Goal: Transaction & Acquisition: Purchase product/service

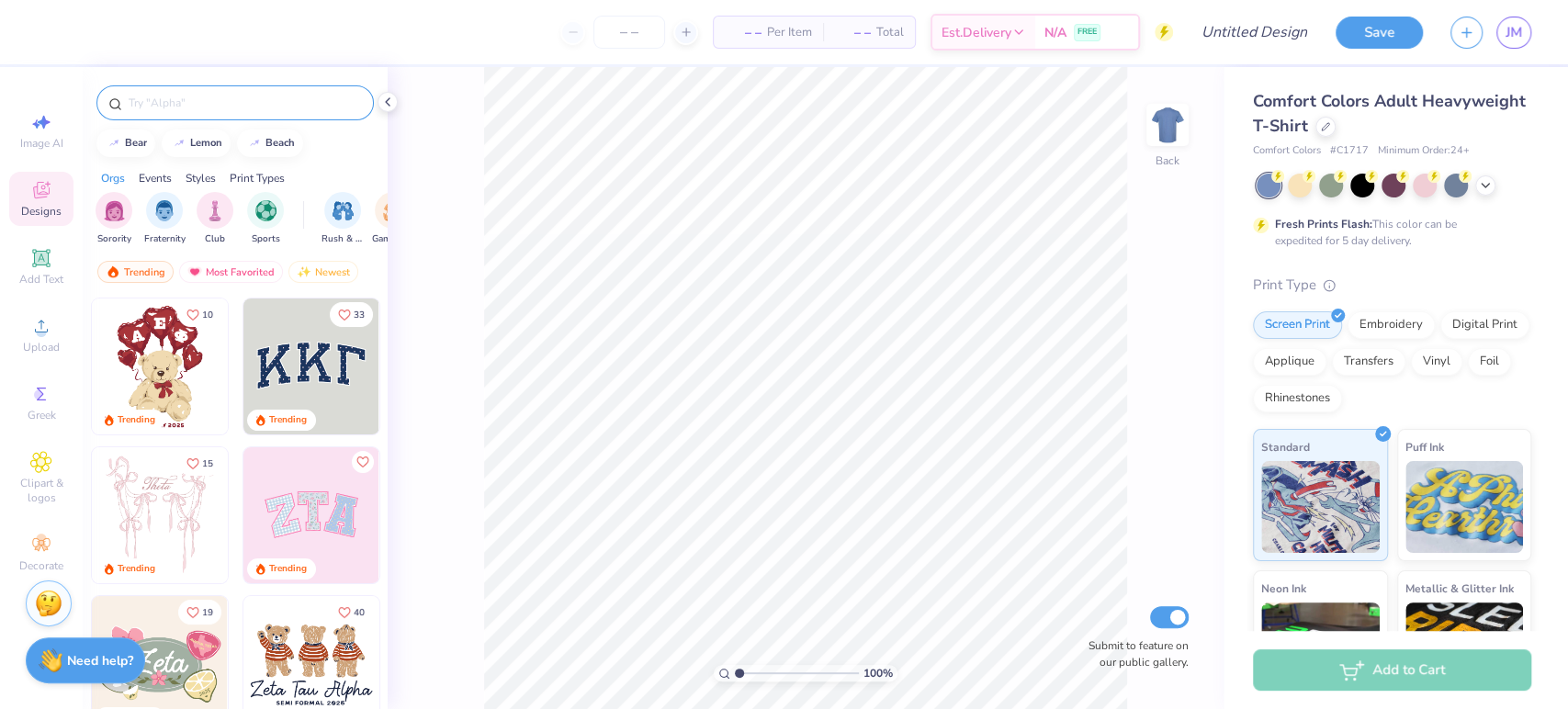
click at [266, 115] on div at bounding box center [235, 102] width 278 height 35
click at [197, 101] on input "text" at bounding box center [244, 103] width 235 height 19
type input "SK"
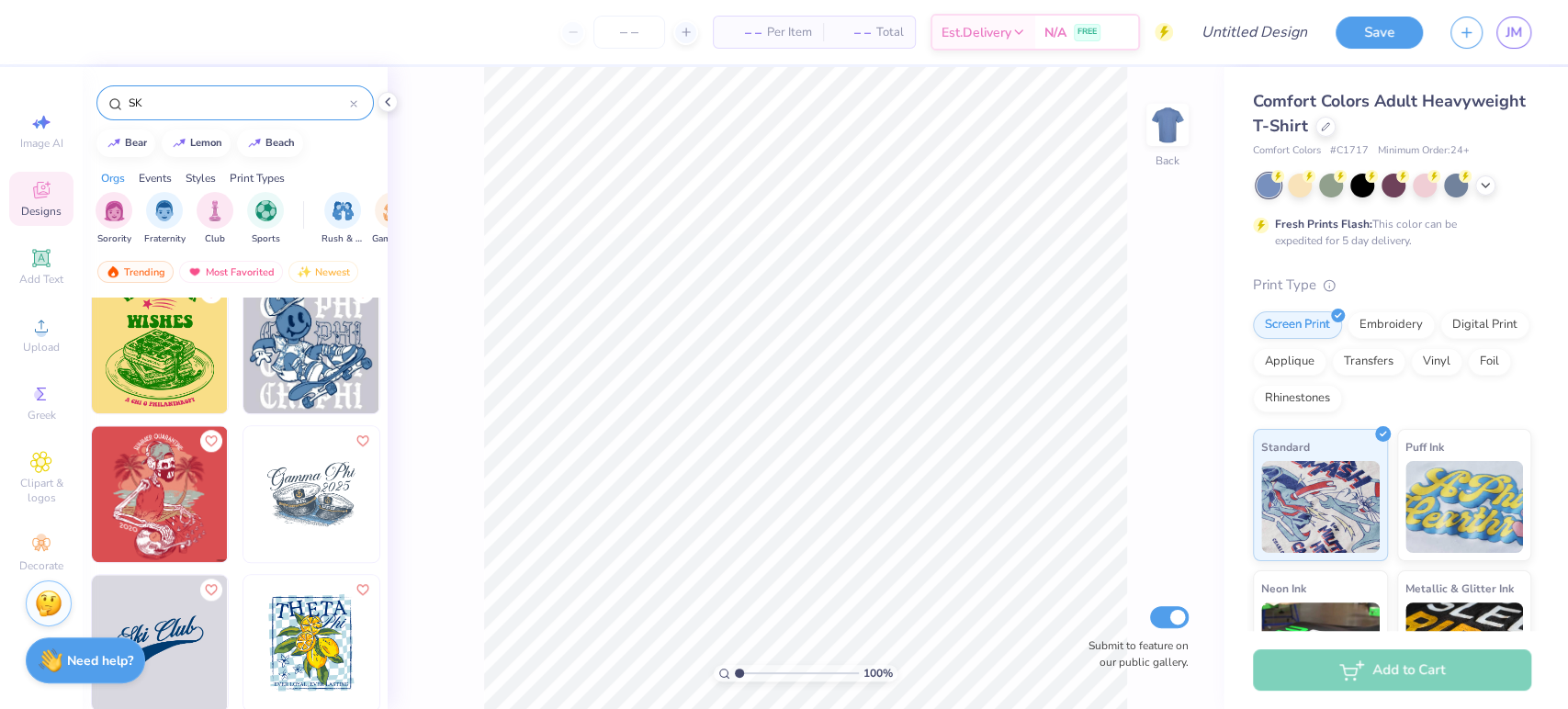
scroll to position [1213, 0]
click at [1526, 31] on link "JM" at bounding box center [1513, 33] width 35 height 32
click at [1533, 47] on div "Save JM" at bounding box center [1452, 32] width 233 height 65
click at [1491, 23] on div "JM" at bounding box center [1490, 33] width 81 height 32
click at [1505, 27] on span "JM" at bounding box center [1514, 33] width 17 height 22
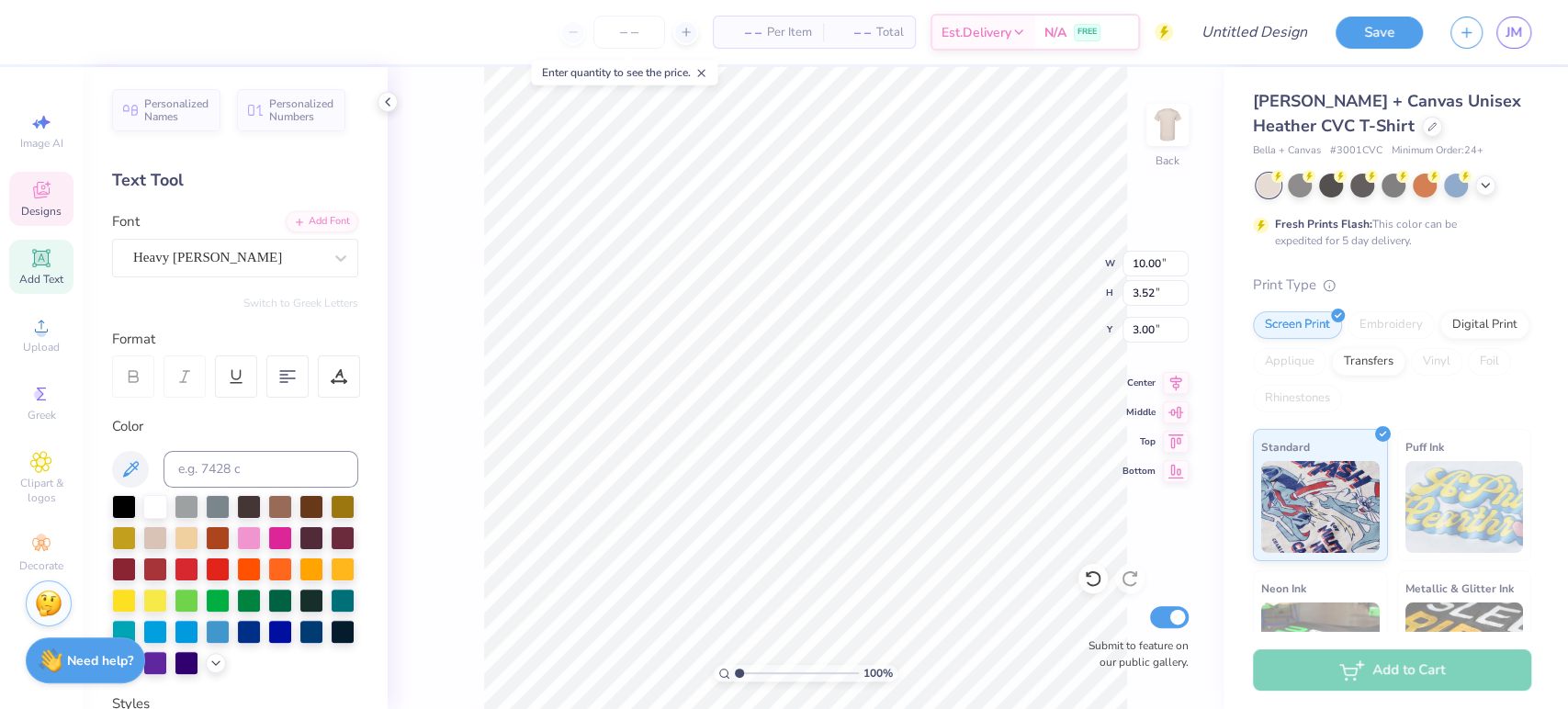
scroll to position [17, 1]
type textarea "[DEMOGRAPHIC_DATA] key"
click at [1117, 265] on div "100 % Back W 6.75 6.75 " H 2.47 2.47 " Y 3.50 3.50 " Center Middle Top Bottom S…" at bounding box center [805, 387] width 836 height 641
click at [1155, 263] on input "6.75" at bounding box center [1155, 263] width 67 height 25
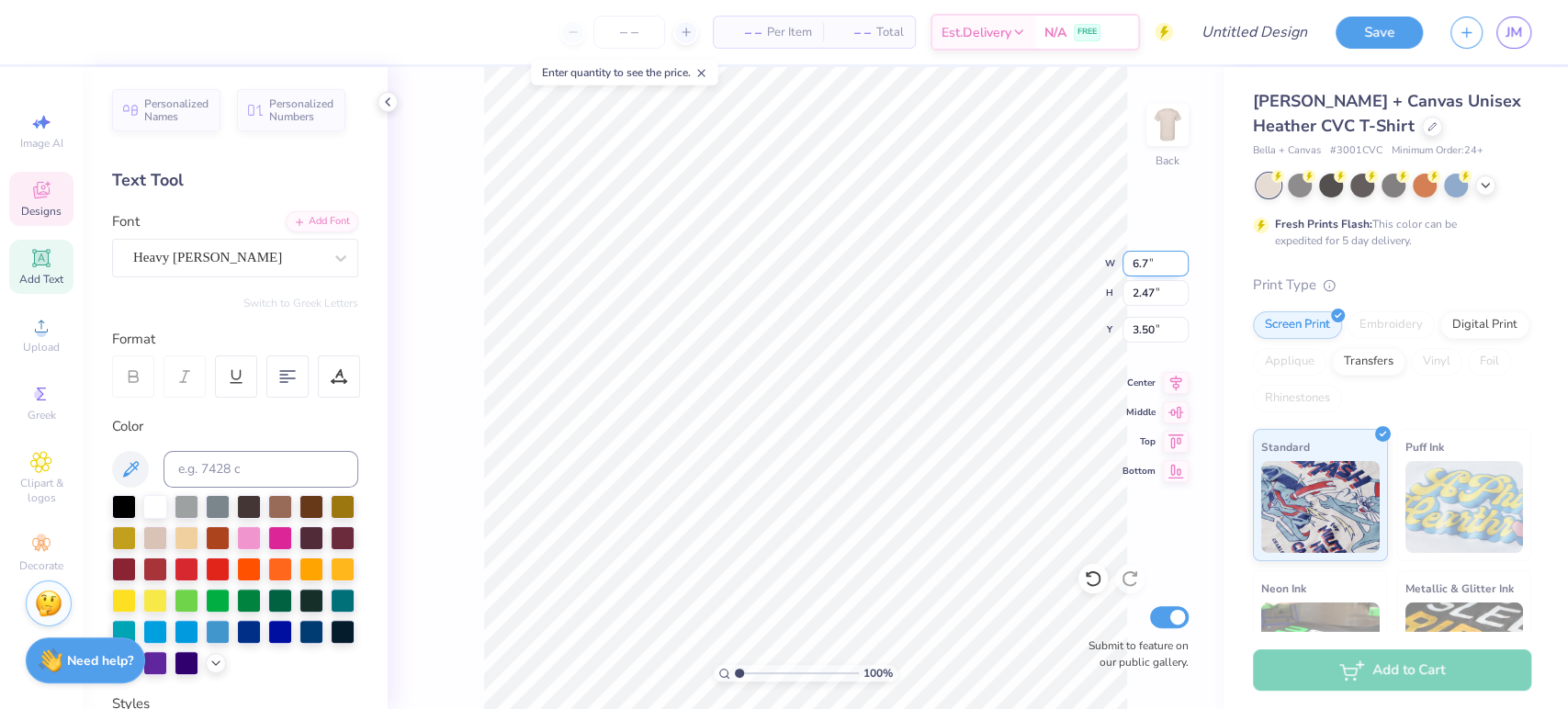
type input "6"
type input "10.00"
type input "3.67"
type input "2.91"
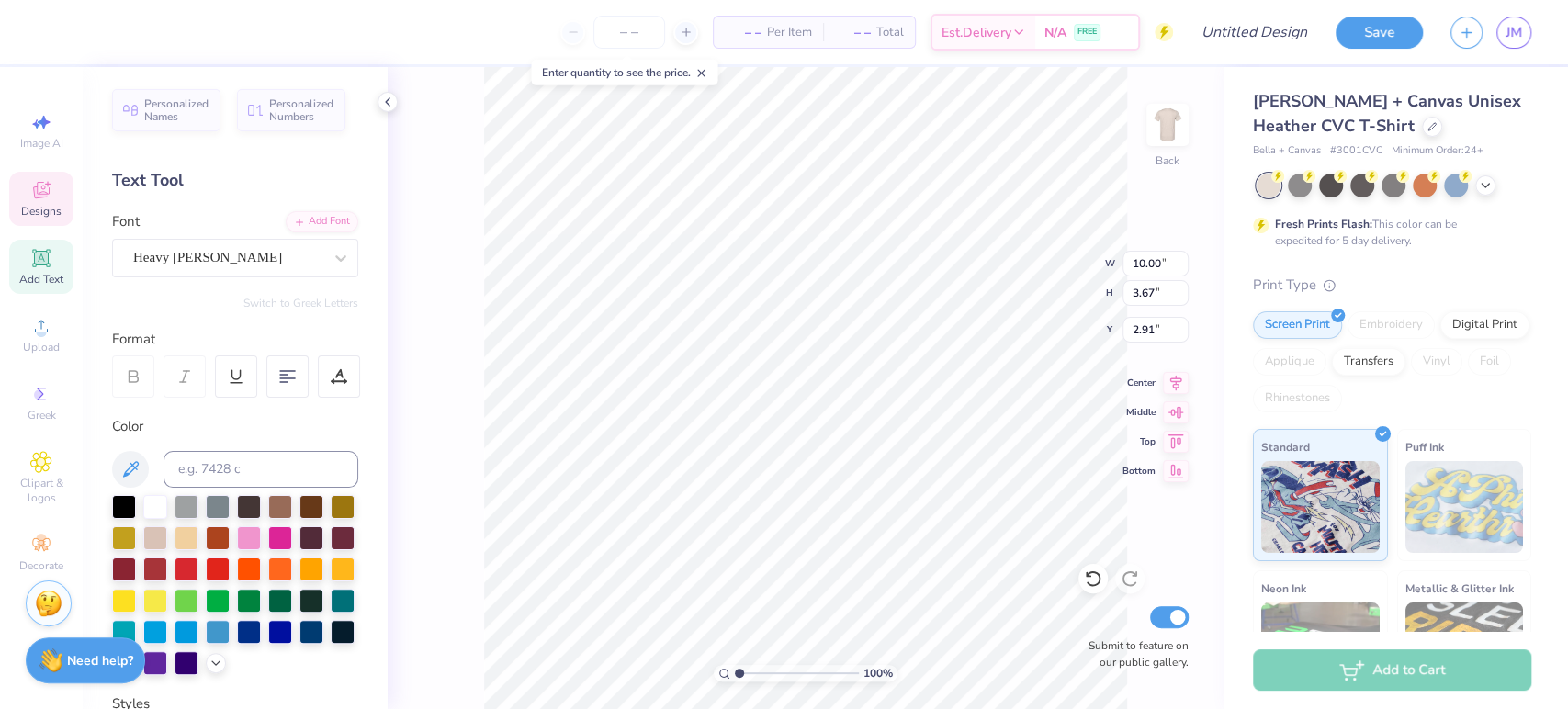
type textarea "Cardinal Key"
type input "10.54"
type input "3.76"
type input "2.65"
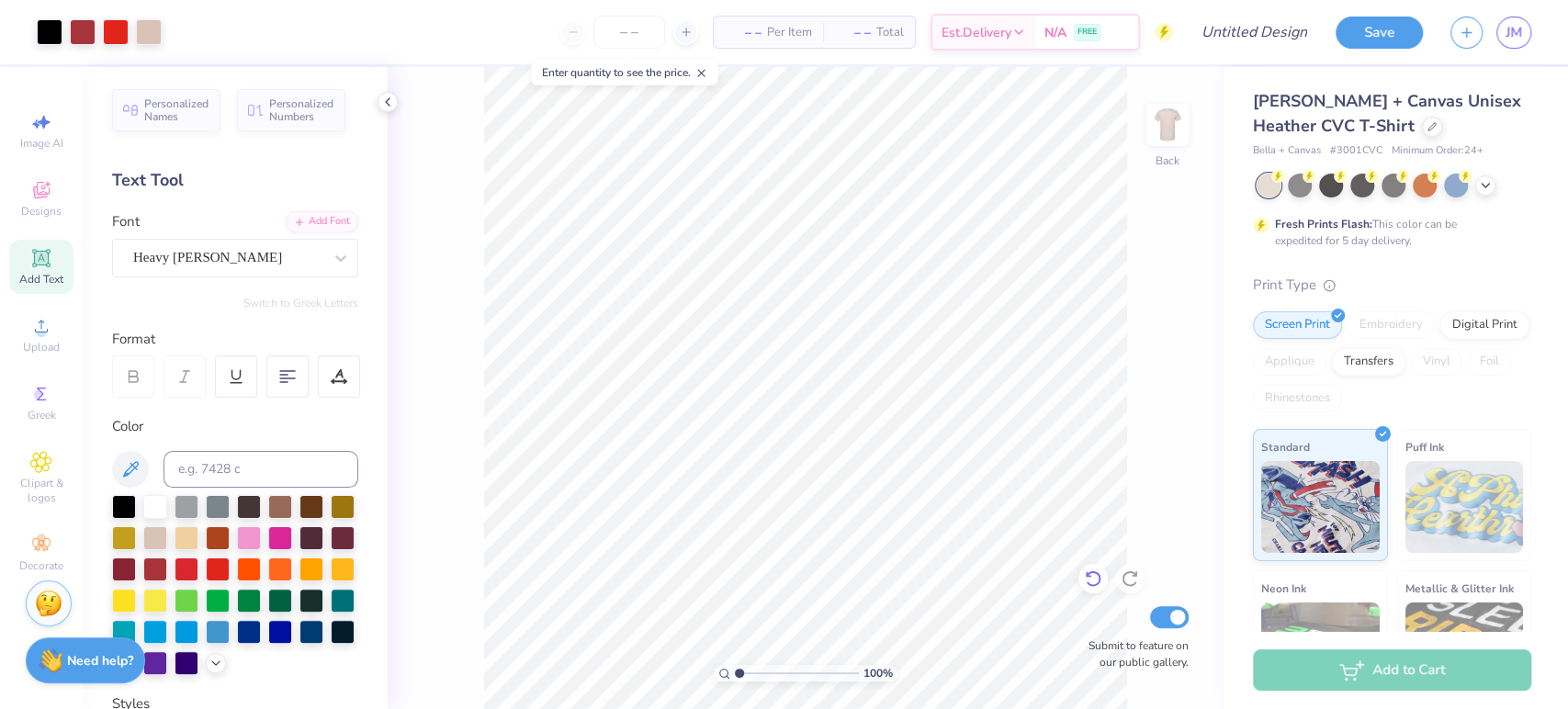
click at [1093, 573] on icon at bounding box center [1092, 580] width 16 height 17
click at [1094, 579] on icon at bounding box center [1093, 579] width 19 height 19
click at [1094, 580] on icon at bounding box center [1093, 579] width 19 height 19
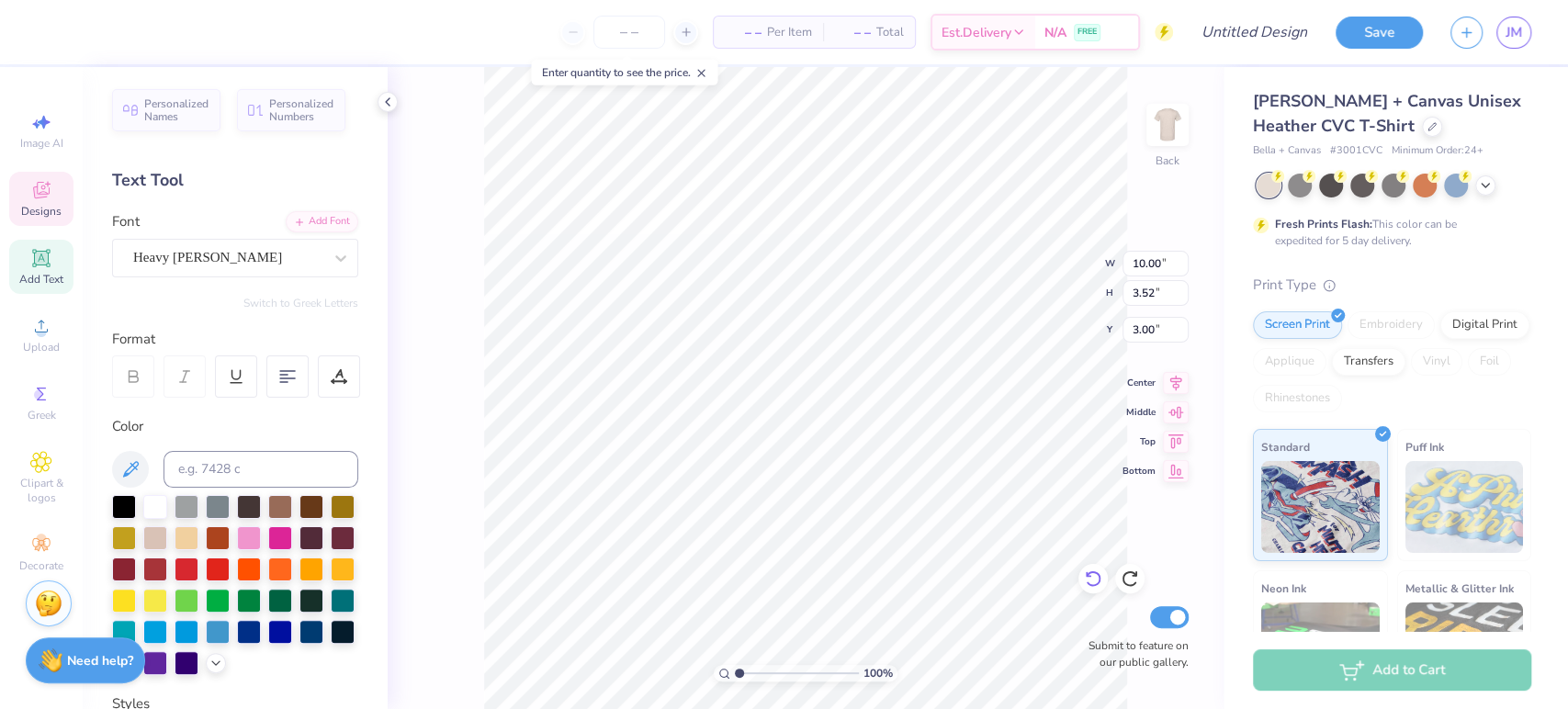
scroll to position [17, 8]
type textarea "c"
type textarea "Cardinal Key"
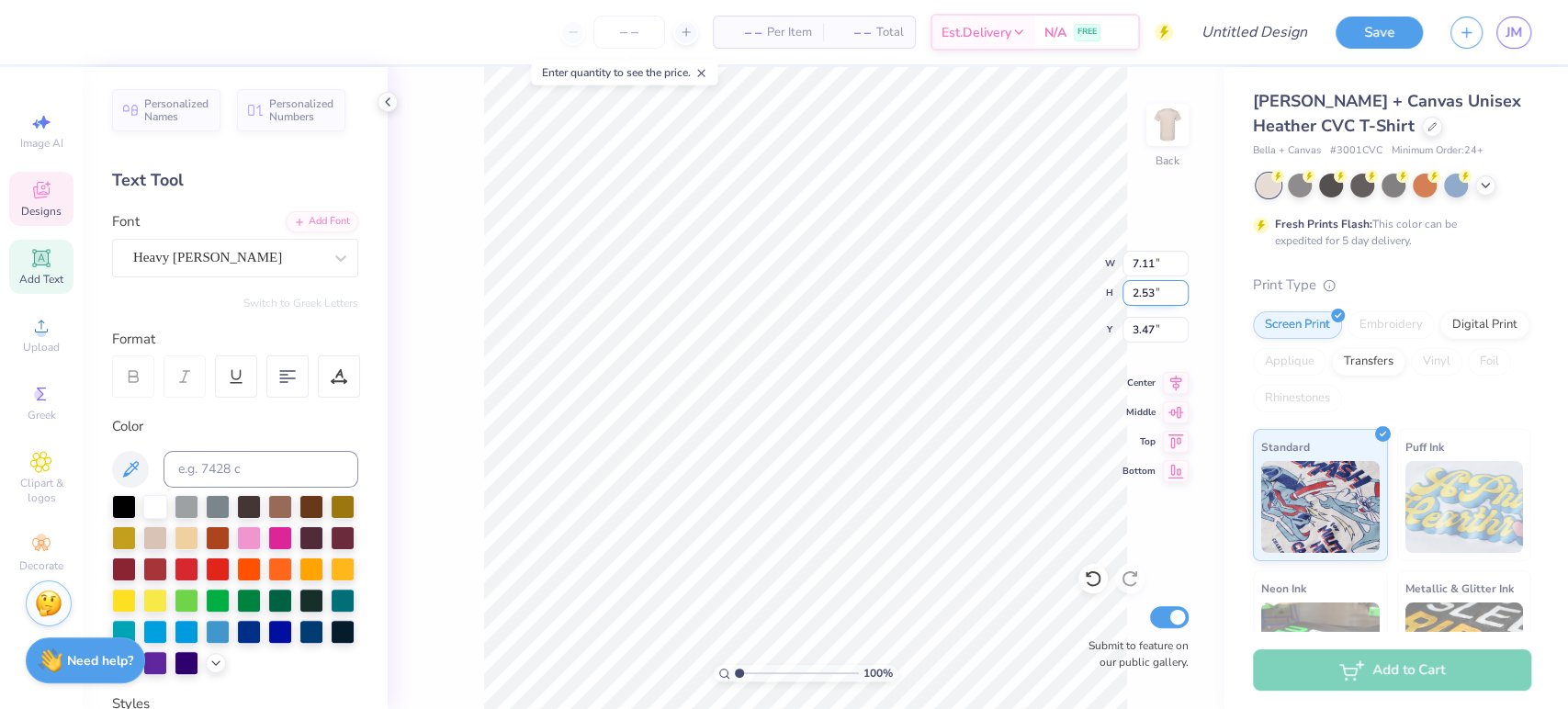
click at [1089, 292] on div "100 % Back W 7.11 7.11 " H 2.53 2.53 " Y 3.47 3.47 " Center Middle Top Bottom S…" at bounding box center [805, 387] width 836 height 641
click at [1143, 292] on input "2.53" at bounding box center [1155, 293] width 67 height 25
type input "3.52"
type input "9.88"
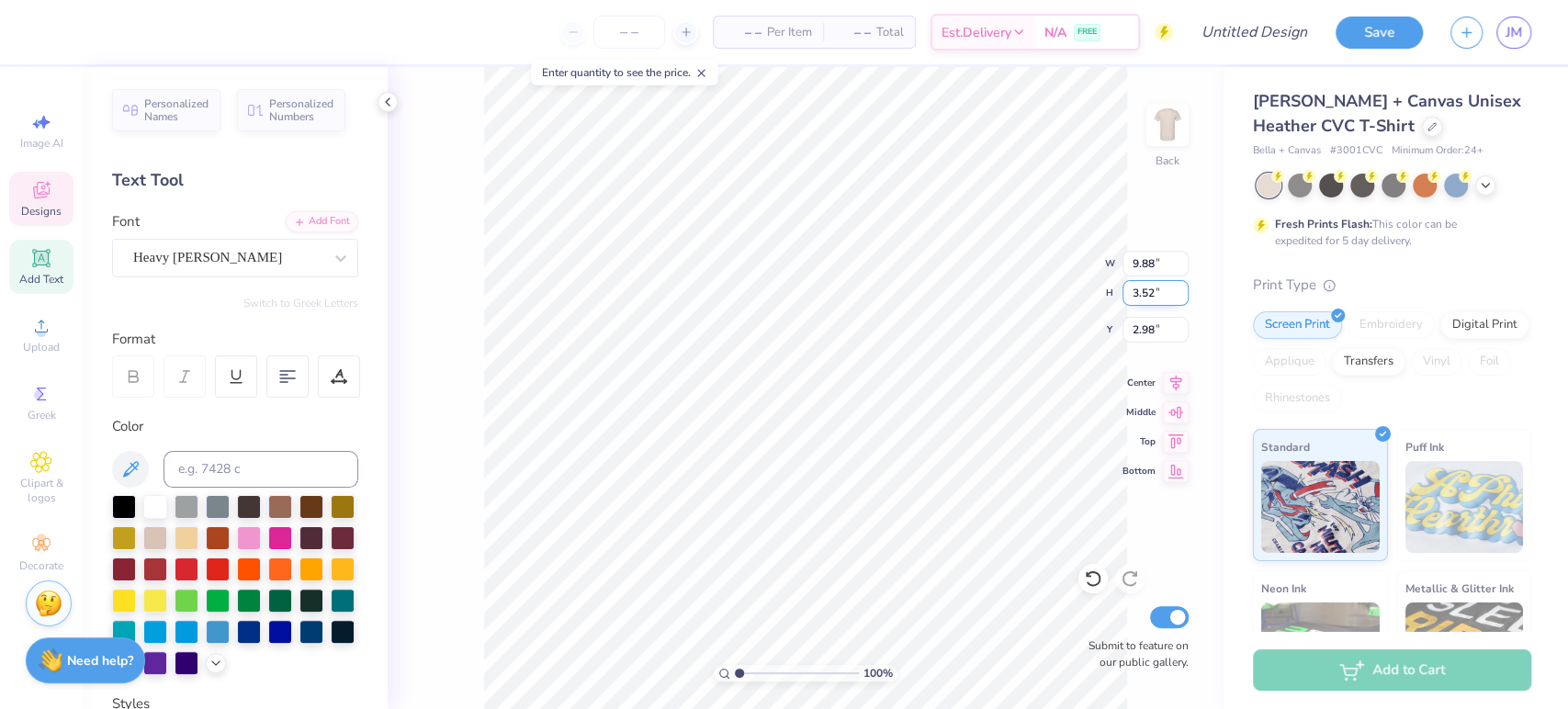
type input "2.98"
click at [1178, 256] on input "9.89" at bounding box center [1155, 263] width 67 height 25
click at [1178, 256] on input "9.9" at bounding box center [1155, 263] width 67 height 25
click at [1178, 256] on input "9.91" at bounding box center [1155, 263] width 67 height 25
click at [1178, 256] on input "9.92" at bounding box center [1155, 263] width 67 height 25
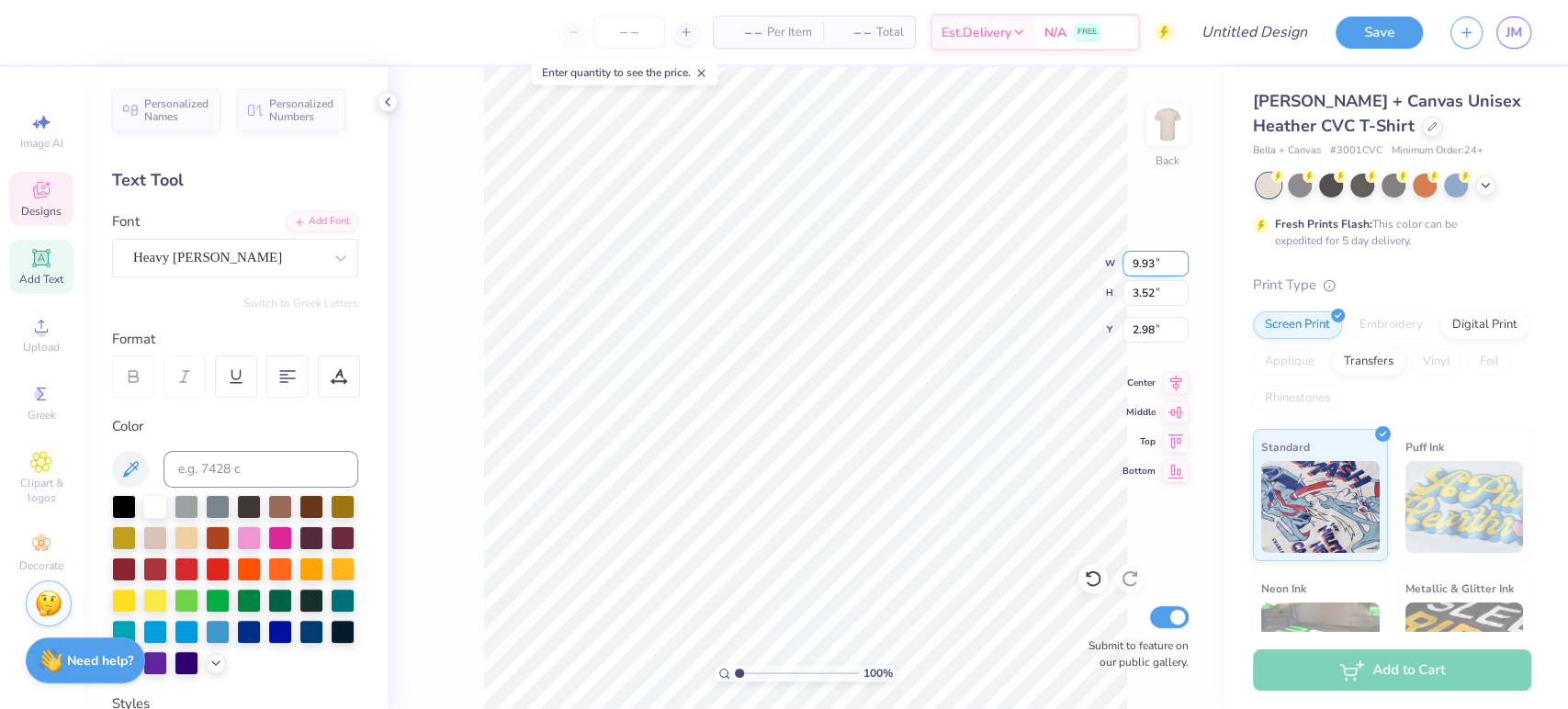
click at [1178, 256] on input "9.93" at bounding box center [1155, 263] width 67 height 25
click at [1178, 256] on input "9.94" at bounding box center [1155, 263] width 67 height 25
click at [1178, 256] on input "9.95" at bounding box center [1155, 263] width 67 height 25
click at [1178, 256] on input "9.96" at bounding box center [1155, 263] width 67 height 25
click at [1178, 256] on input "9.97" at bounding box center [1155, 263] width 67 height 25
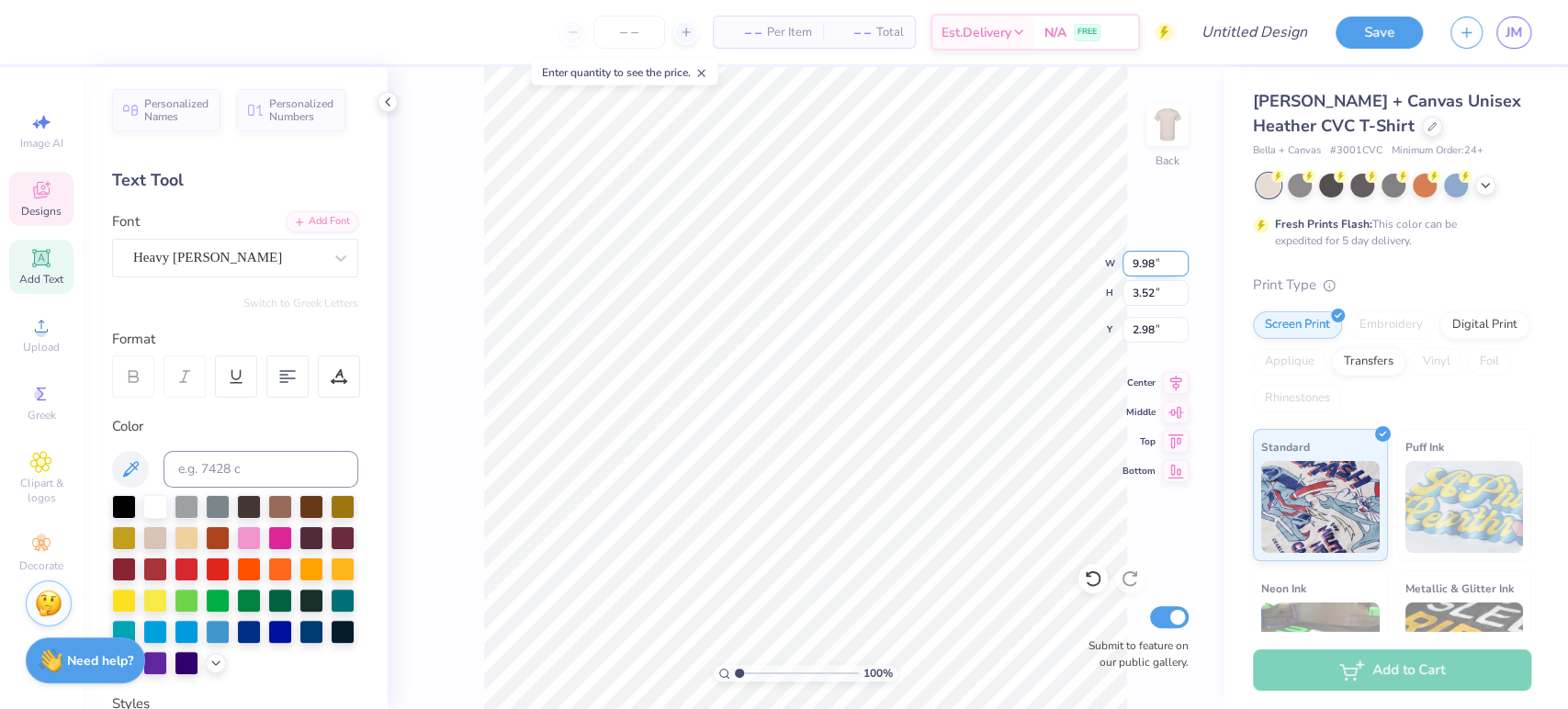
click at [1178, 256] on input "9.98" at bounding box center [1155, 263] width 67 height 25
click at [1178, 256] on input "9.99" at bounding box center [1155, 263] width 67 height 25
click at [1178, 256] on input "10" at bounding box center [1155, 263] width 67 height 25
type input "10.00"
type input "3.56"
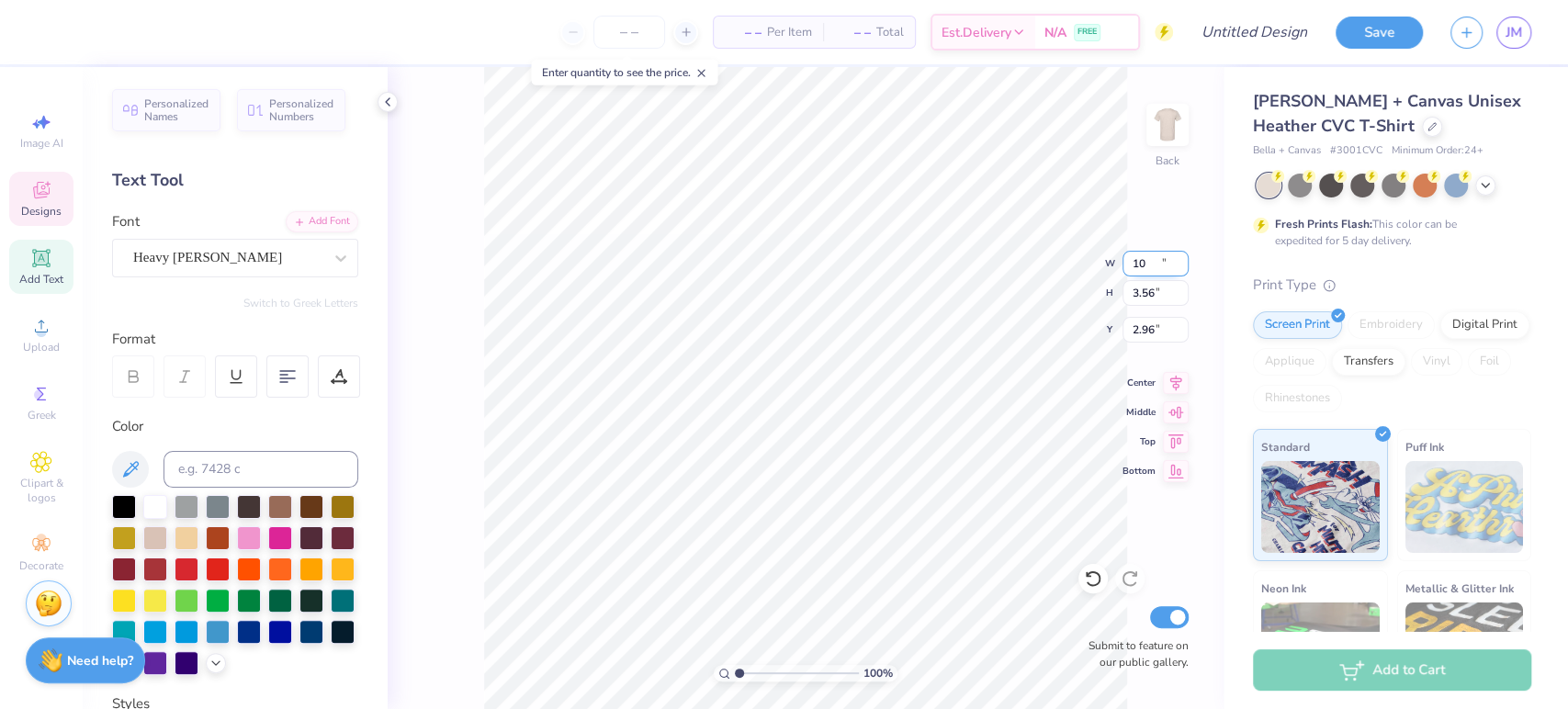
type input "2.96"
type textarea "B"
type textarea "[MEDICAL_DATA]"
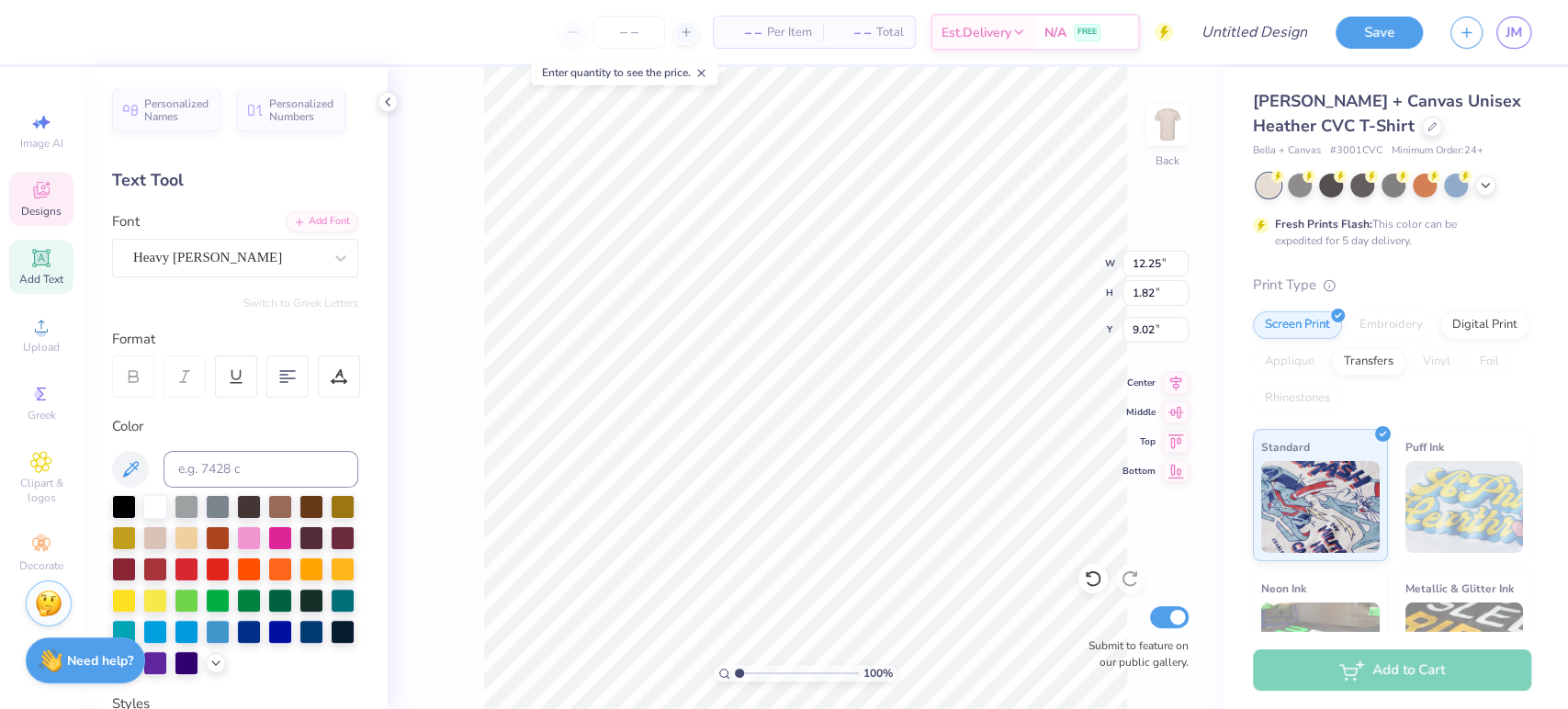
scroll to position [17, 5]
type textarea "Awareness Walk"
click at [1119, 260] on div "100 % Back W 12.25 12.25 " H 1.82 1.82 " Y 9.02 9.02 " Center Middle Top Bottom…" at bounding box center [805, 387] width 836 height 641
click at [1146, 261] on div "100 % Back W 12.25 12.25 " H 1.82 1.82 " Y 9.02 9.02 " Center Middle Top Bottom…" at bounding box center [805, 387] width 836 height 641
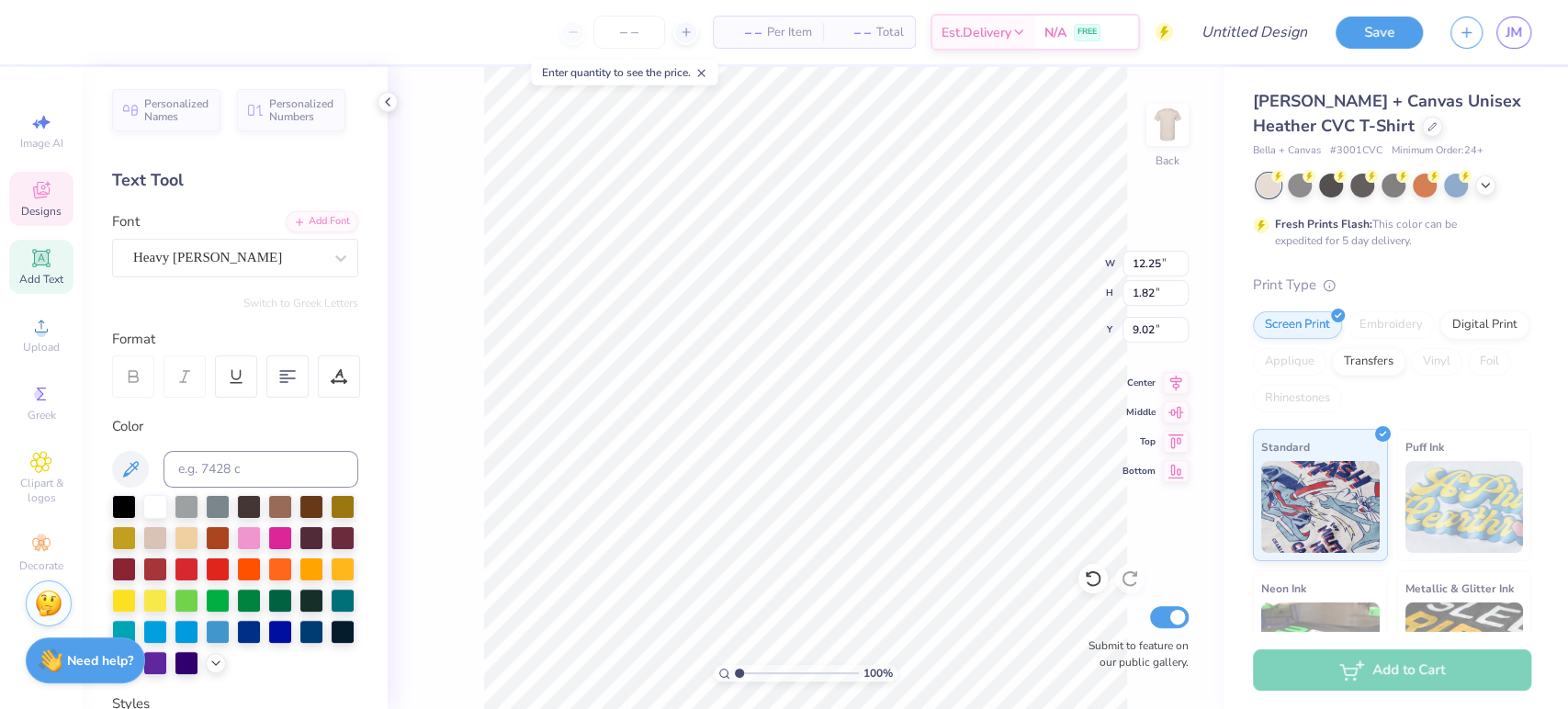
click at [1146, 261] on div "100 % Back W 12.25 12.25 " H 1.82 1.82 " Y 9.02 9.02 " Center Middle Top Bottom…" at bounding box center [805, 387] width 836 height 641
click at [1154, 258] on input "12.25" at bounding box center [1155, 263] width 67 height 25
type input "10.00"
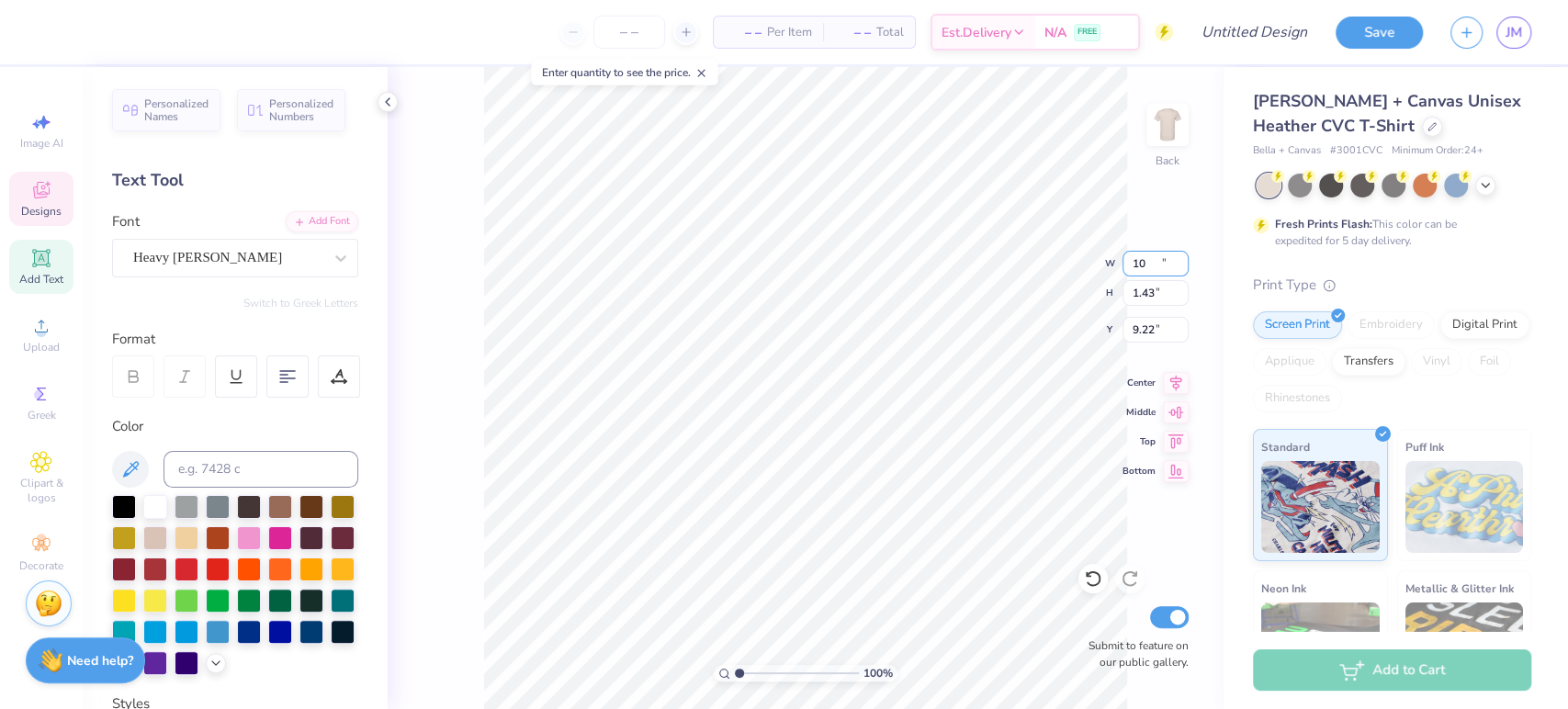
type input "1.43"
type input "9.22"
type textarea "[MEDICAL_DATA]"
click at [1014, 282] on div "100 % Back W 10.00 10.00 " H 3.56 3.56 " Y 2.96 2.96 " Center Middle Top Bottom…" at bounding box center [805, 387] width 836 height 641
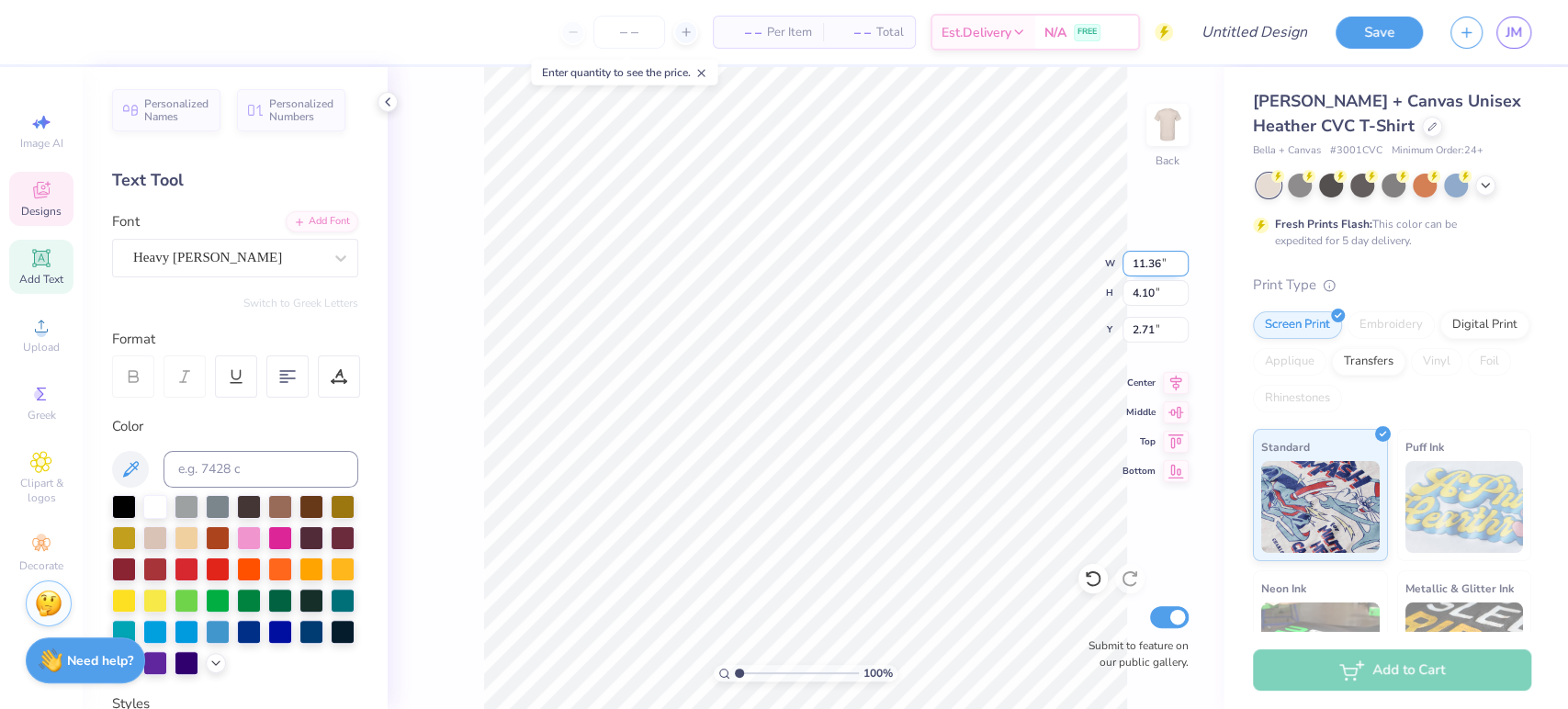
drag, startPoint x: 1159, startPoint y: 263, endPoint x: 1131, endPoint y: 263, distance: 28.0
click at [1131, 263] on input "11.36" at bounding box center [1155, 263] width 67 height 25
type input "10.00"
type input "3.61"
type input "2.96"
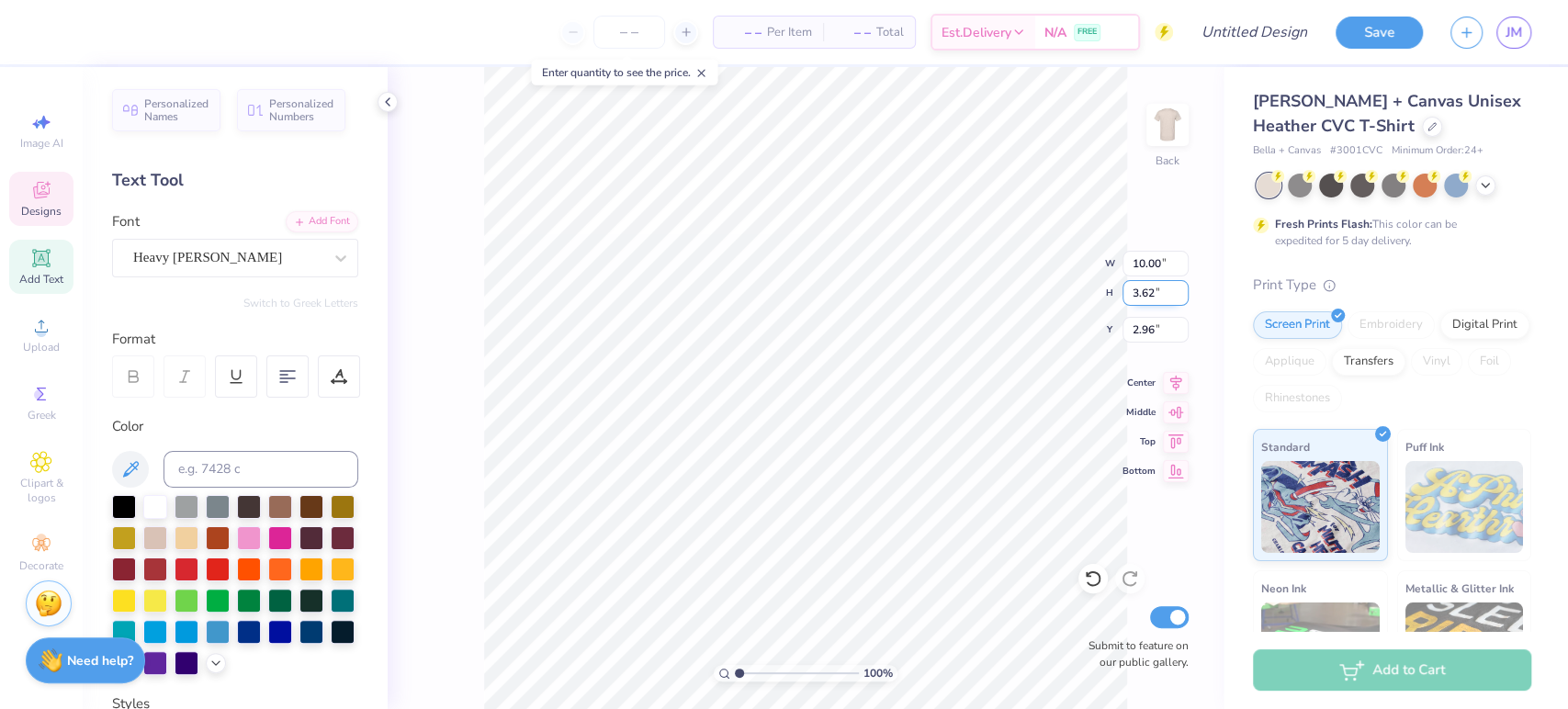
click at [1177, 290] on input "3.62" at bounding box center [1155, 293] width 67 height 25
click at [1177, 290] on input "3.63" at bounding box center [1155, 293] width 67 height 25
click at [1177, 290] on input "3.64" at bounding box center [1155, 293] width 67 height 25
click at [1177, 290] on input "3.65" at bounding box center [1155, 293] width 67 height 25
click at [1177, 290] on input "3.66" at bounding box center [1155, 293] width 67 height 25
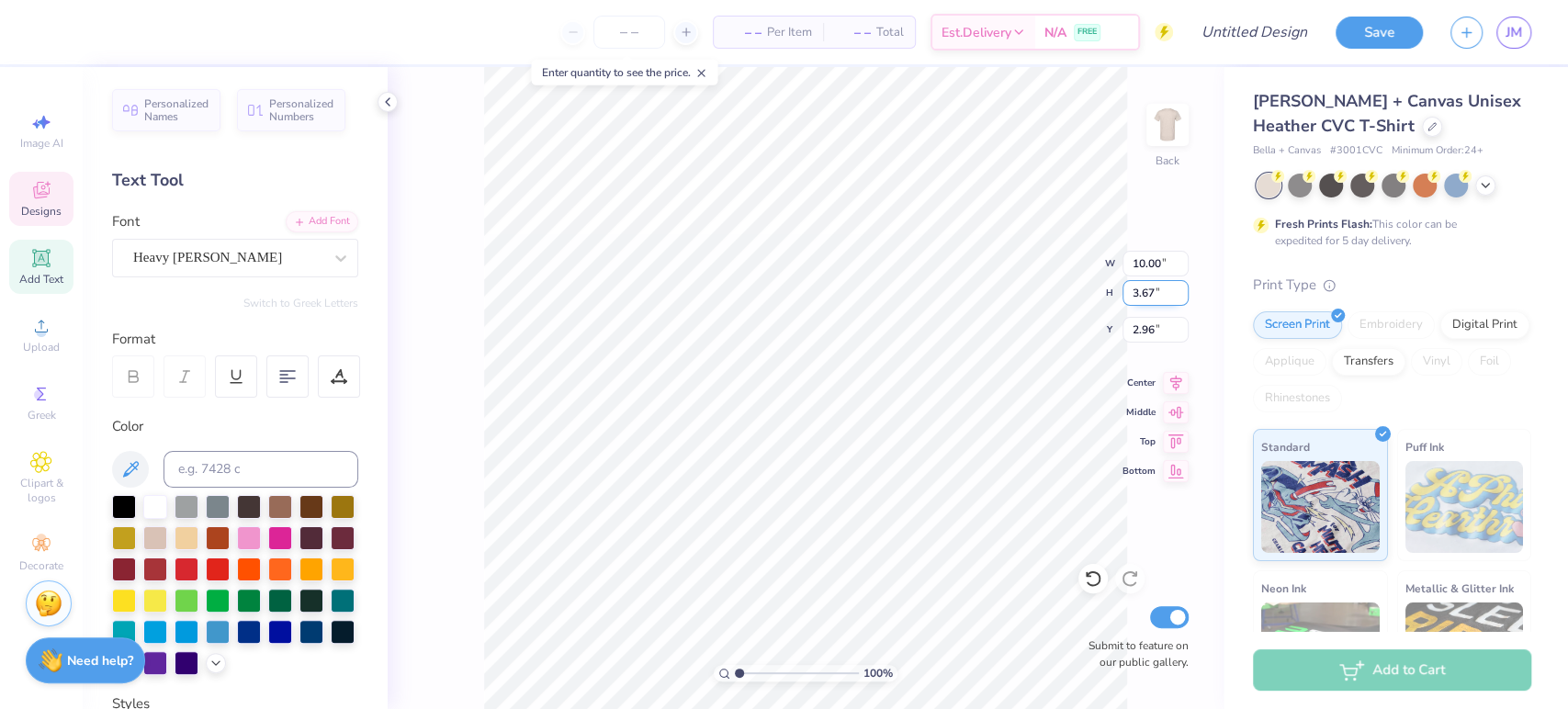
click at [1177, 290] on input "3.67" at bounding box center [1155, 293] width 67 height 25
click at [1177, 290] on input "3.68" at bounding box center [1155, 293] width 67 height 25
click at [1177, 290] on input "3.69" at bounding box center [1155, 293] width 67 height 25
click at [1177, 290] on input "3.7" at bounding box center [1155, 293] width 67 height 25
type input "3.71"
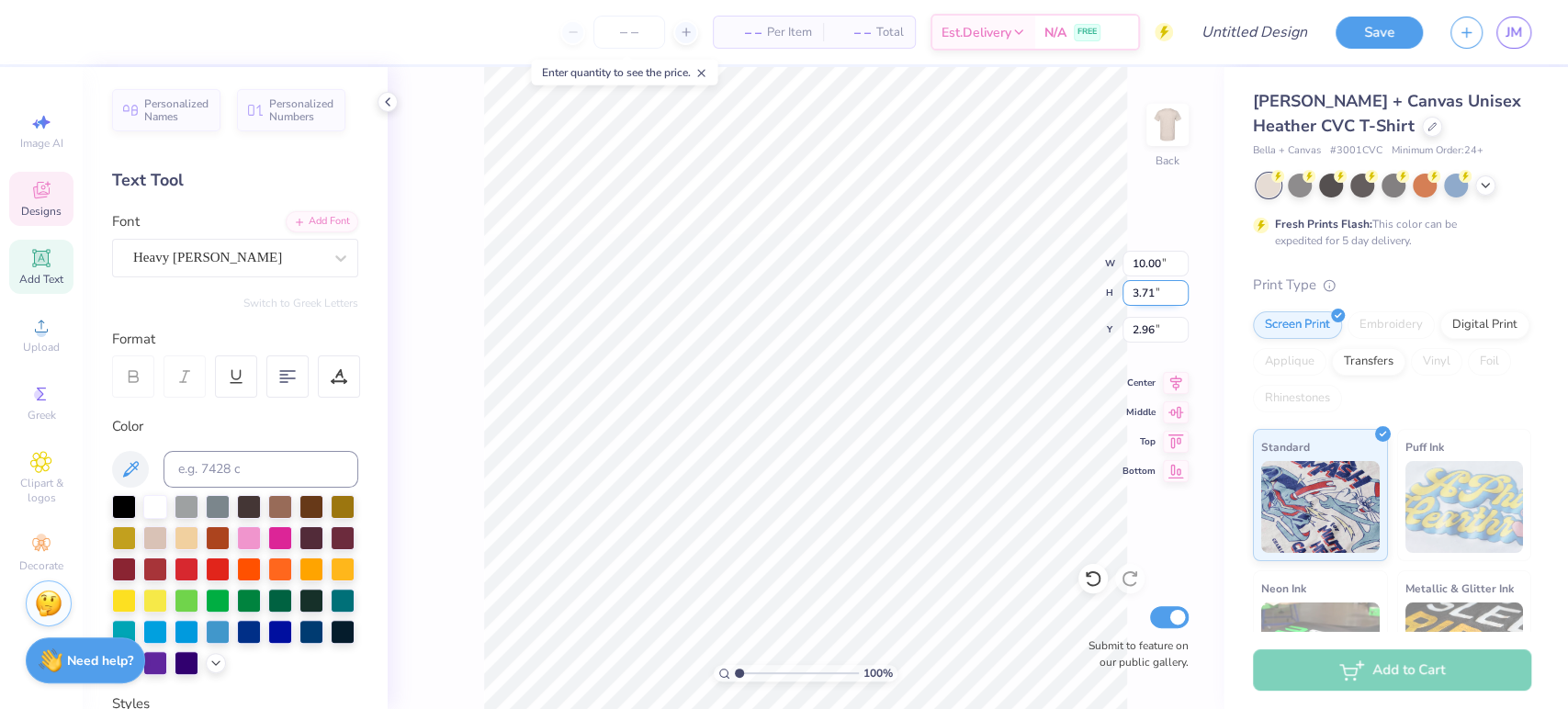
click at [1177, 290] on input "3.71" at bounding box center [1155, 293] width 67 height 25
type input "10.29"
type input "2.91"
type input "10.00"
type input "1.43"
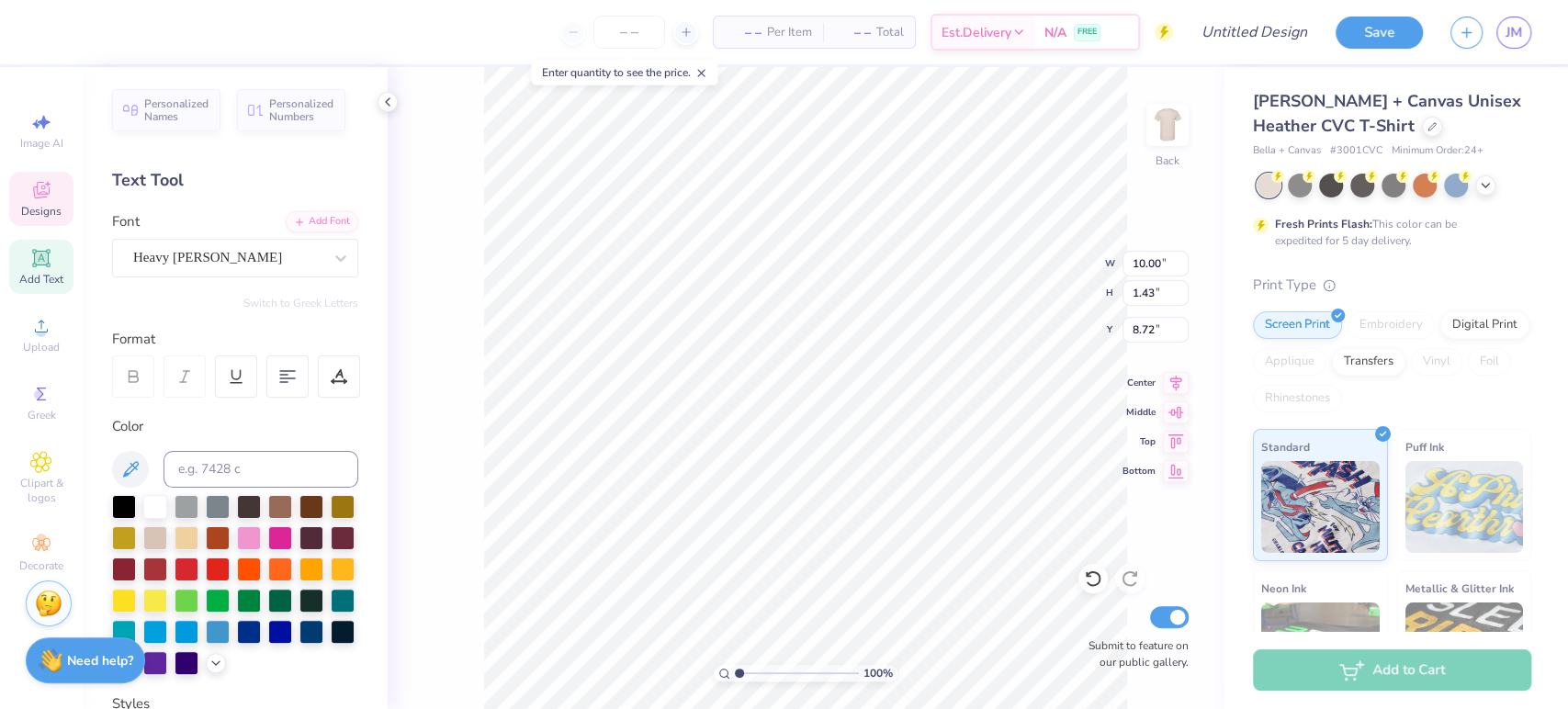
type input "8.72"
type textarea "CK"
type textarea "Cardinal Key National [PERSON_NAME]"
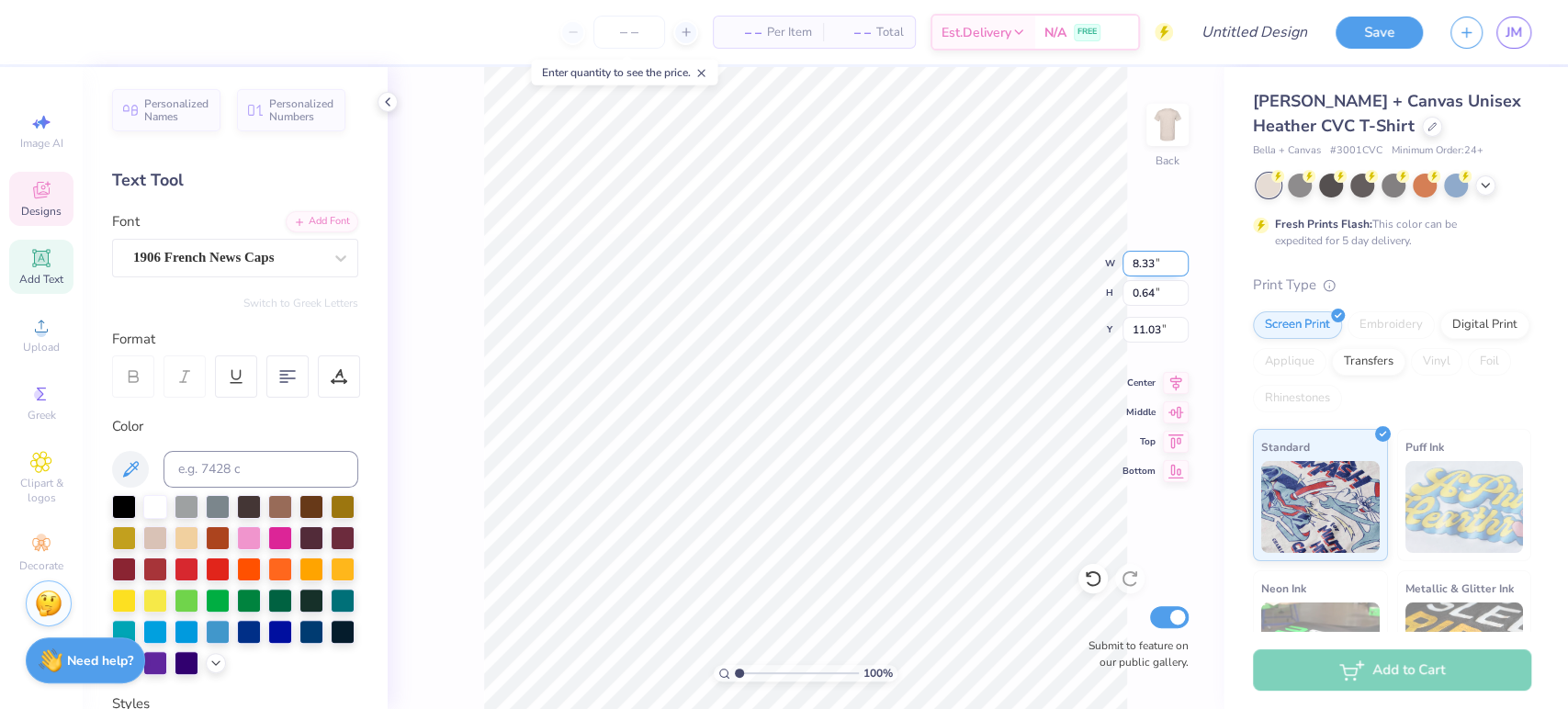
click at [1161, 264] on input "8.33" at bounding box center [1155, 263] width 67 height 25
type input "11.77"
type input "0.55"
type input "11.07"
drag, startPoint x: 1159, startPoint y: 262, endPoint x: 1136, endPoint y: 262, distance: 23.0
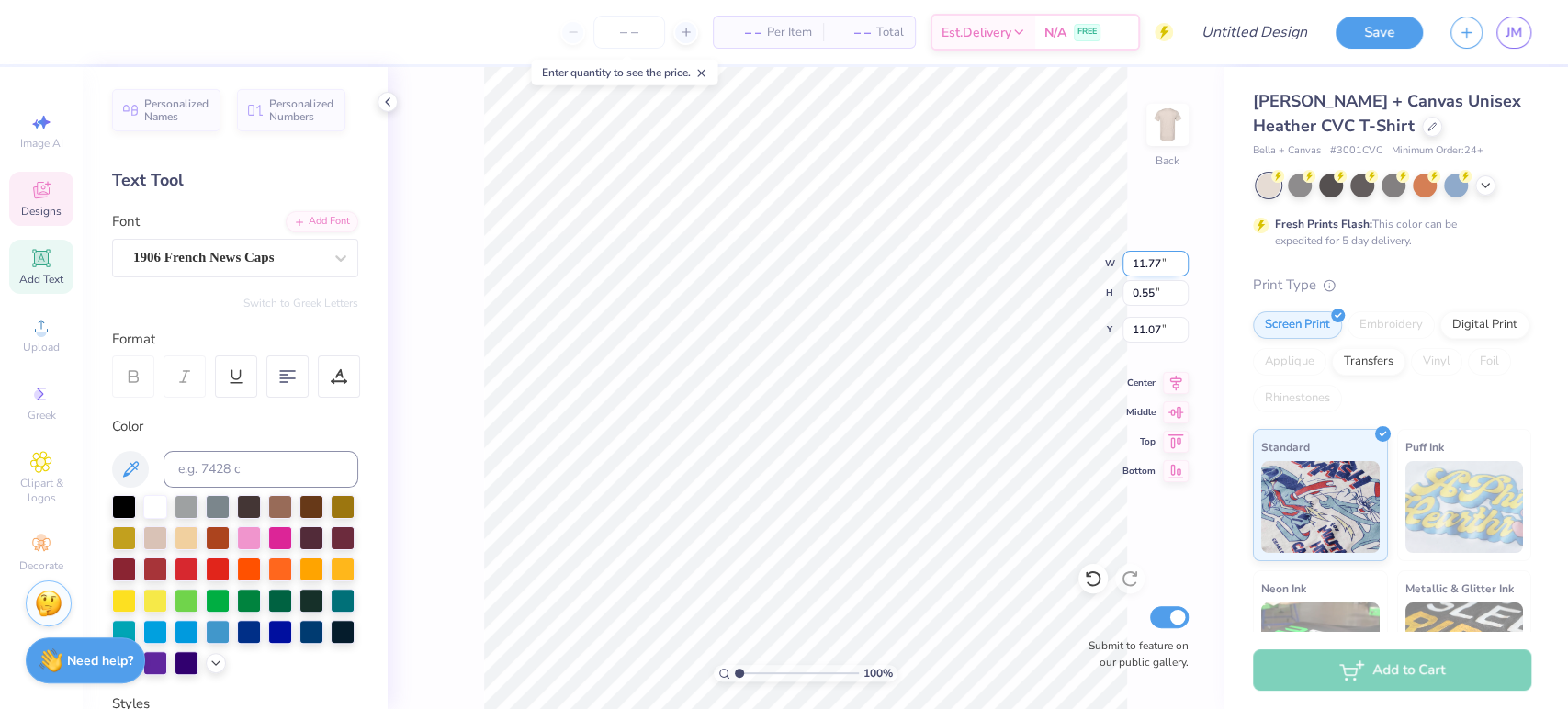
click at [1136, 262] on input "11.77" at bounding box center [1155, 263] width 67 height 25
type input "10.00"
type input "0.47"
type input "11.11"
type input "10.54"
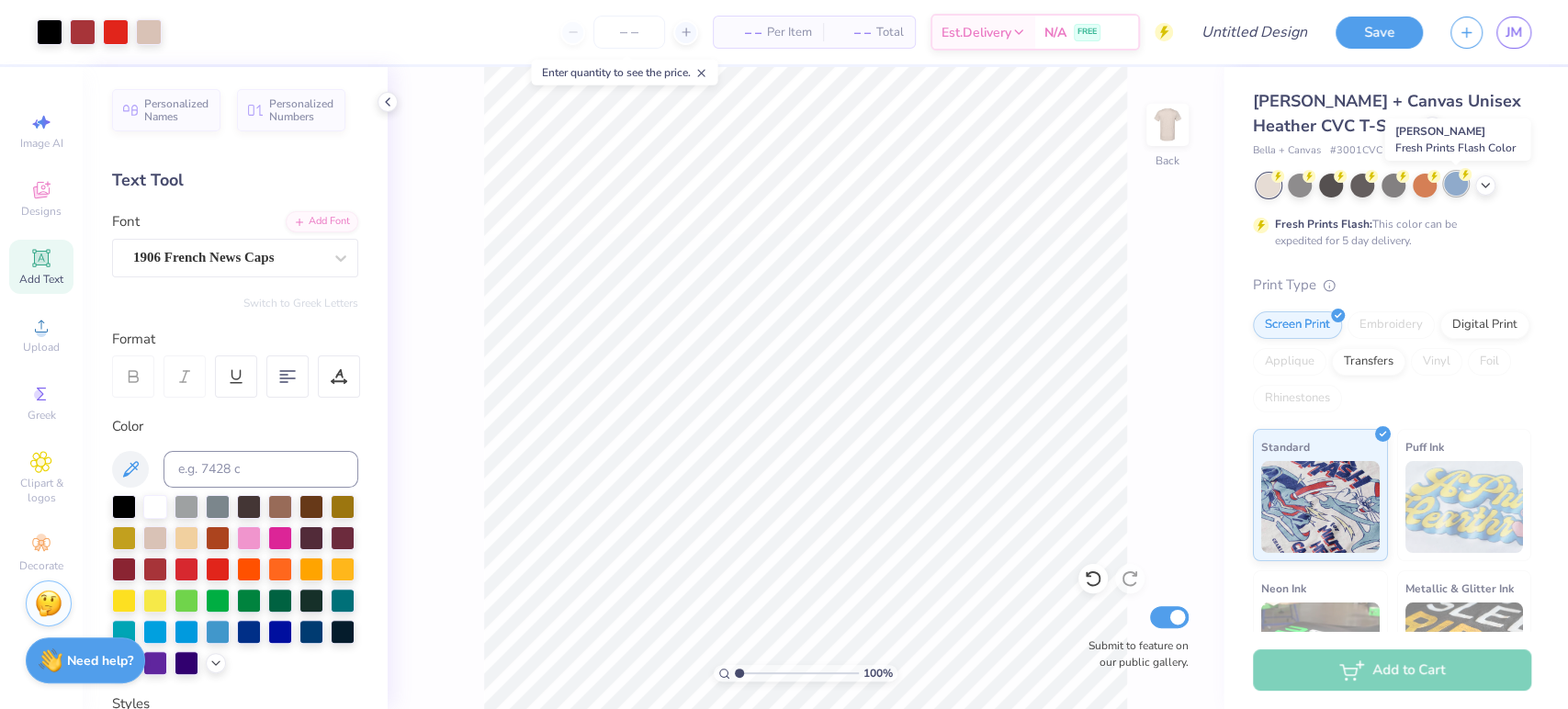
click at [1450, 189] on div at bounding box center [1455, 183] width 23 height 23
click at [70, 29] on div at bounding box center [82, 30] width 25 height 25
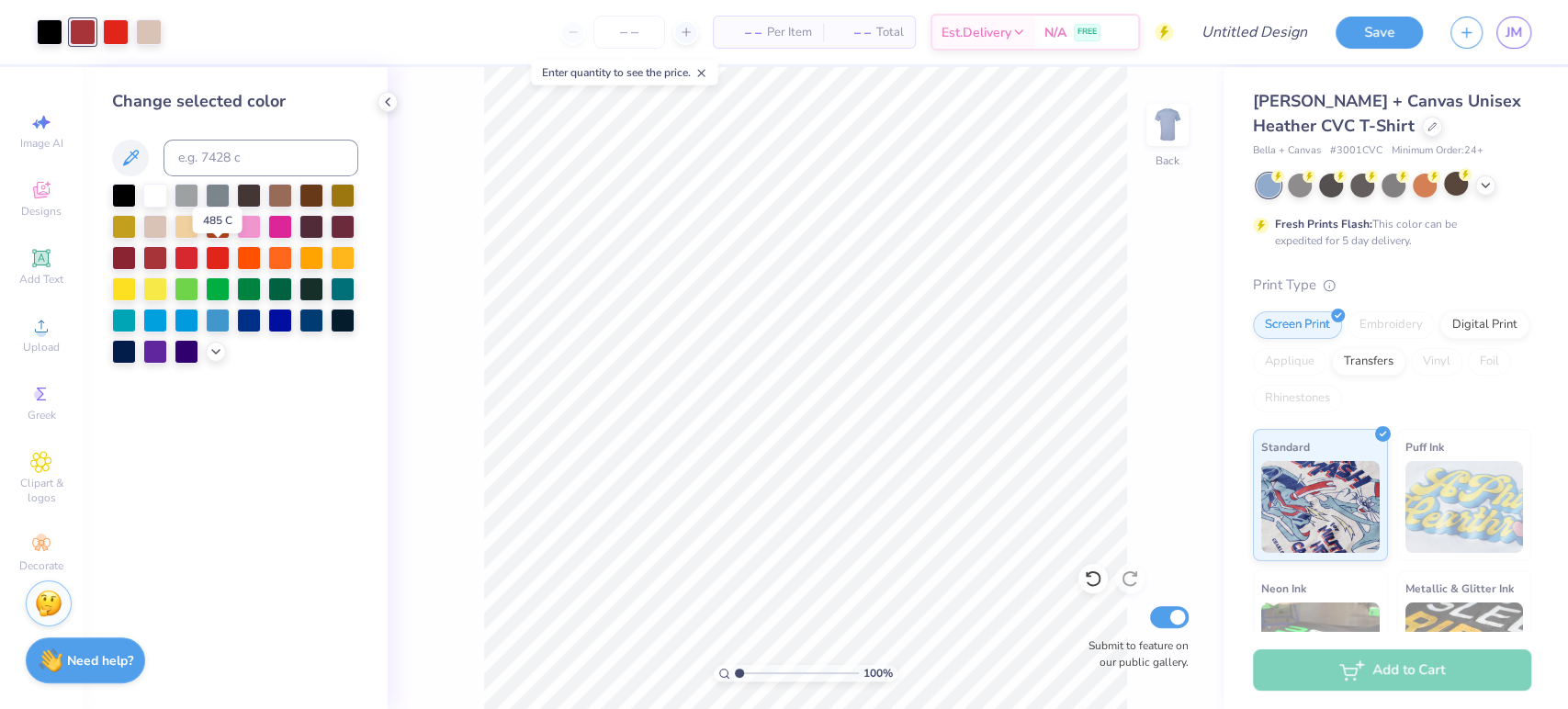
drag, startPoint x: 207, startPoint y: 248, endPoint x: 306, endPoint y: 136, distance: 149.5
click at [306, 136] on div "Change selected color" at bounding box center [234, 226] width 246 height 275
click at [220, 260] on div at bounding box center [217, 255] width 23 height 23
click at [176, 257] on div at bounding box center [186, 255] width 23 height 23
click at [1428, 124] on icon at bounding box center [1432, 125] width 8 height 8
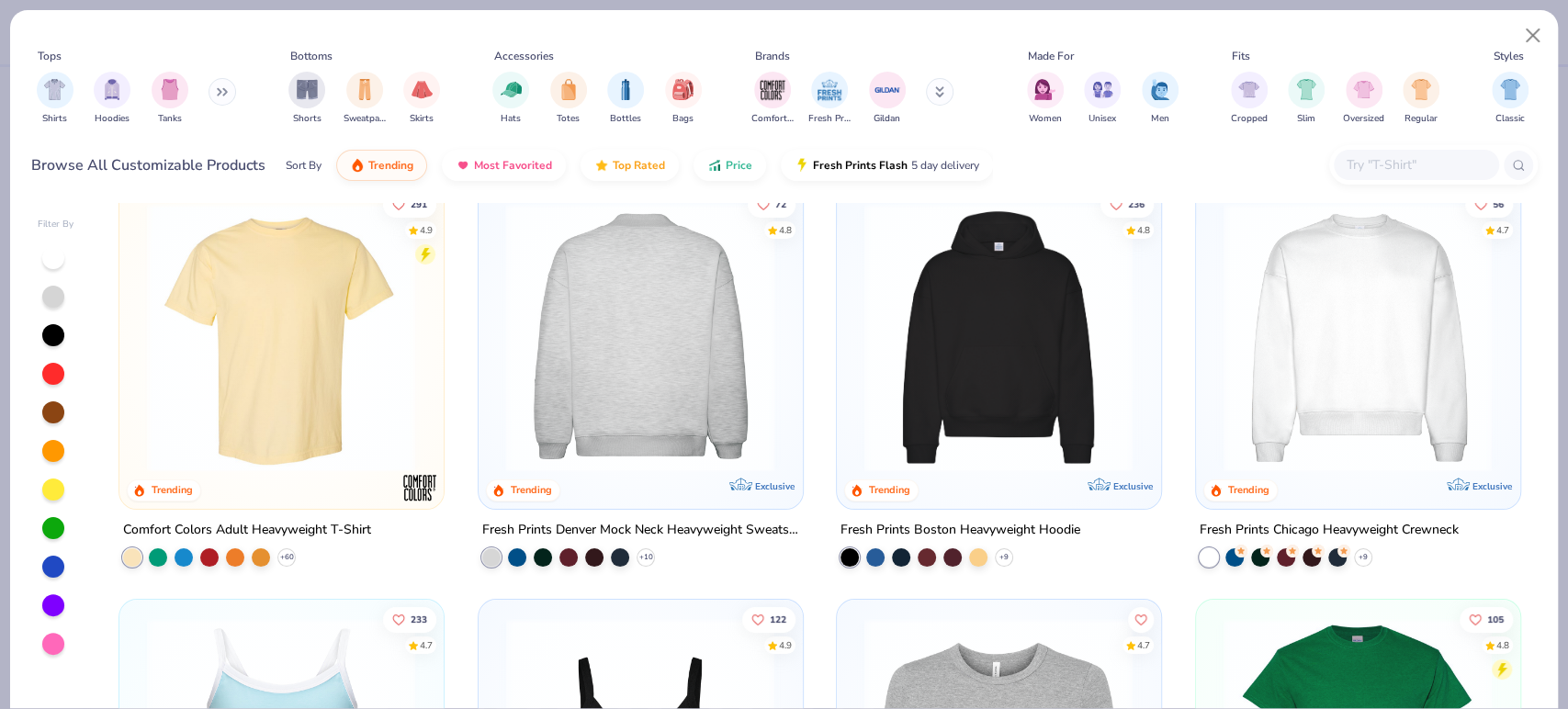
scroll to position [8, 0]
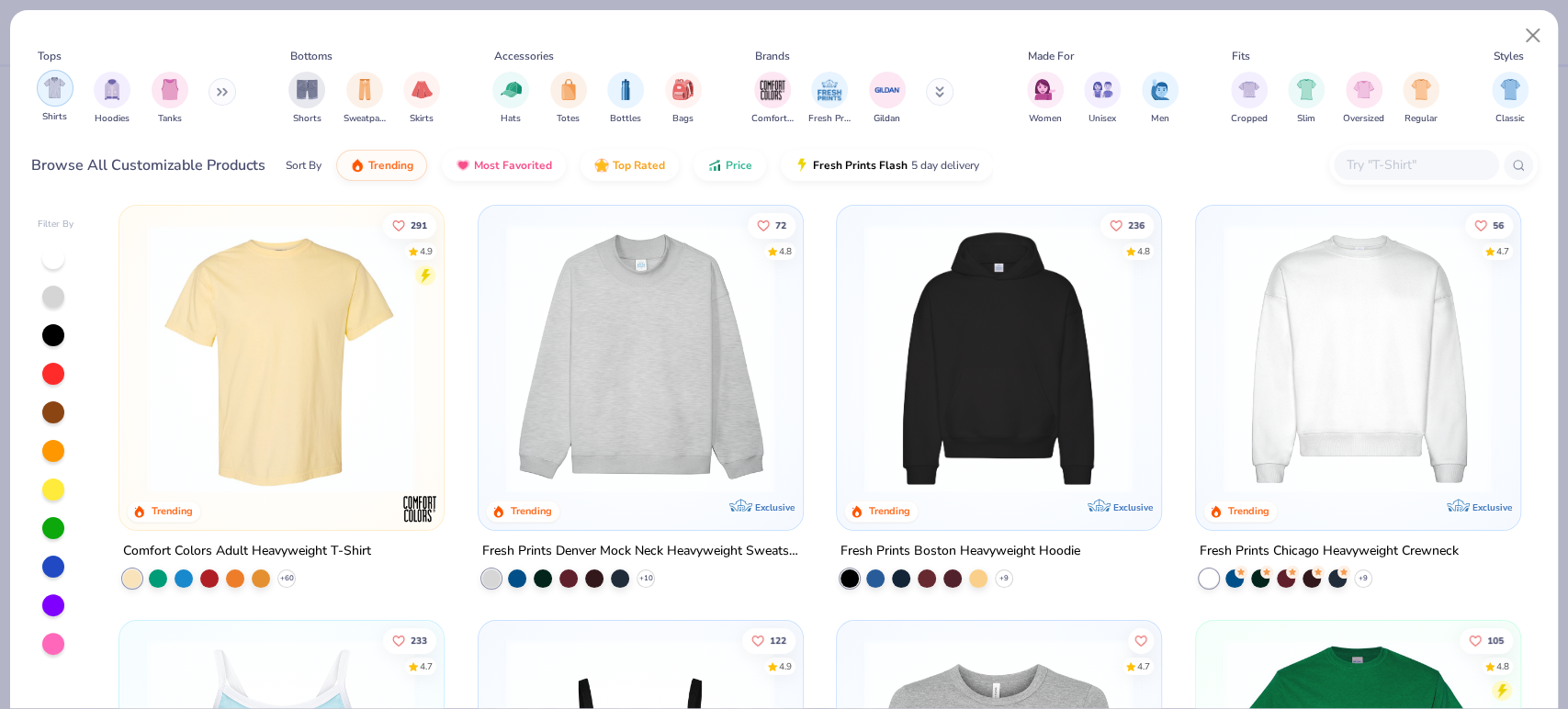
click at [63, 86] on img "filter for Shirts" at bounding box center [54, 87] width 22 height 22
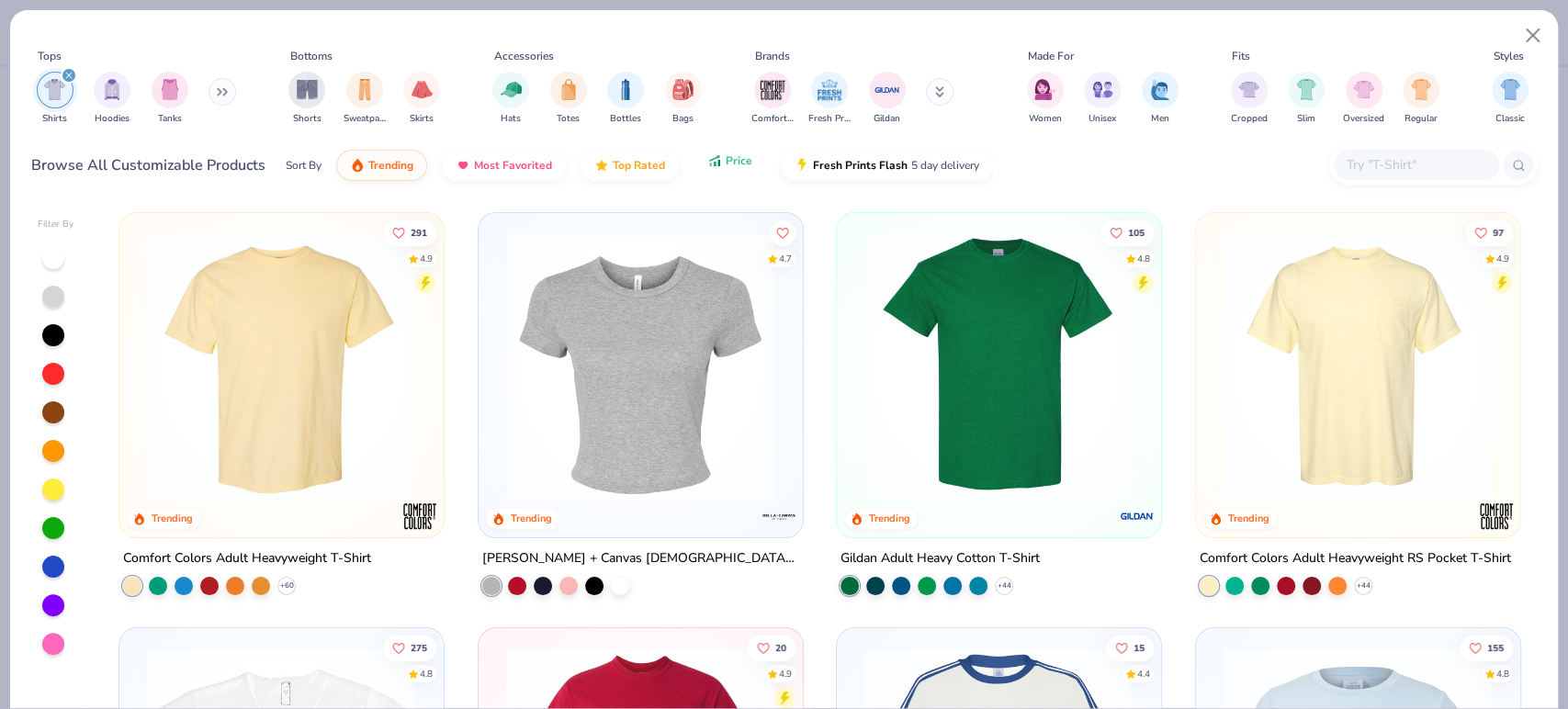
click at [726, 162] on span "Price" at bounding box center [739, 161] width 26 height 15
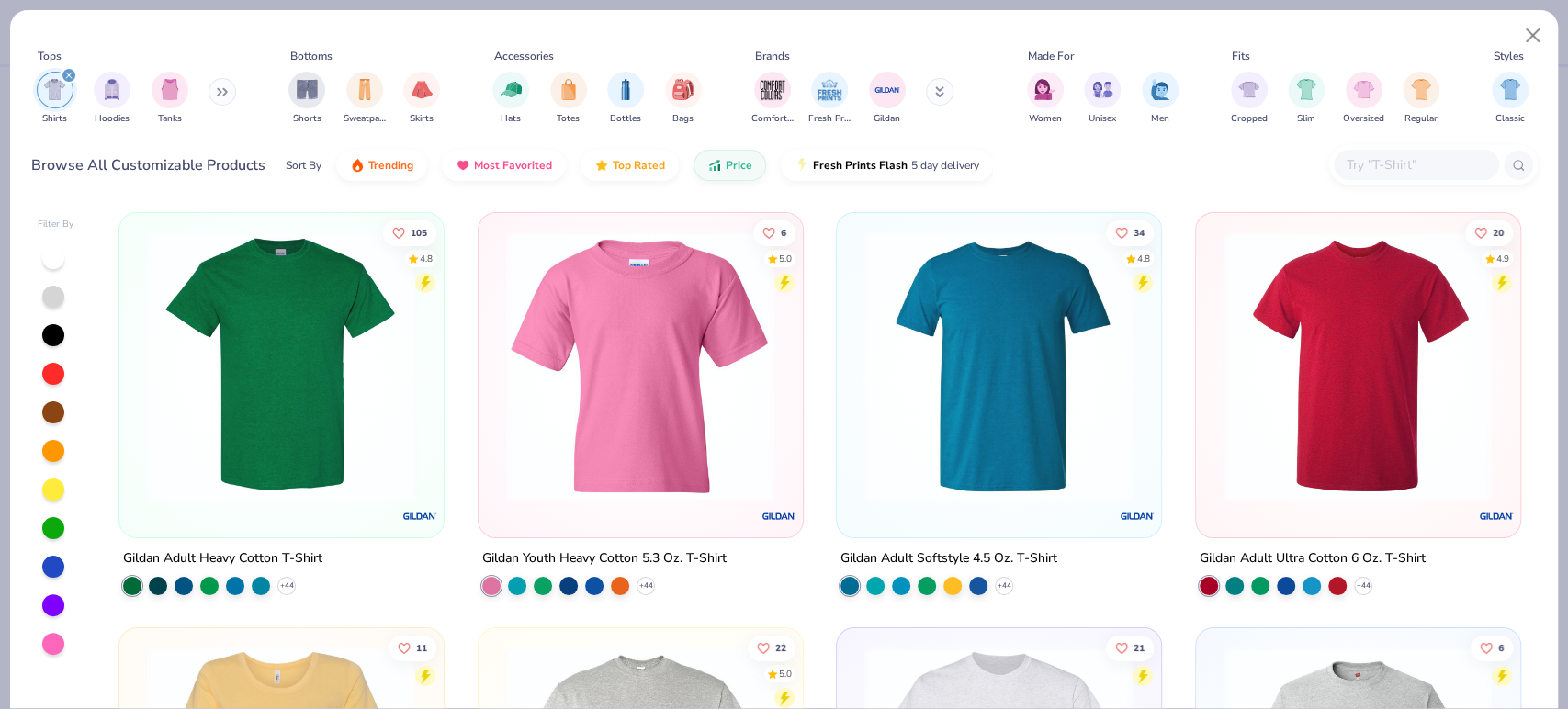
click at [378, 312] on img at bounding box center [281, 366] width 287 height 269
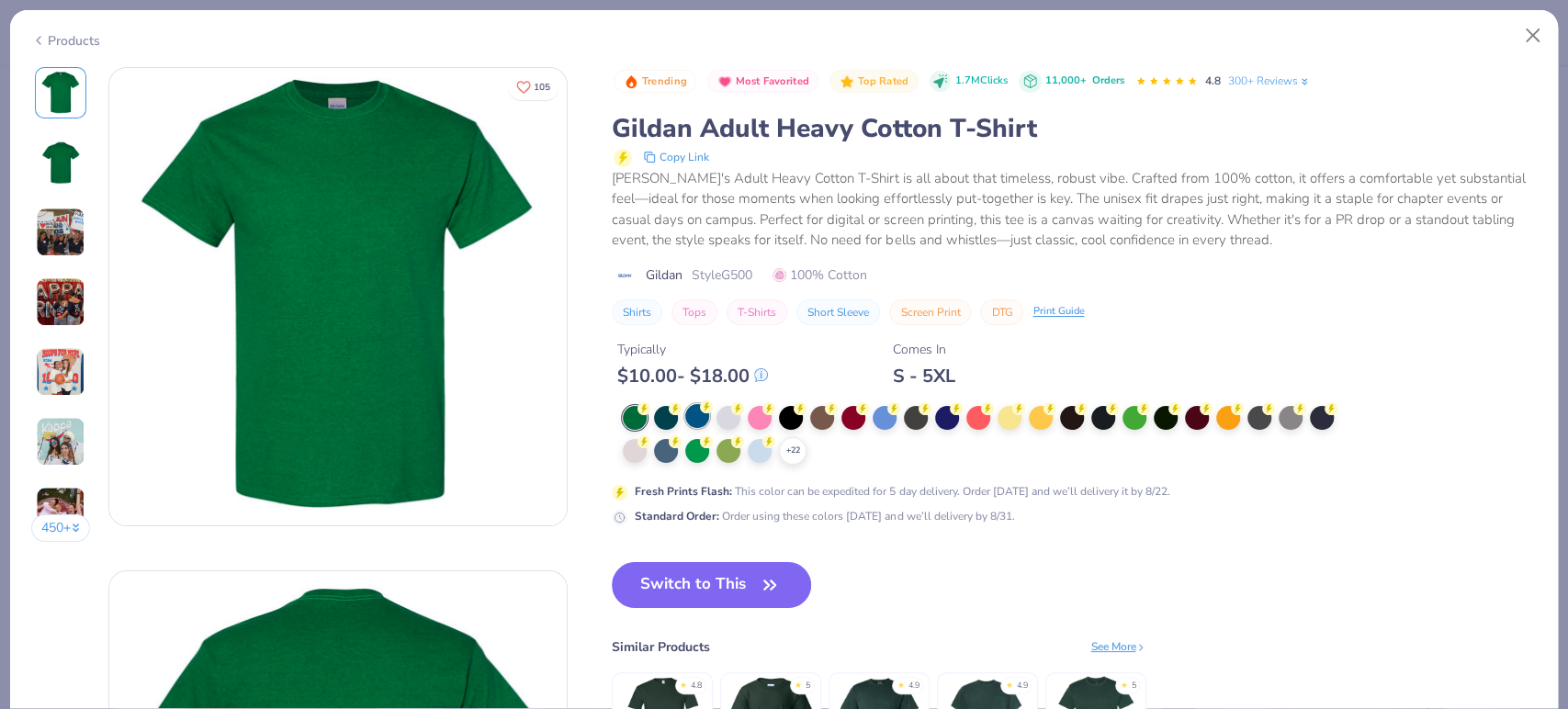
click at [696, 422] on div at bounding box center [697, 415] width 23 height 23
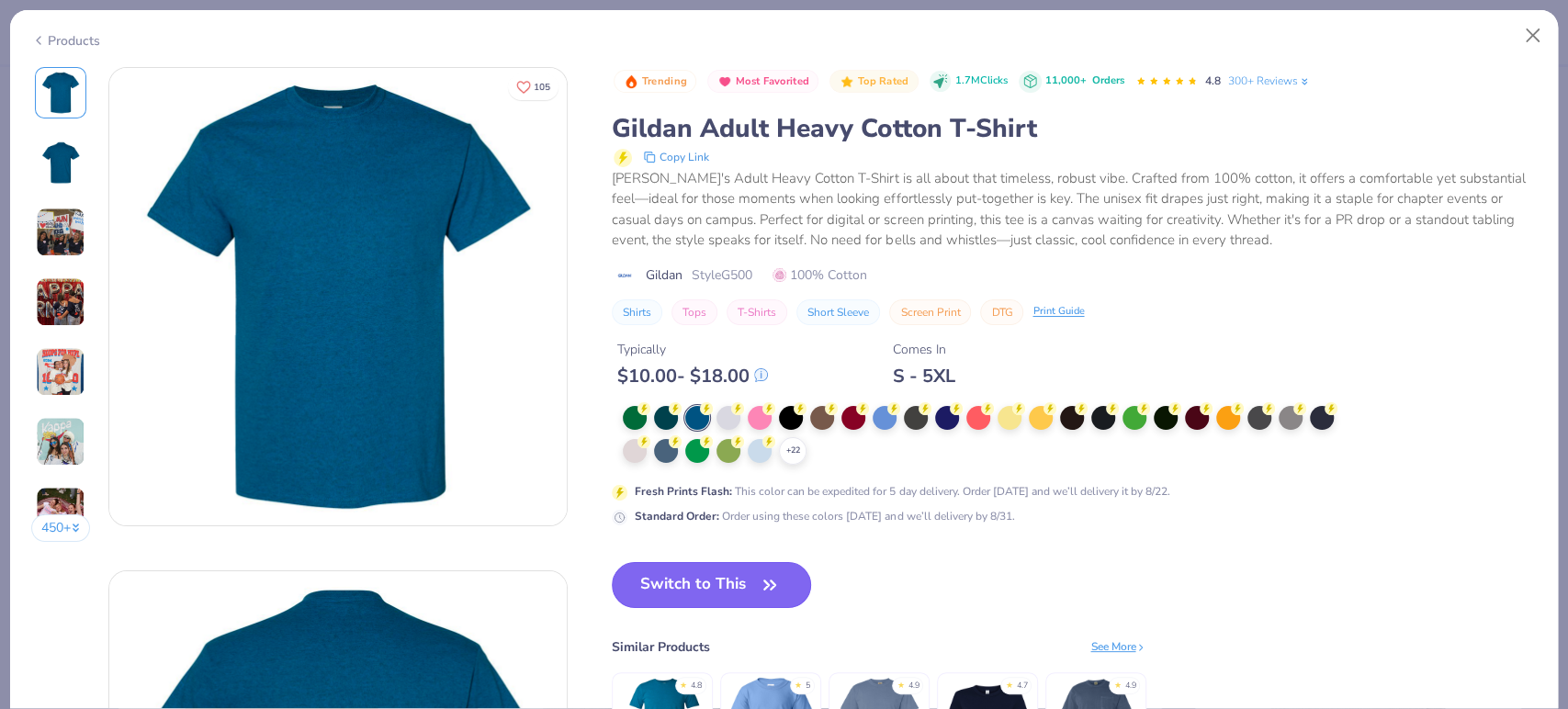
click at [709, 602] on button "Switch to This" at bounding box center [711, 584] width 199 height 46
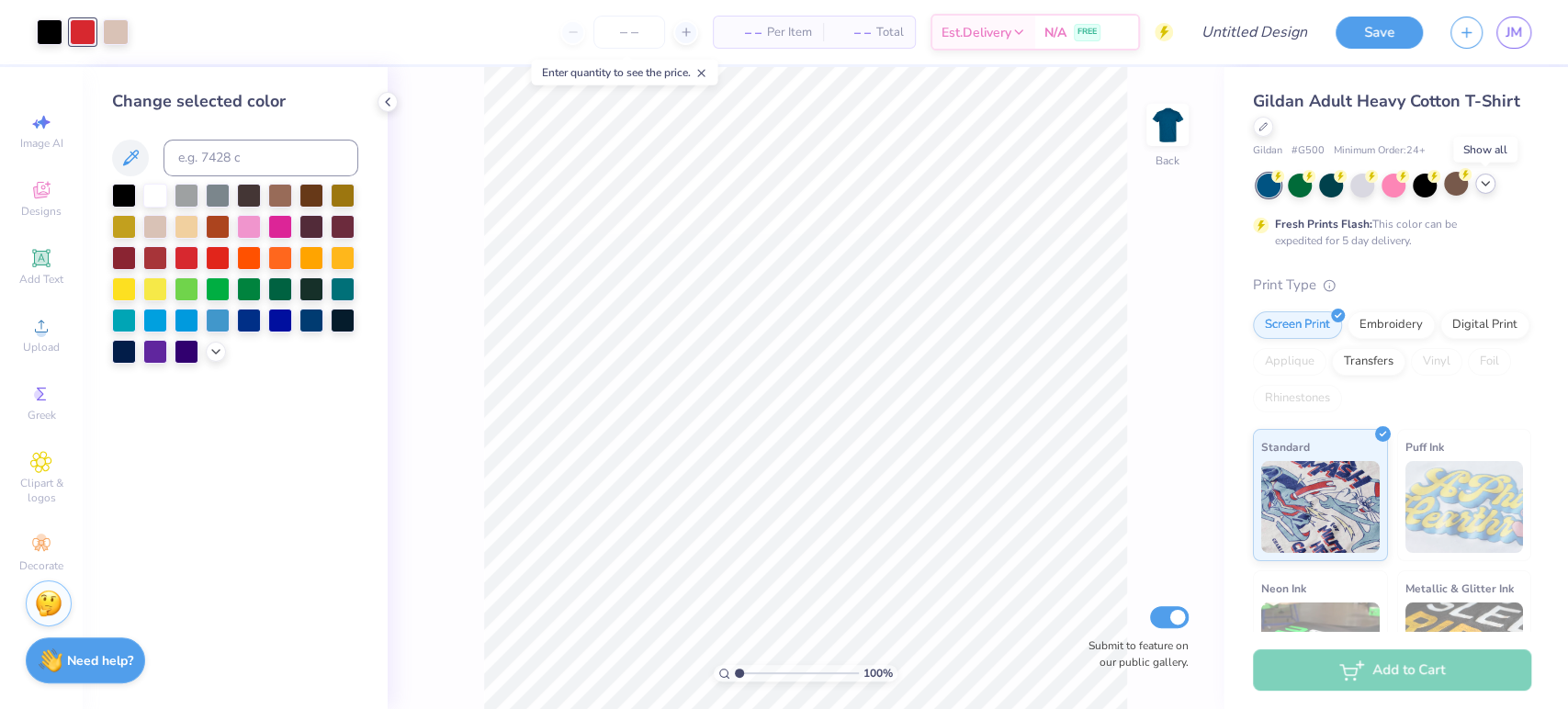
click at [1479, 180] on icon at bounding box center [1485, 184] width 15 height 15
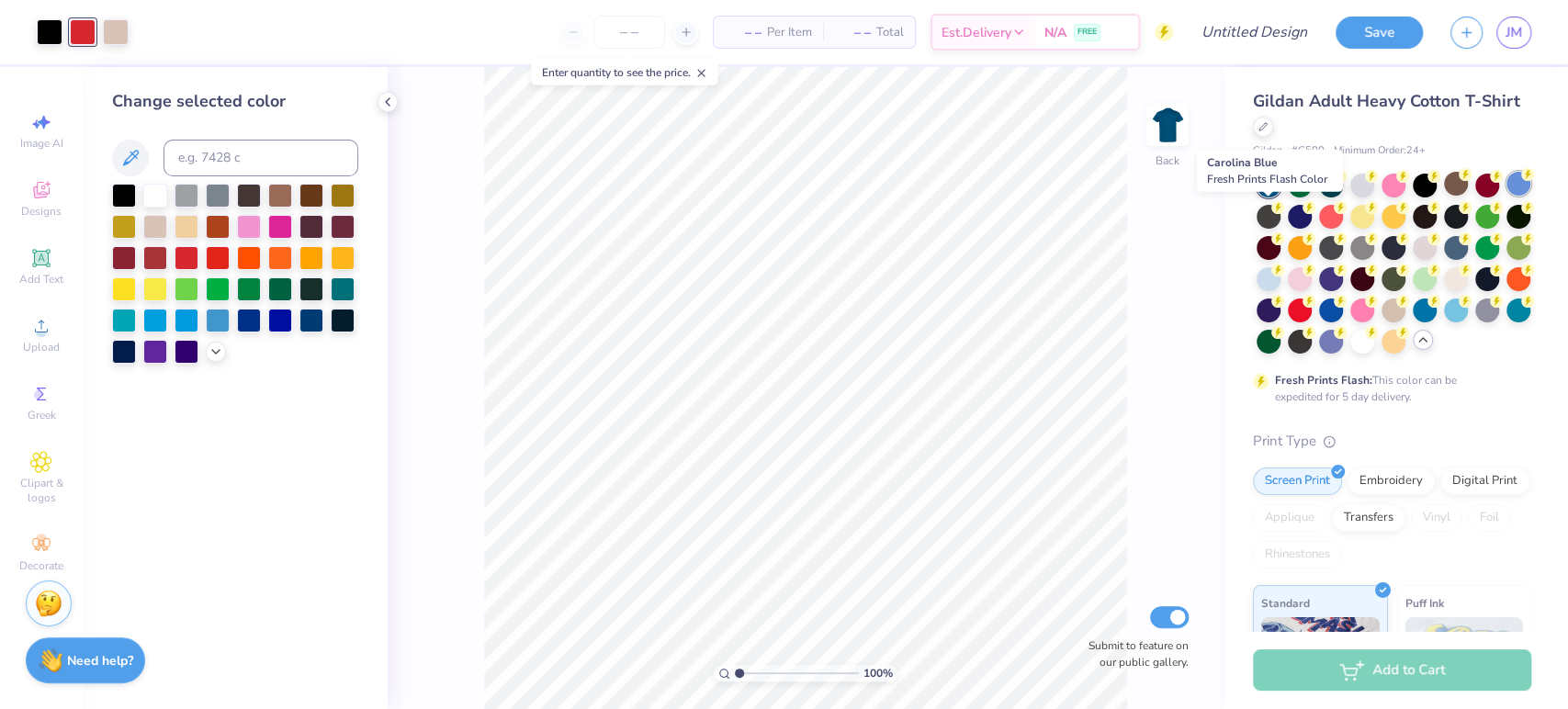
click at [1506, 196] on div at bounding box center [1517, 183] width 23 height 23
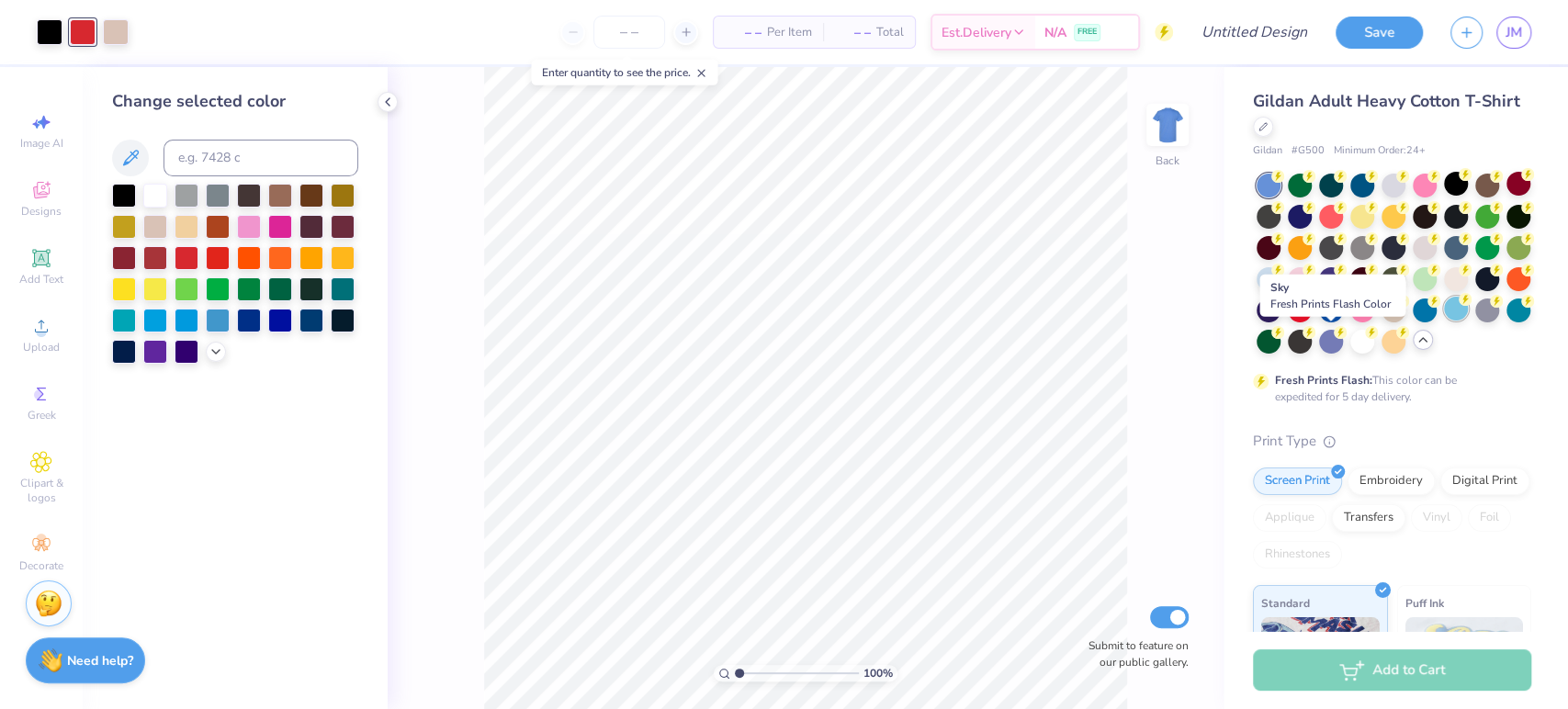
click at [1443, 321] on div at bounding box center [1455, 308] width 23 height 23
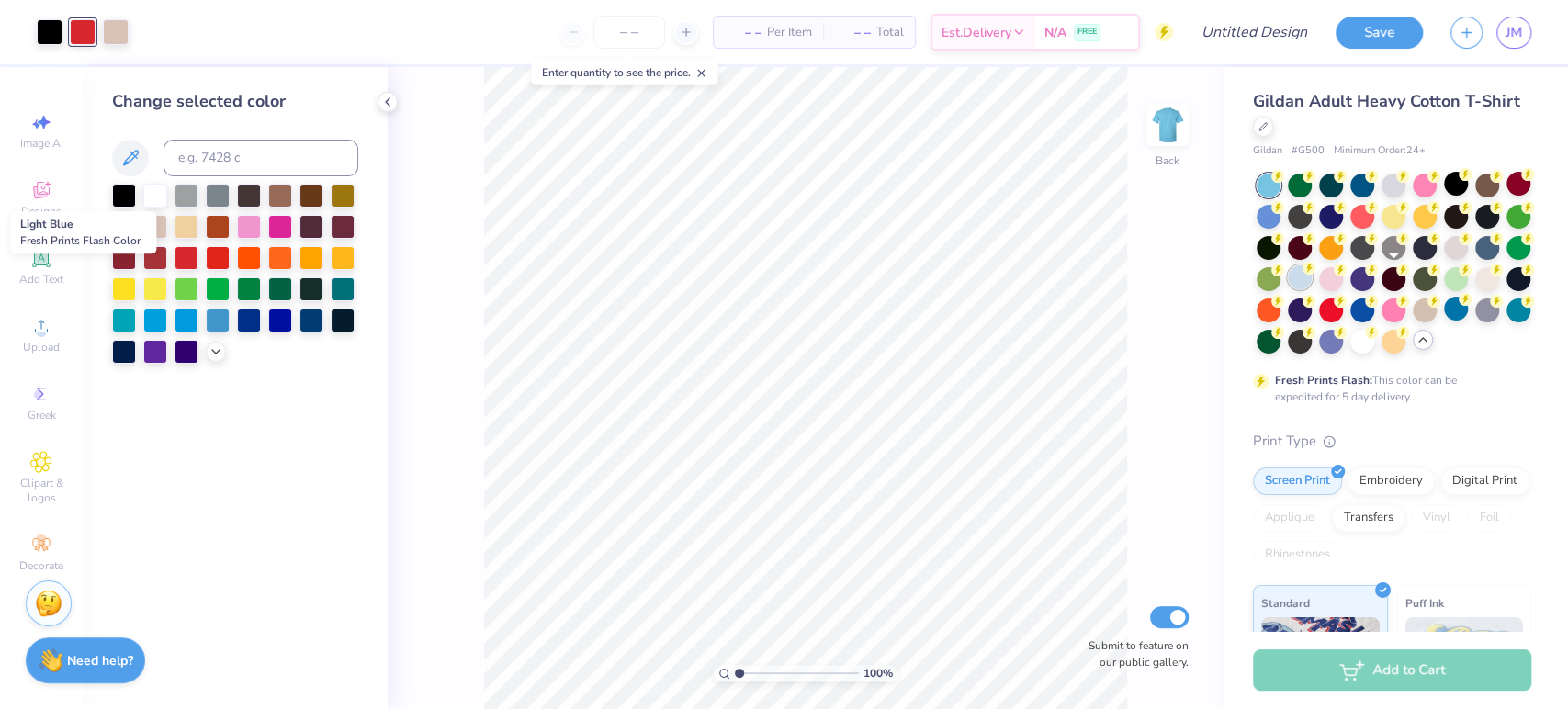
click at [1311, 286] on div at bounding box center [1299, 277] width 23 height 23
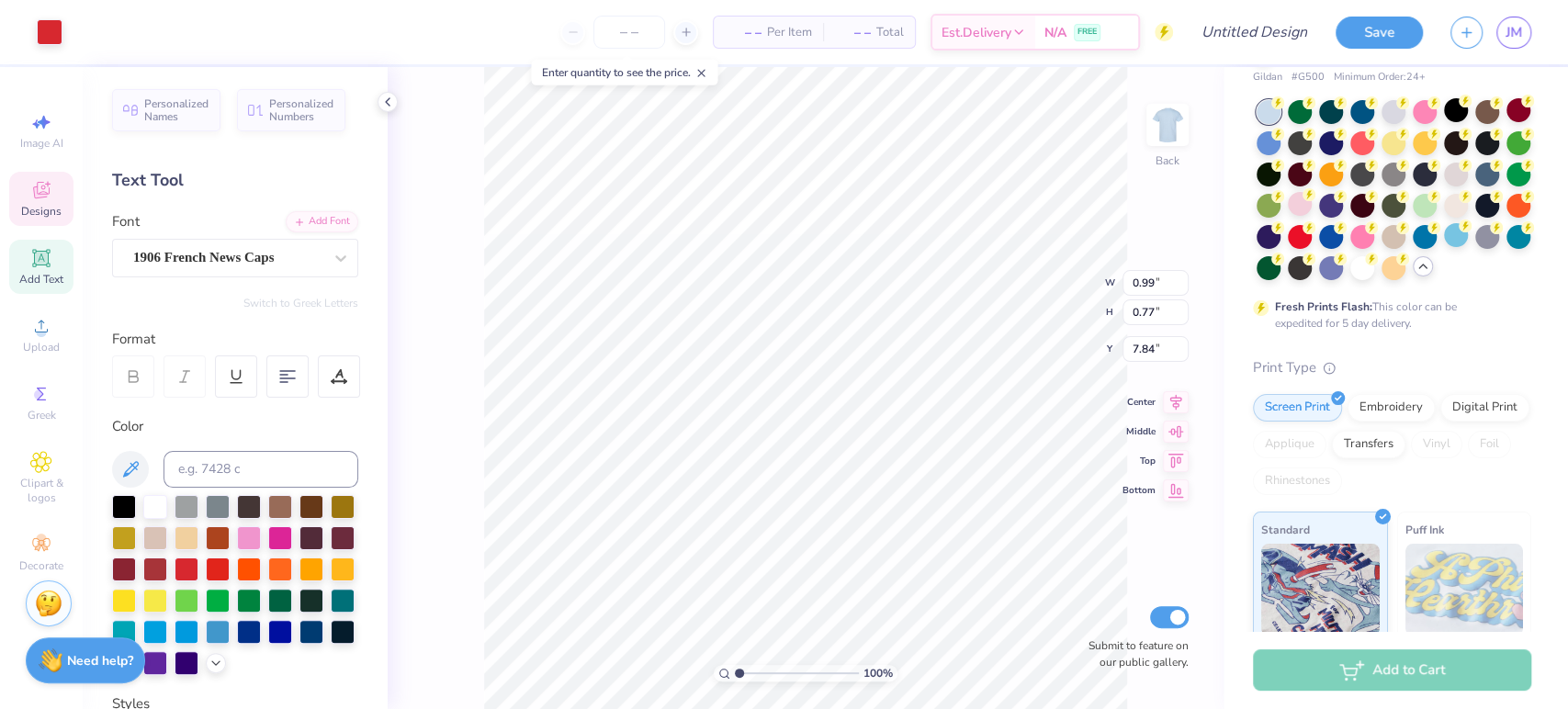
scroll to position [17, 2]
type textarea "25"
type input "3.39"
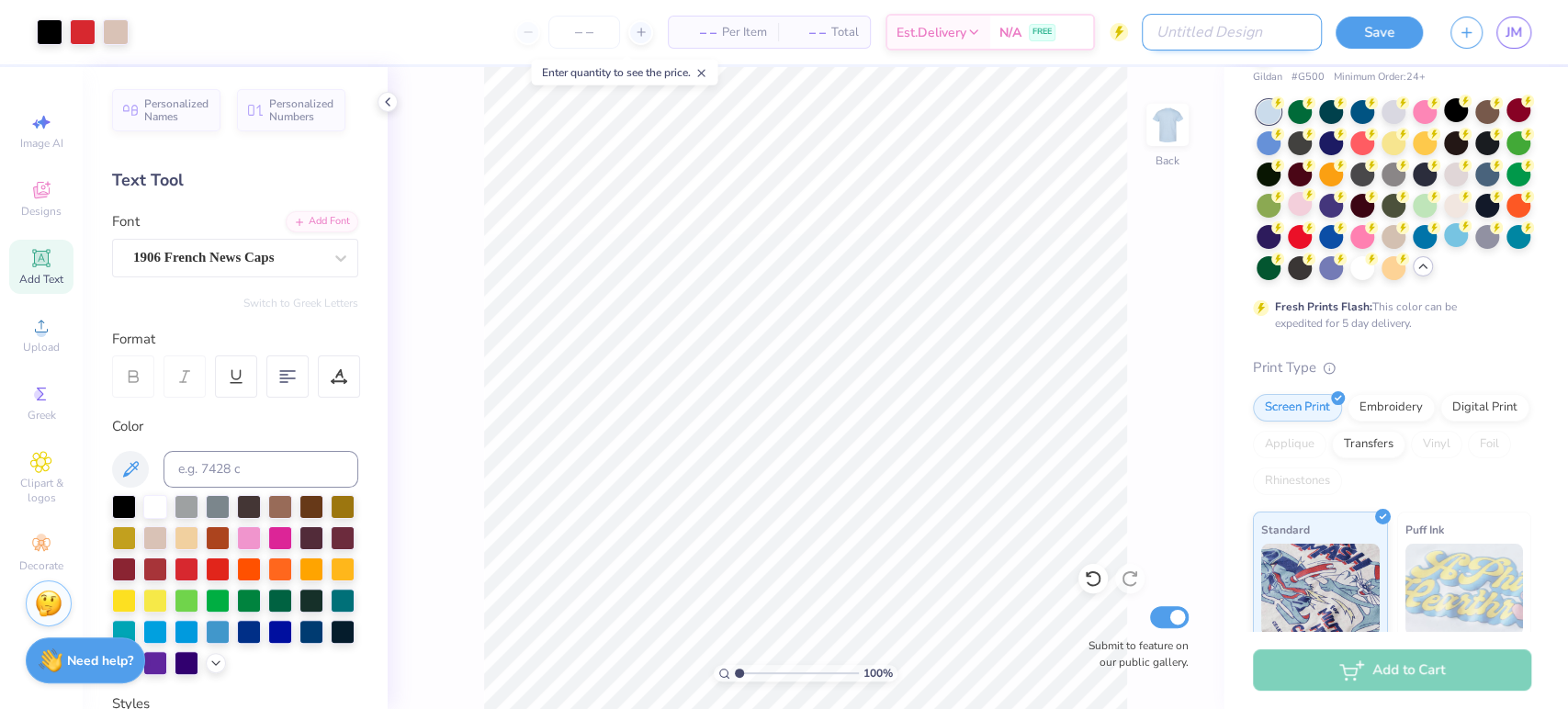
click at [1243, 33] on input "Design Title" at bounding box center [1231, 32] width 180 height 37
type input "T1D Walk #2"
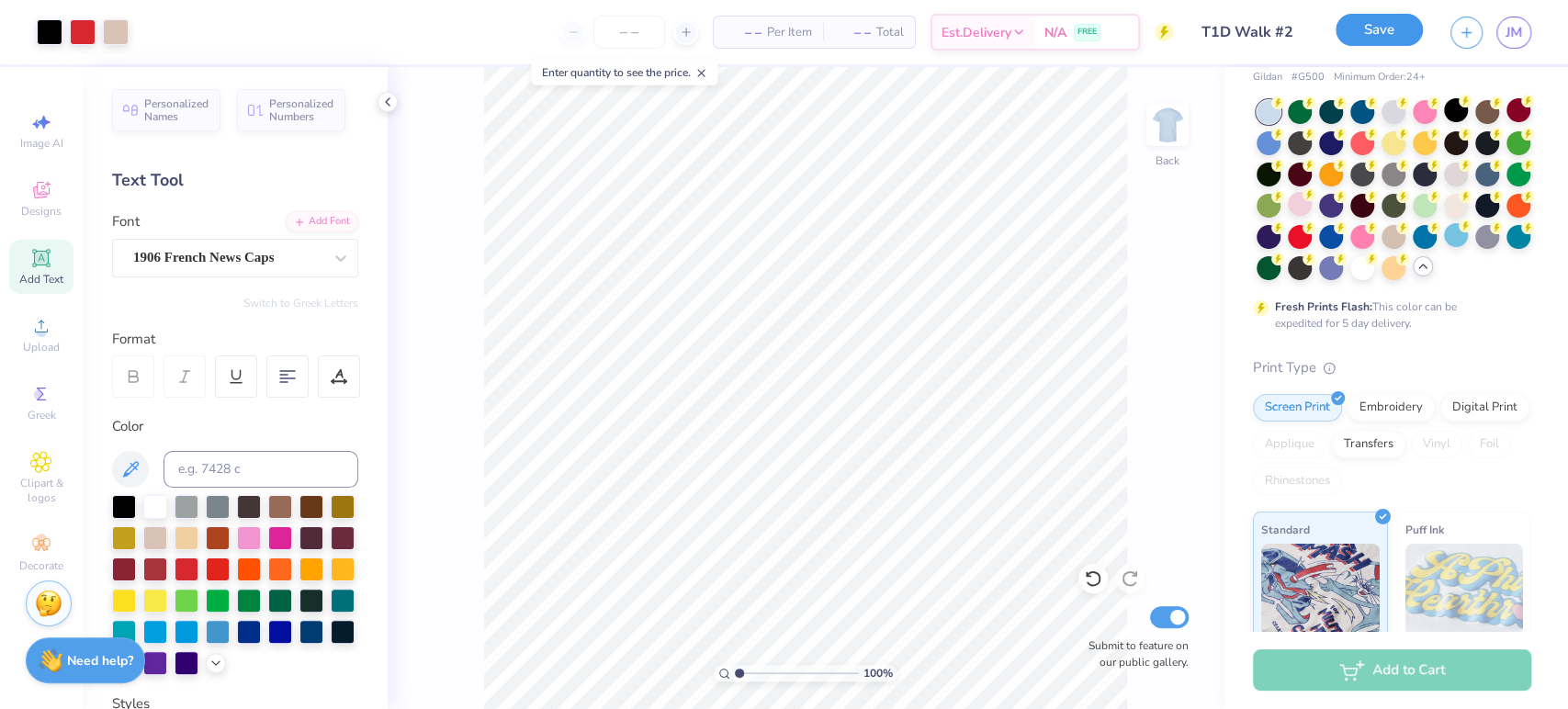
click at [1366, 28] on button "Save" at bounding box center [1379, 30] width 87 height 32
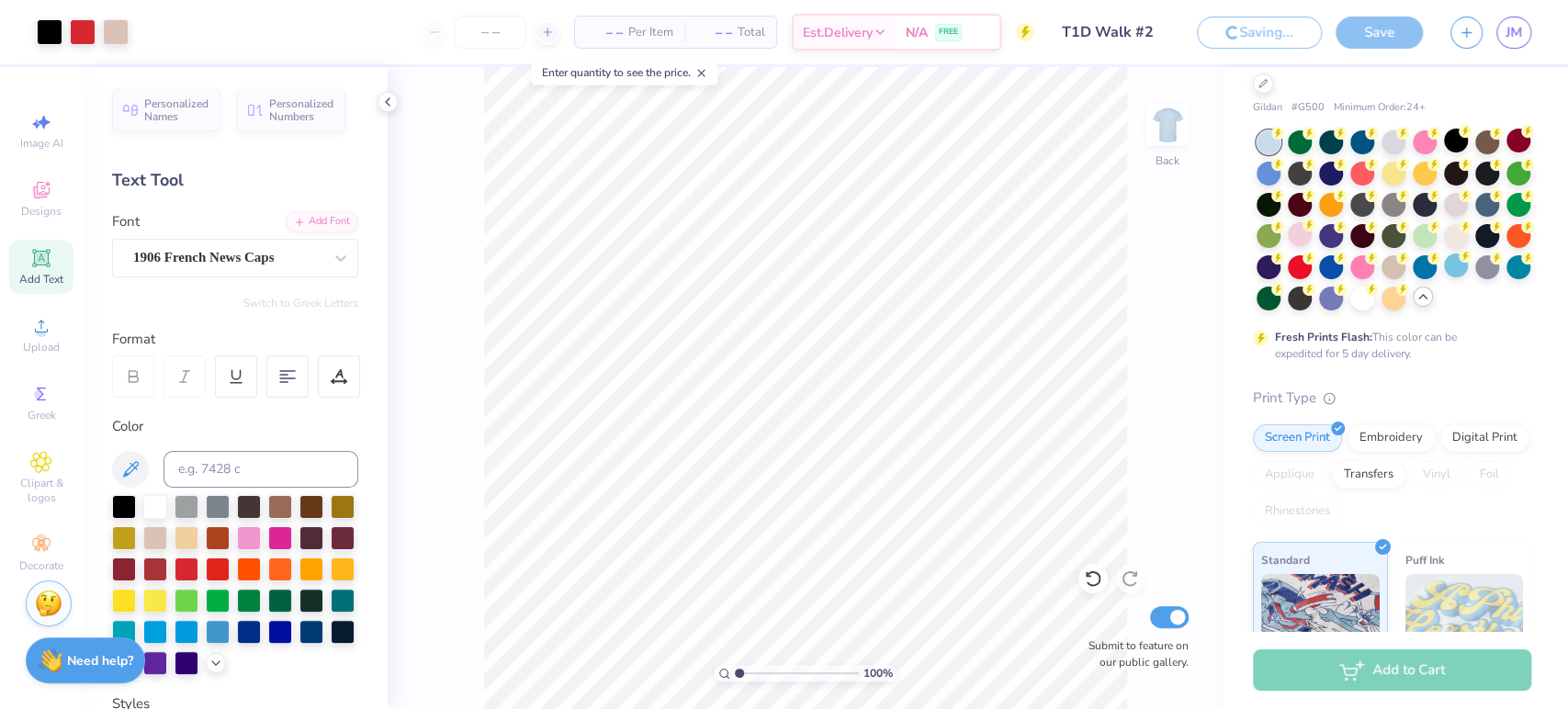
scroll to position [104, 0]
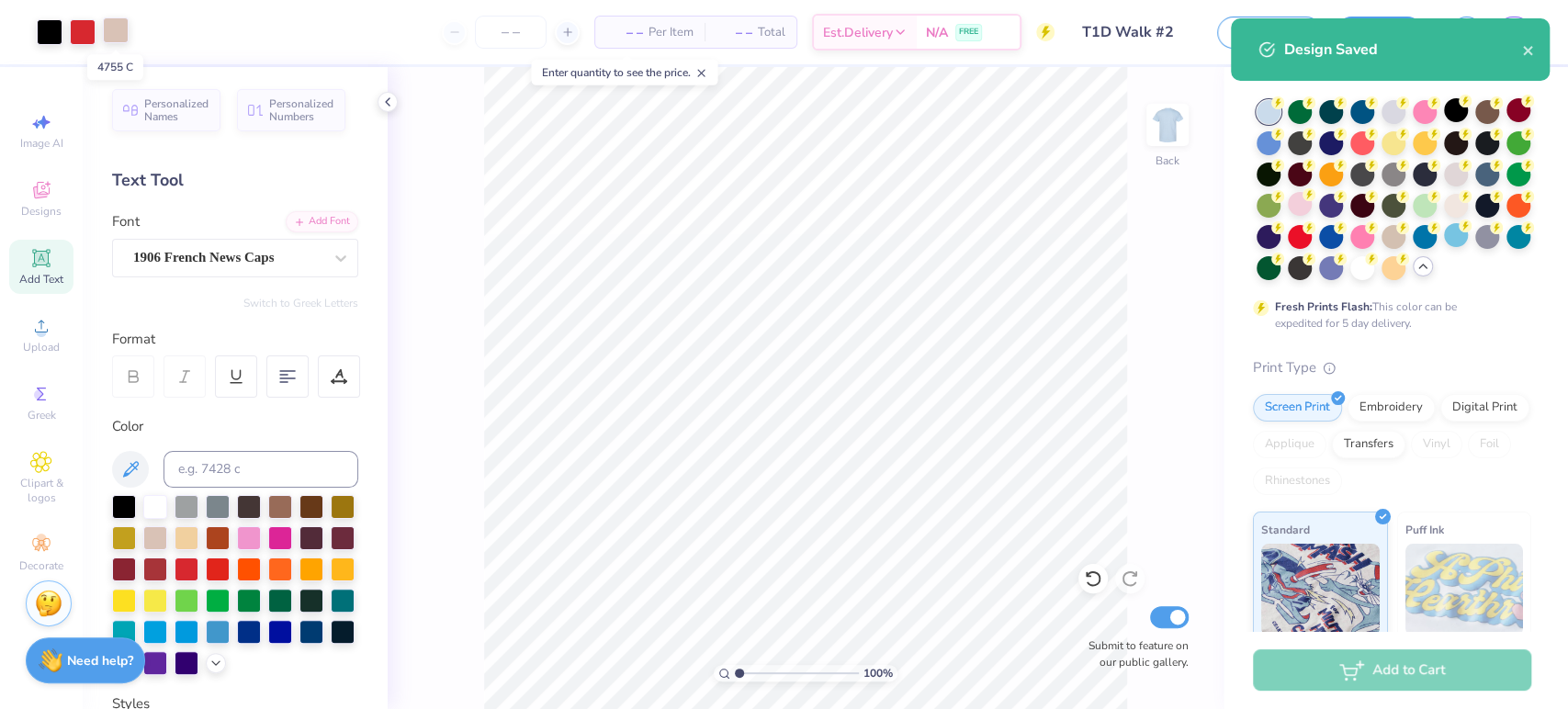
click at [114, 33] on div at bounding box center [115, 30] width 25 height 25
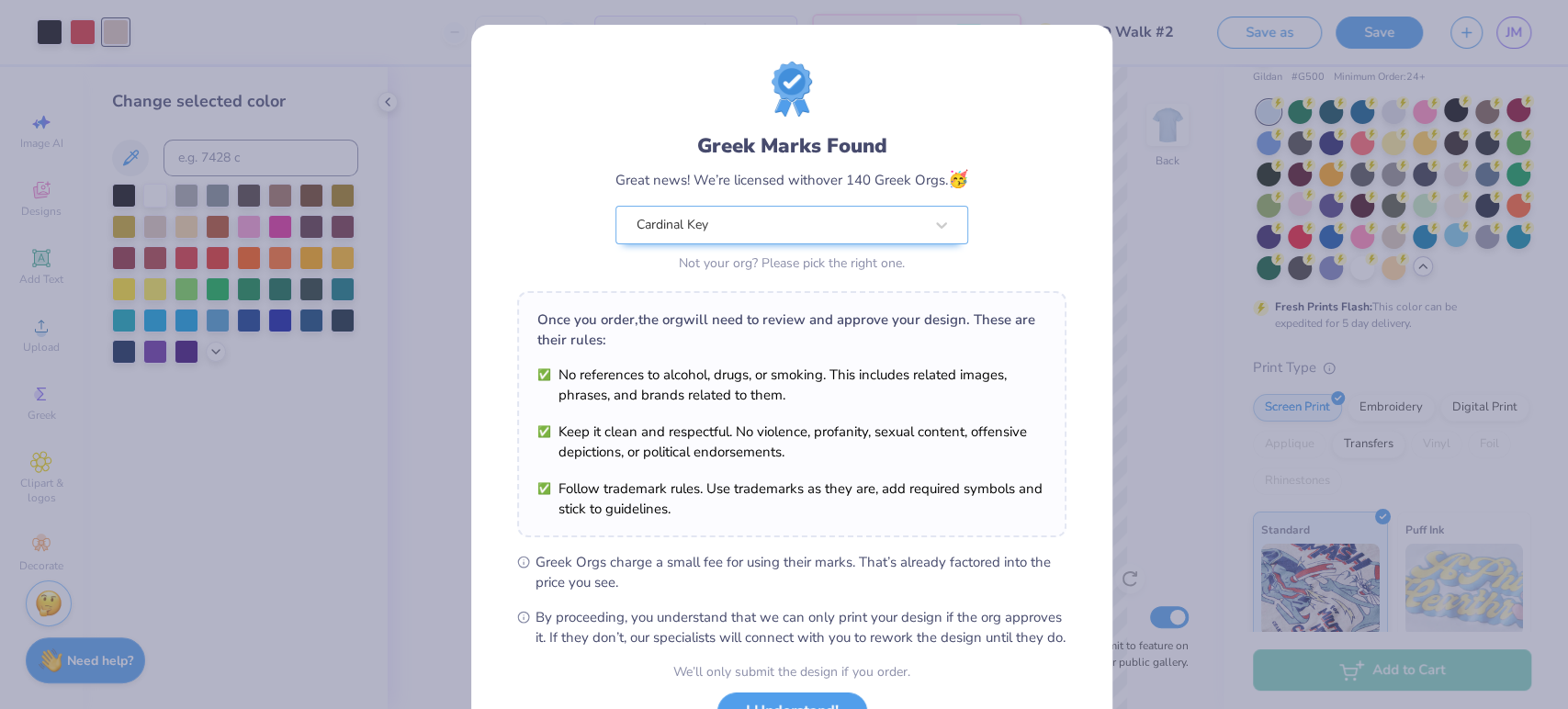
click at [1079, 174] on div "Greek Marks Found Great news! We’re licensed with over 140 Greek Orgs. 🥳 Cardin…" at bounding box center [792, 419] width 641 height 790
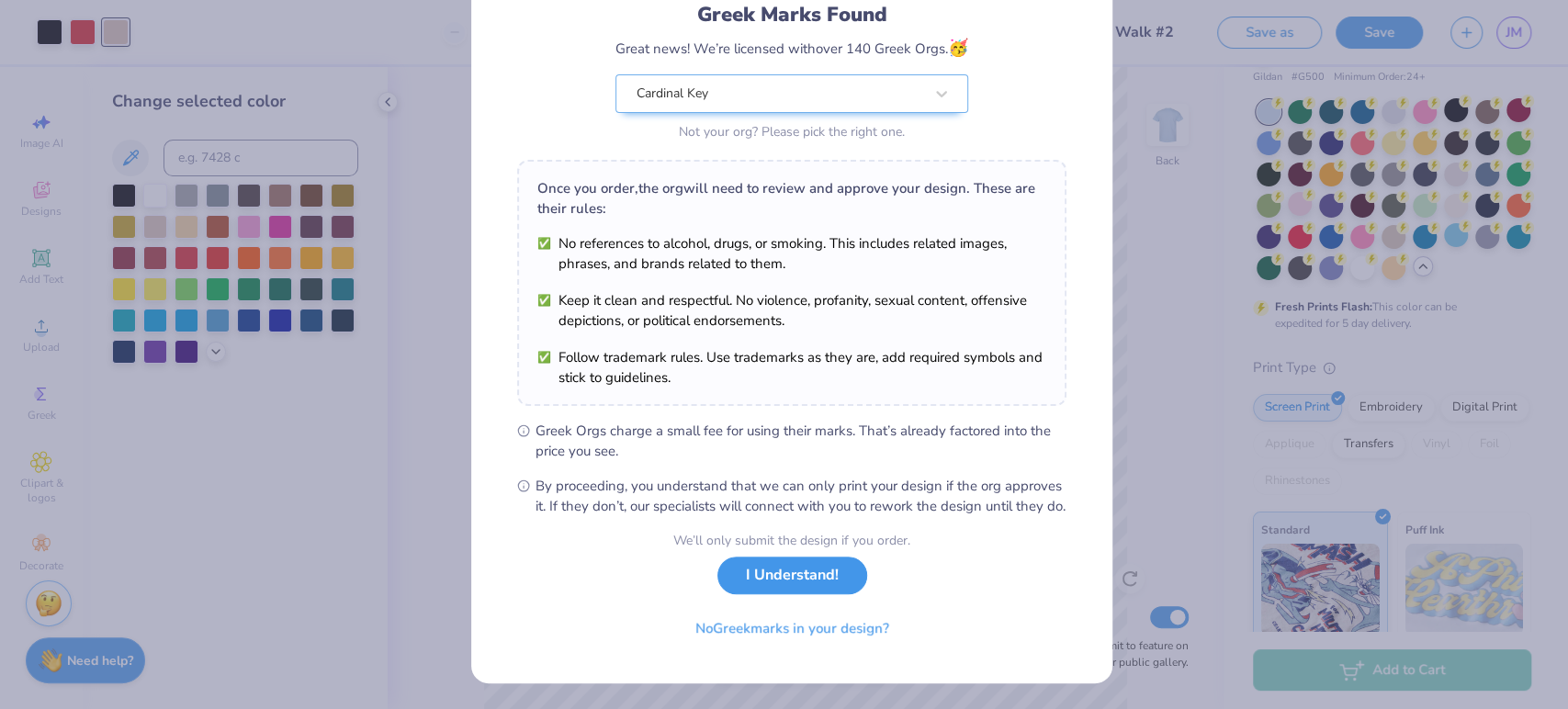
click at [767, 582] on button "I Understand!" at bounding box center [792, 575] width 150 height 38
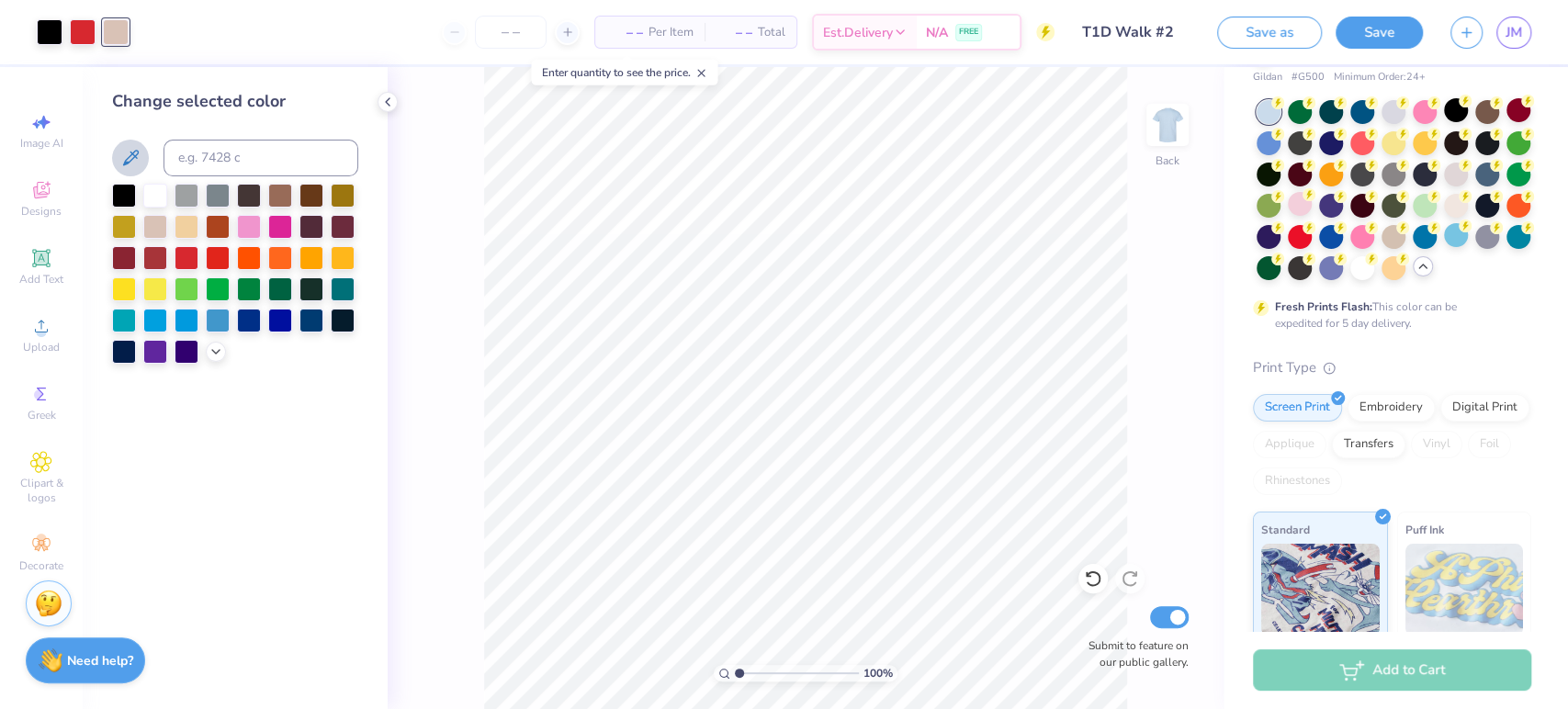
click at [138, 155] on icon at bounding box center [130, 158] width 23 height 23
click at [125, 156] on icon at bounding box center [130, 158] width 23 height 23
click at [309, 251] on div at bounding box center [310, 255] width 23 height 23
click at [136, 161] on icon at bounding box center [130, 158] width 23 height 23
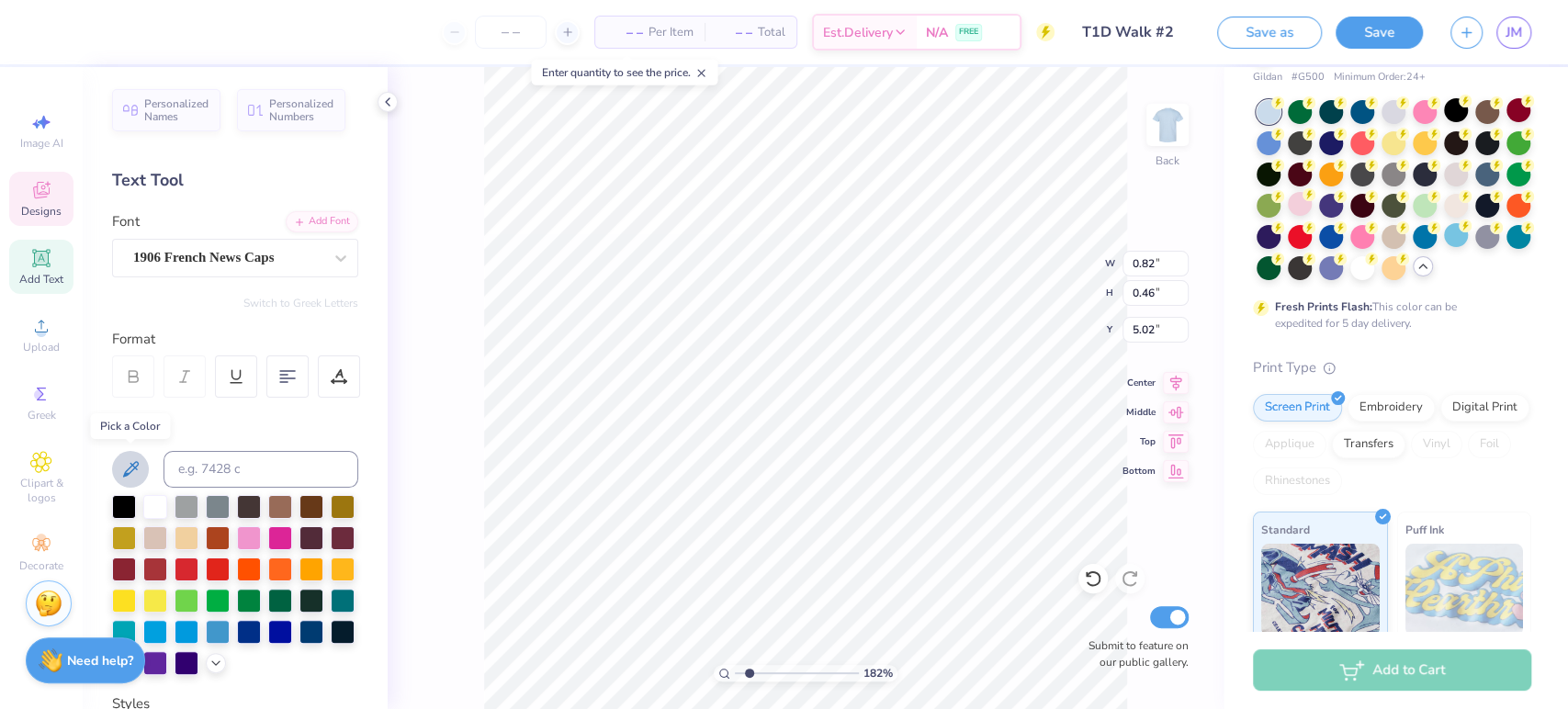
click at [121, 468] on icon at bounding box center [130, 470] width 23 height 23
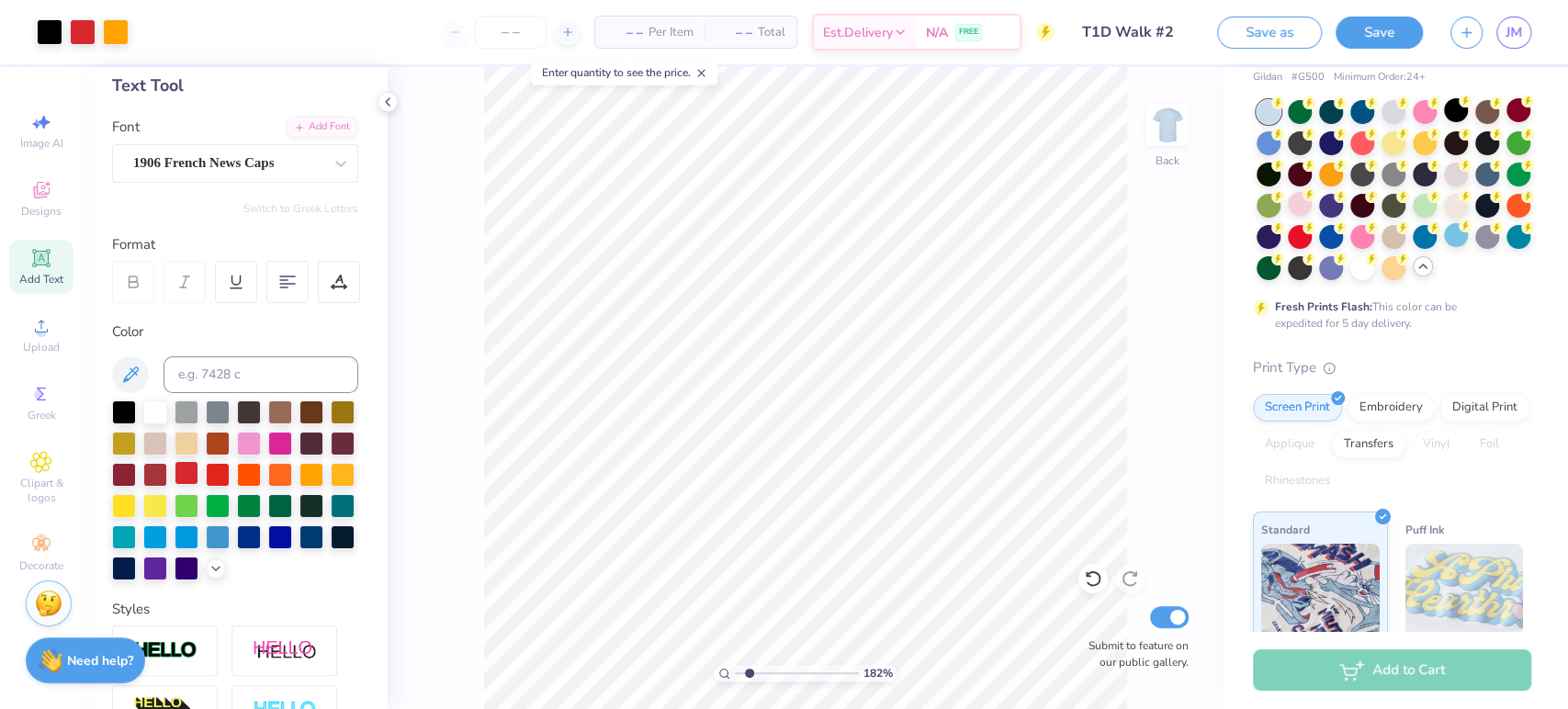
scroll to position [93, 0]
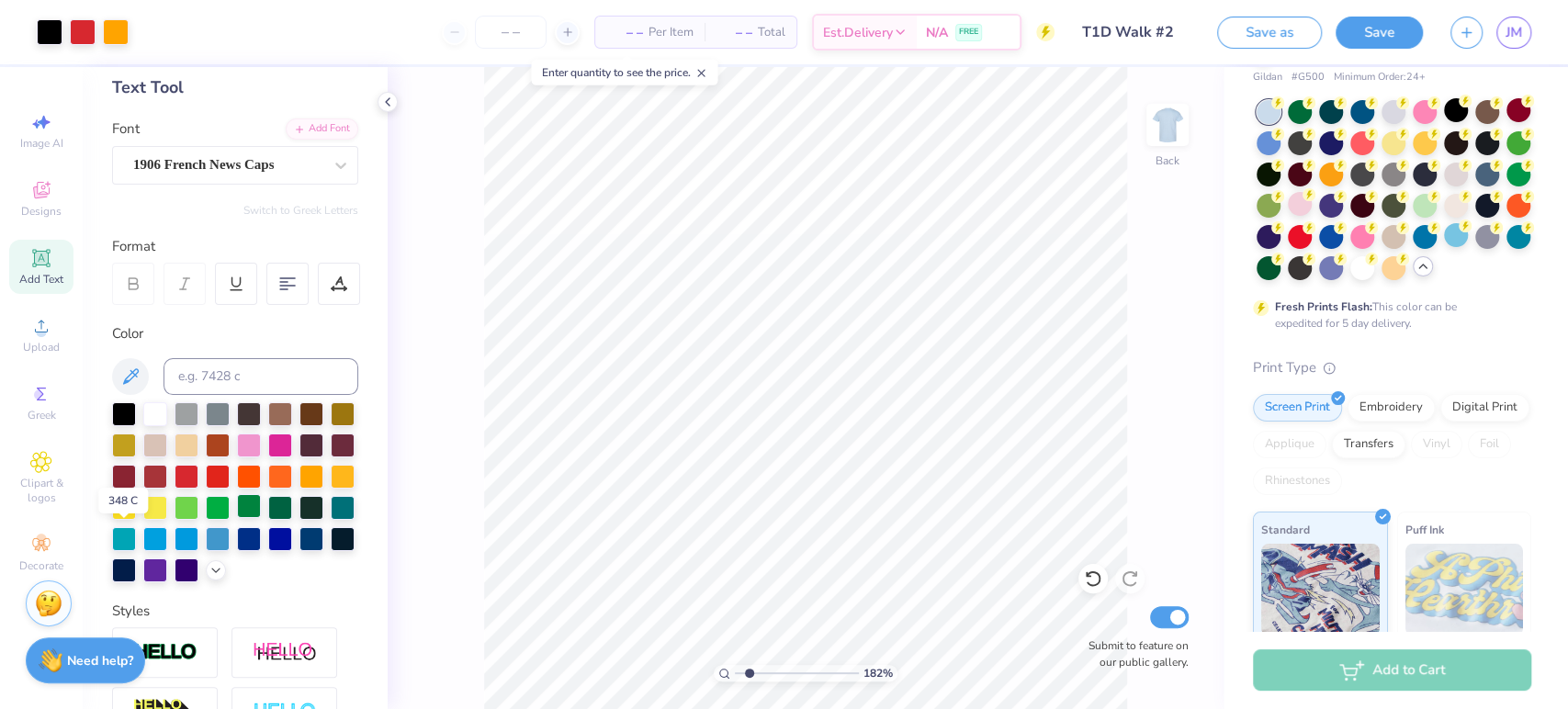
click at [237, 518] on div at bounding box center [249, 505] width 23 height 23
click at [407, 616] on div "182 % Back Submit to feature on our public gallery." at bounding box center [805, 387] width 836 height 641
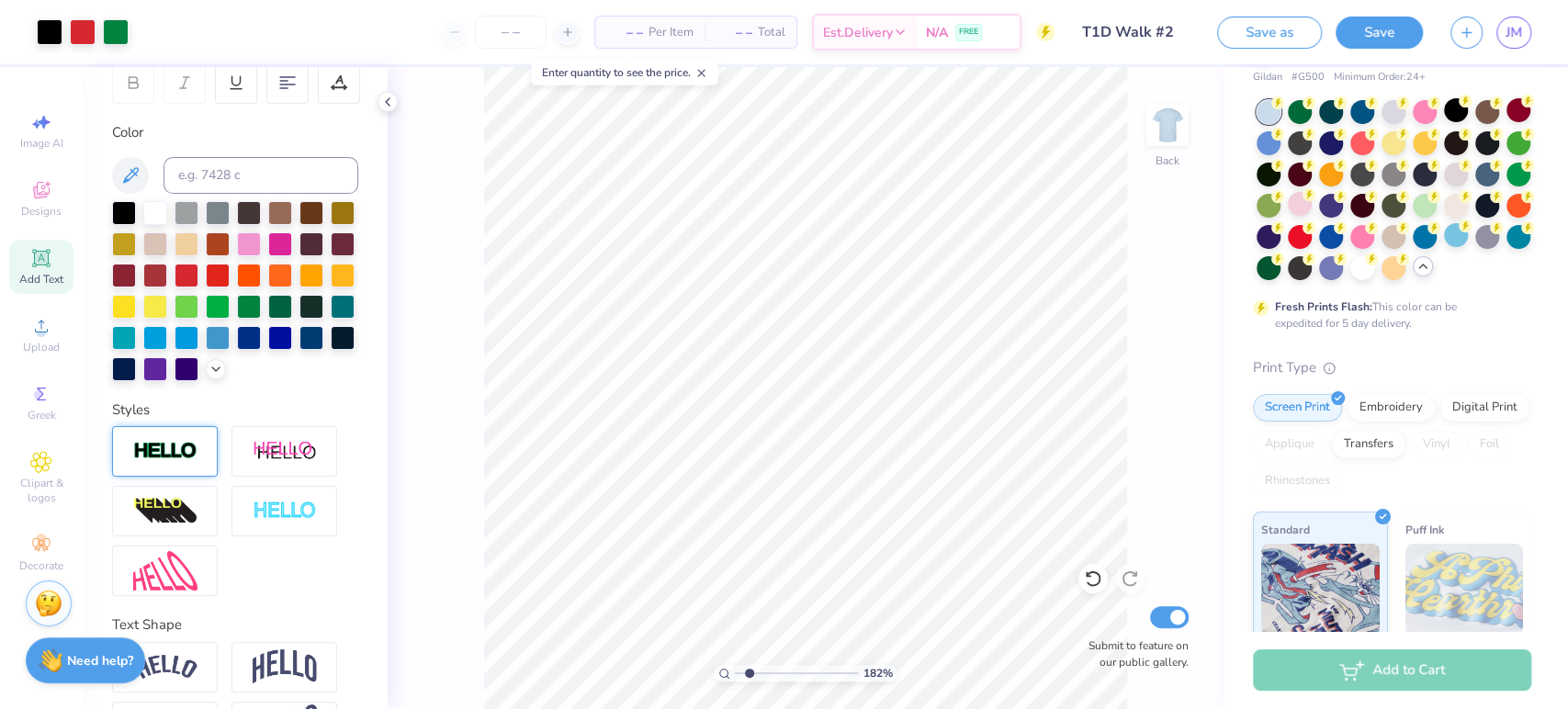
scroll to position [389, 0]
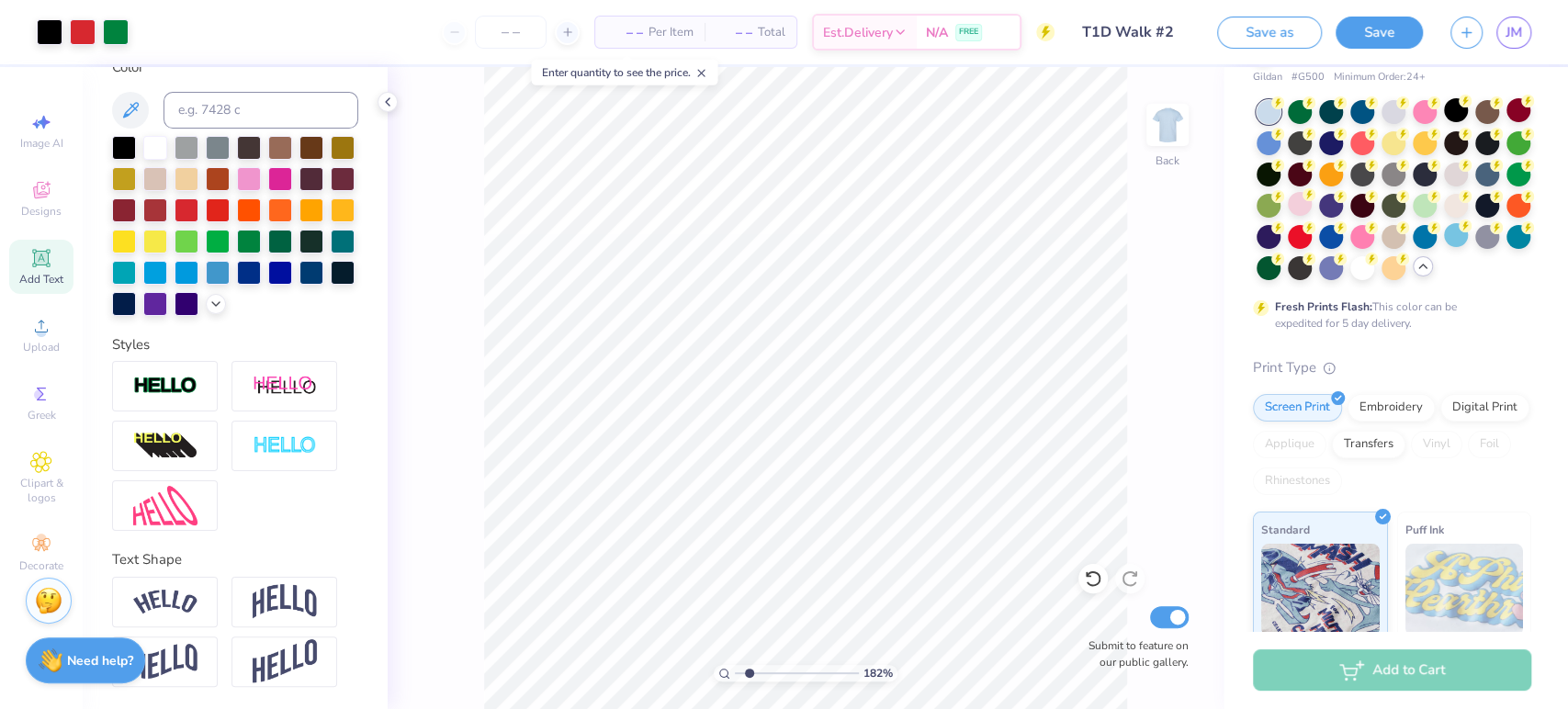
click at [41, 595] on img at bounding box center [48, 600] width 27 height 27
type input "1.8201328847626"
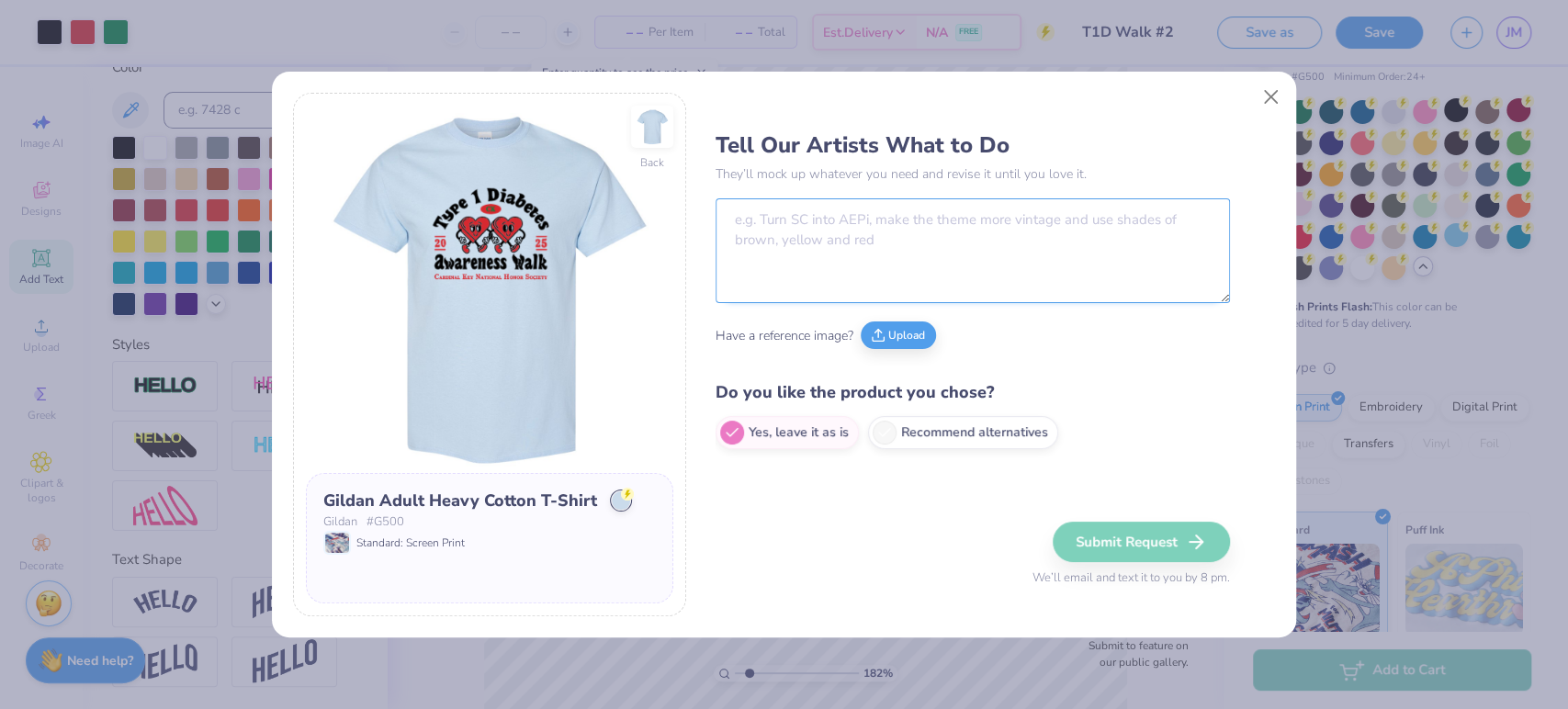
click at [752, 284] on textarea at bounding box center [972, 251] width 514 height 105
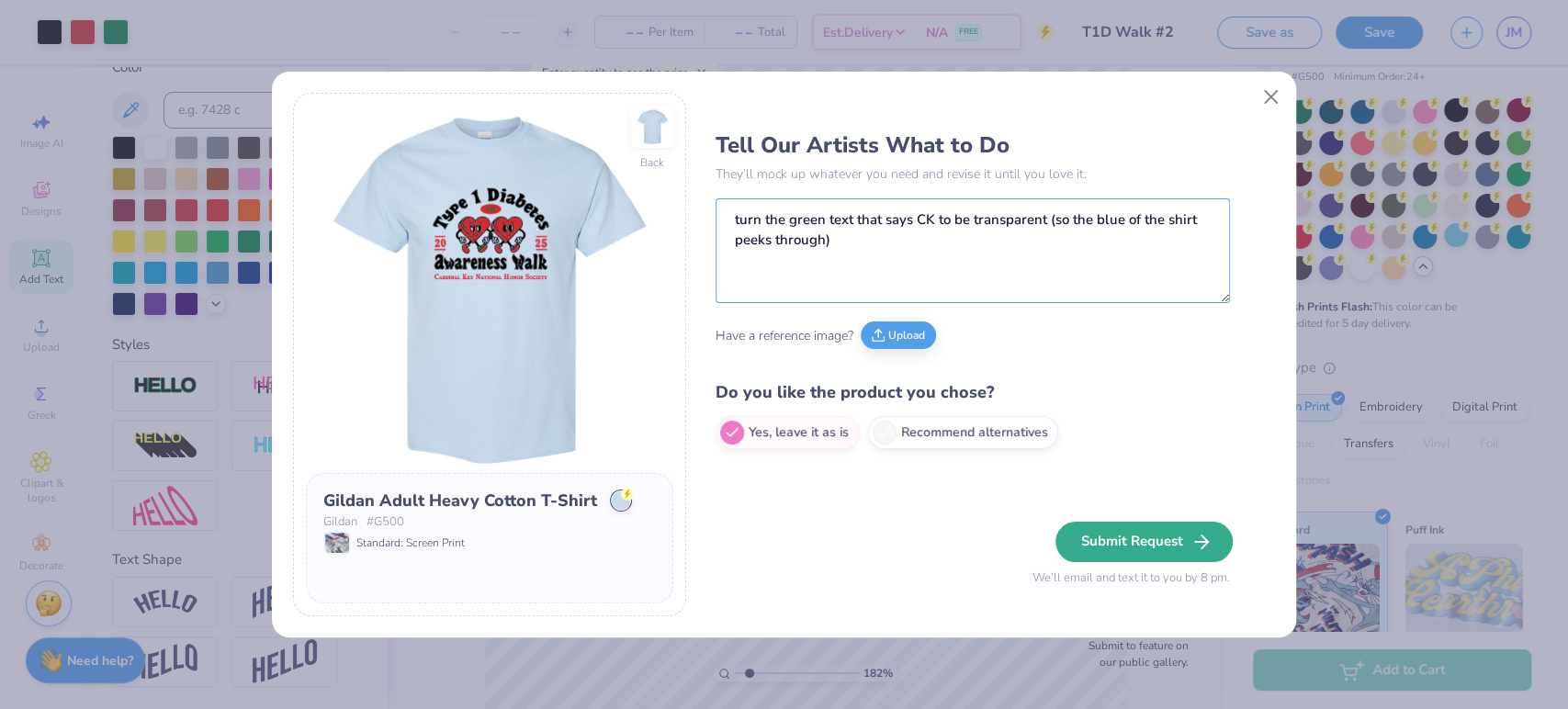
type textarea "turn the green text that says CK to be transparent (so the blue of the shirt pe…"
click at [1104, 552] on button "Submit Request" at bounding box center [1143, 541] width 177 height 40
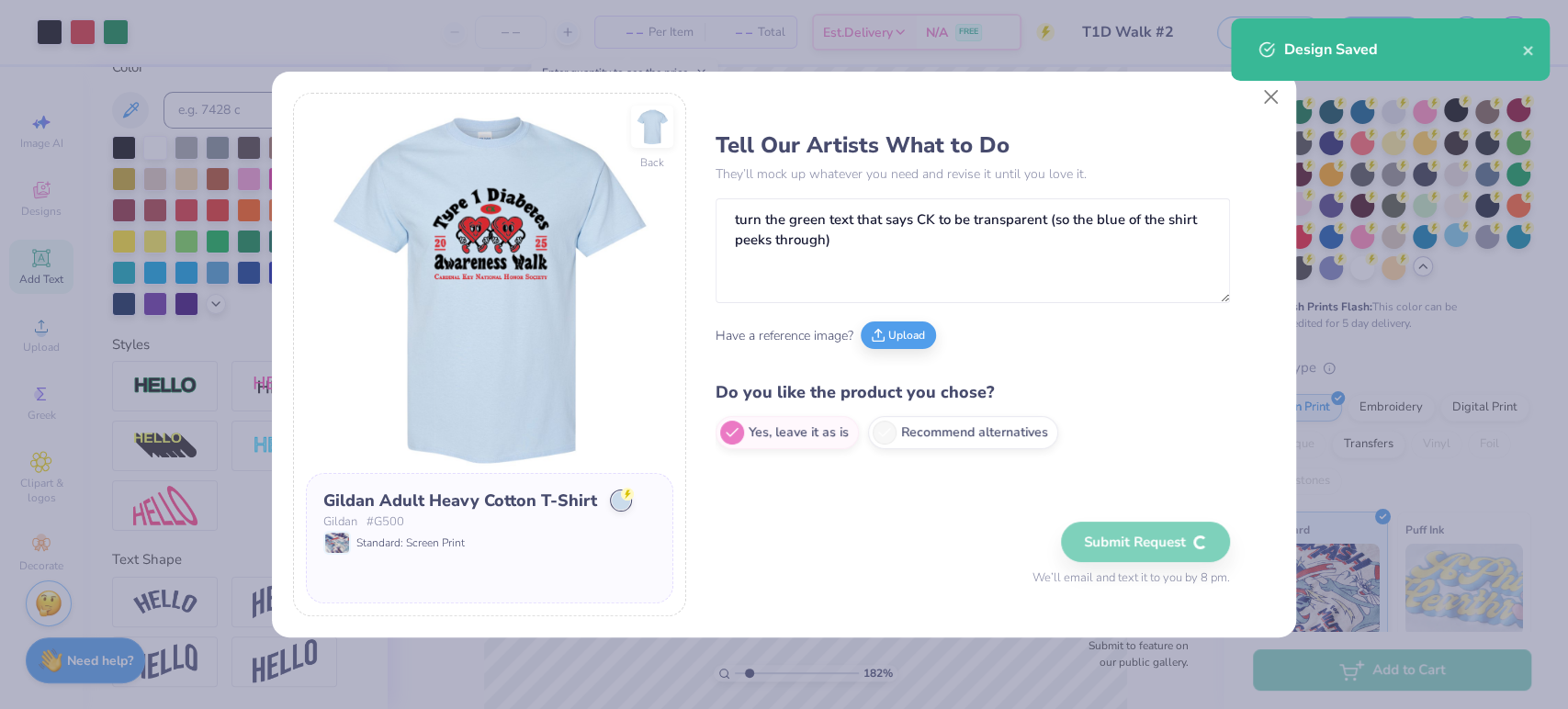
type input "1.8201328847626"
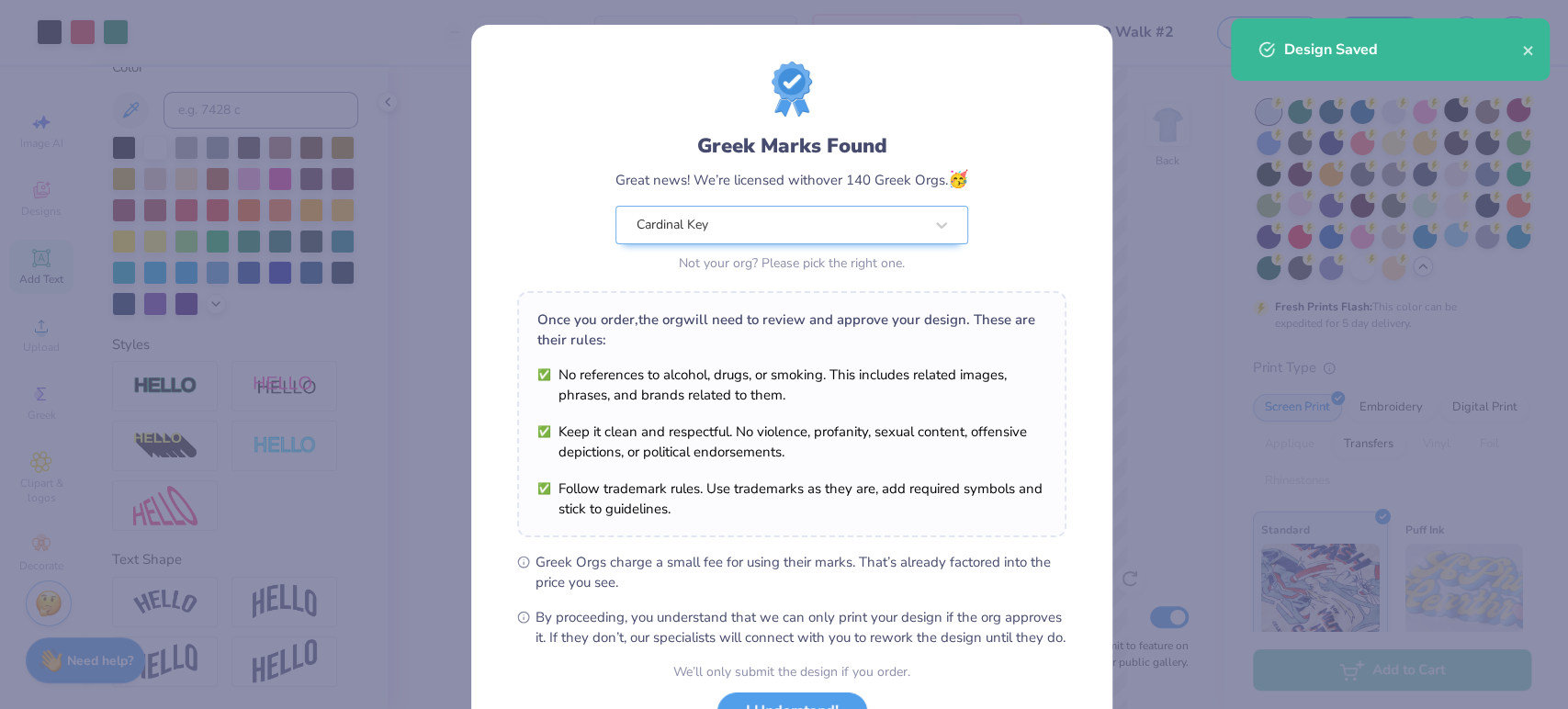
click at [983, 196] on div "Greek Marks Found Great news! We’re licensed with over 140 Greek Orgs. 🥳 Cardin…" at bounding box center [792, 169] width 550 height 215
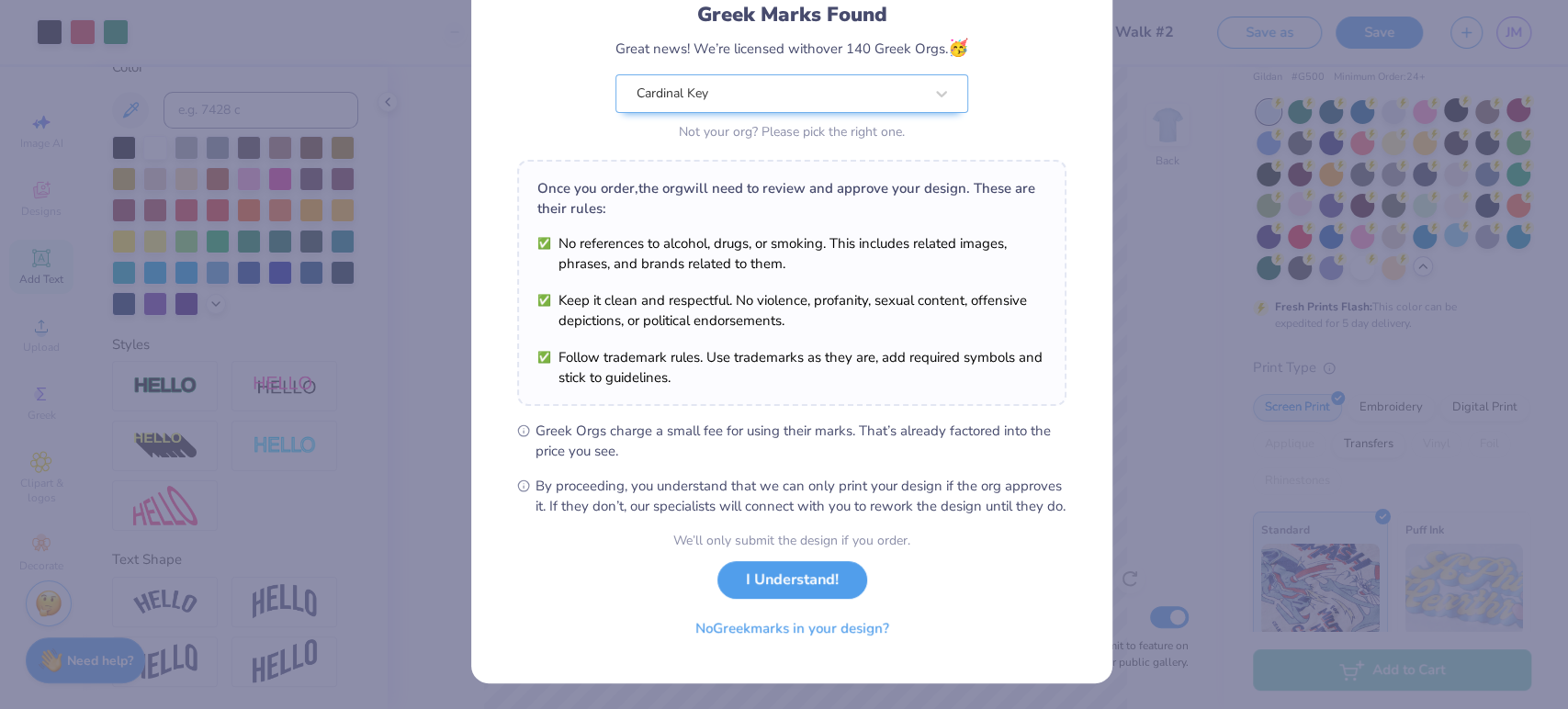
scroll to position [149, 0]
click at [757, 581] on button "I Understand!" at bounding box center [792, 575] width 150 height 38
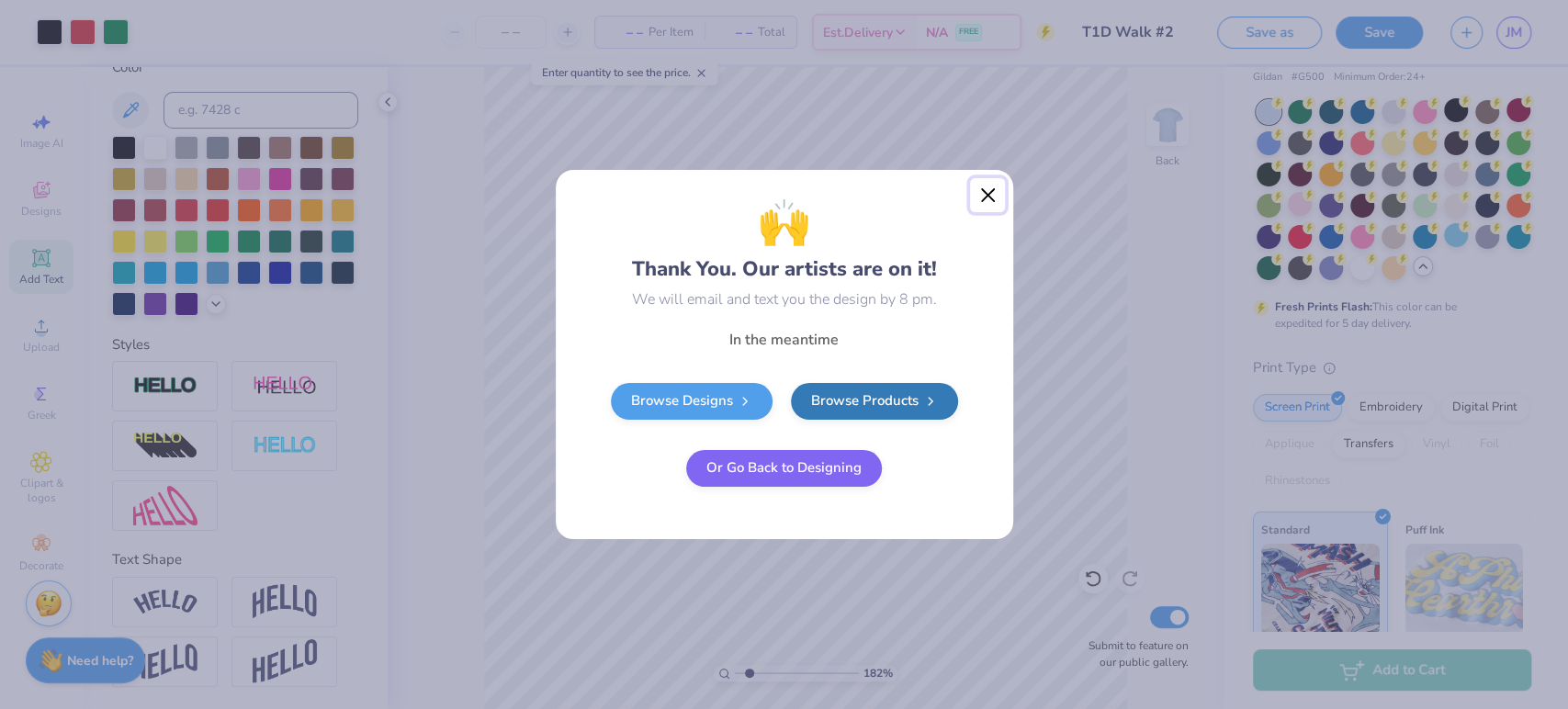
click at [976, 203] on button "Close" at bounding box center [987, 195] width 35 height 35
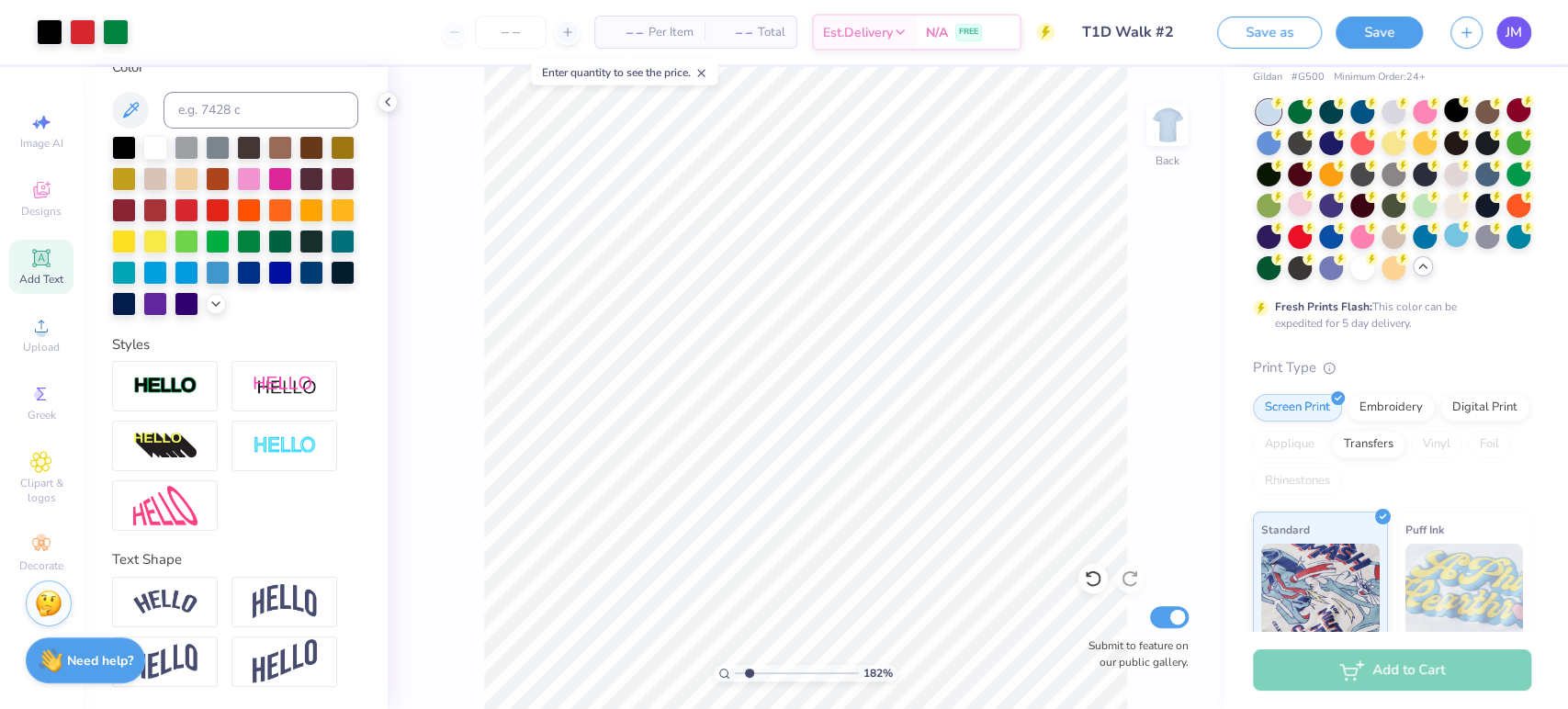
click at [1521, 38] on link "JM" at bounding box center [1513, 33] width 35 height 32
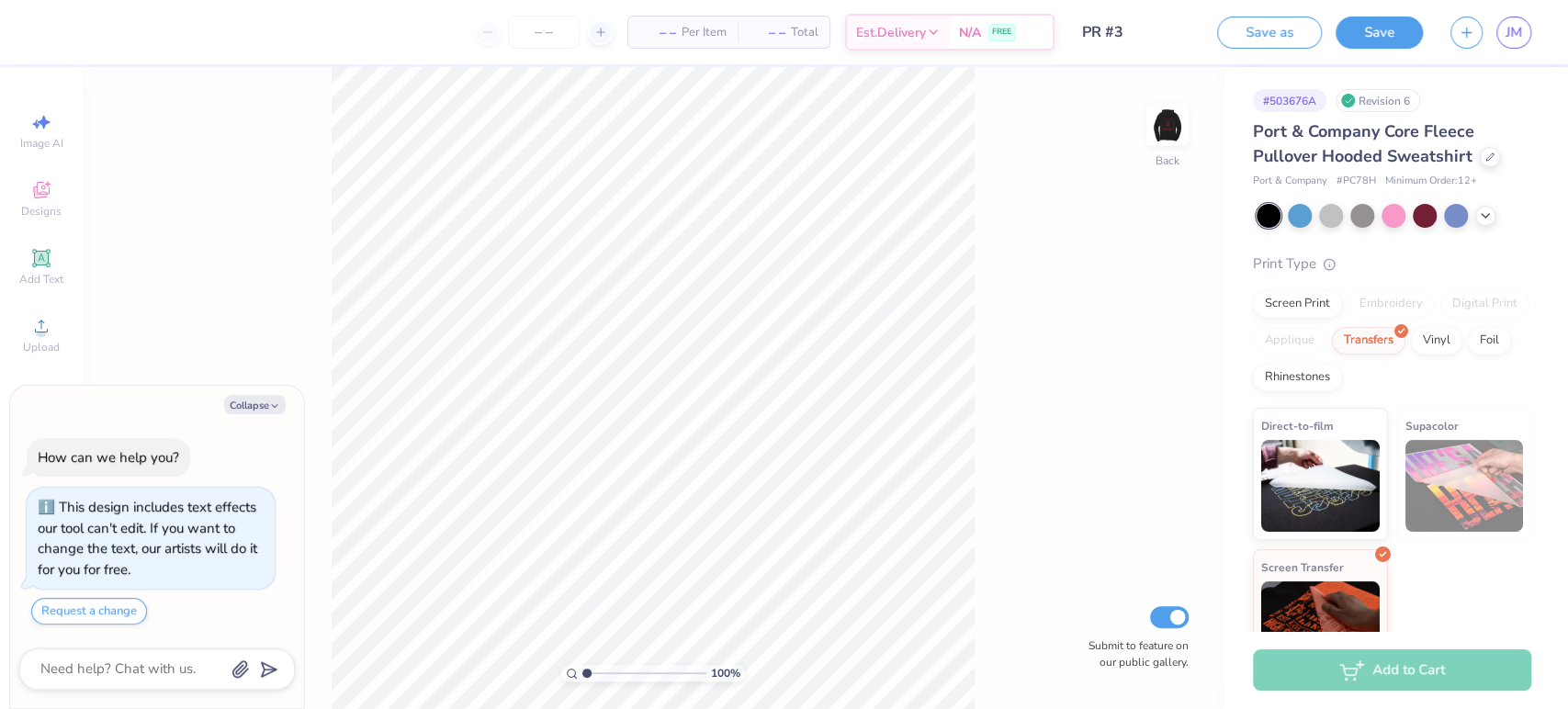
type textarea "x"
click at [544, 32] on input "number" at bounding box center [544, 32] width 71 height 33
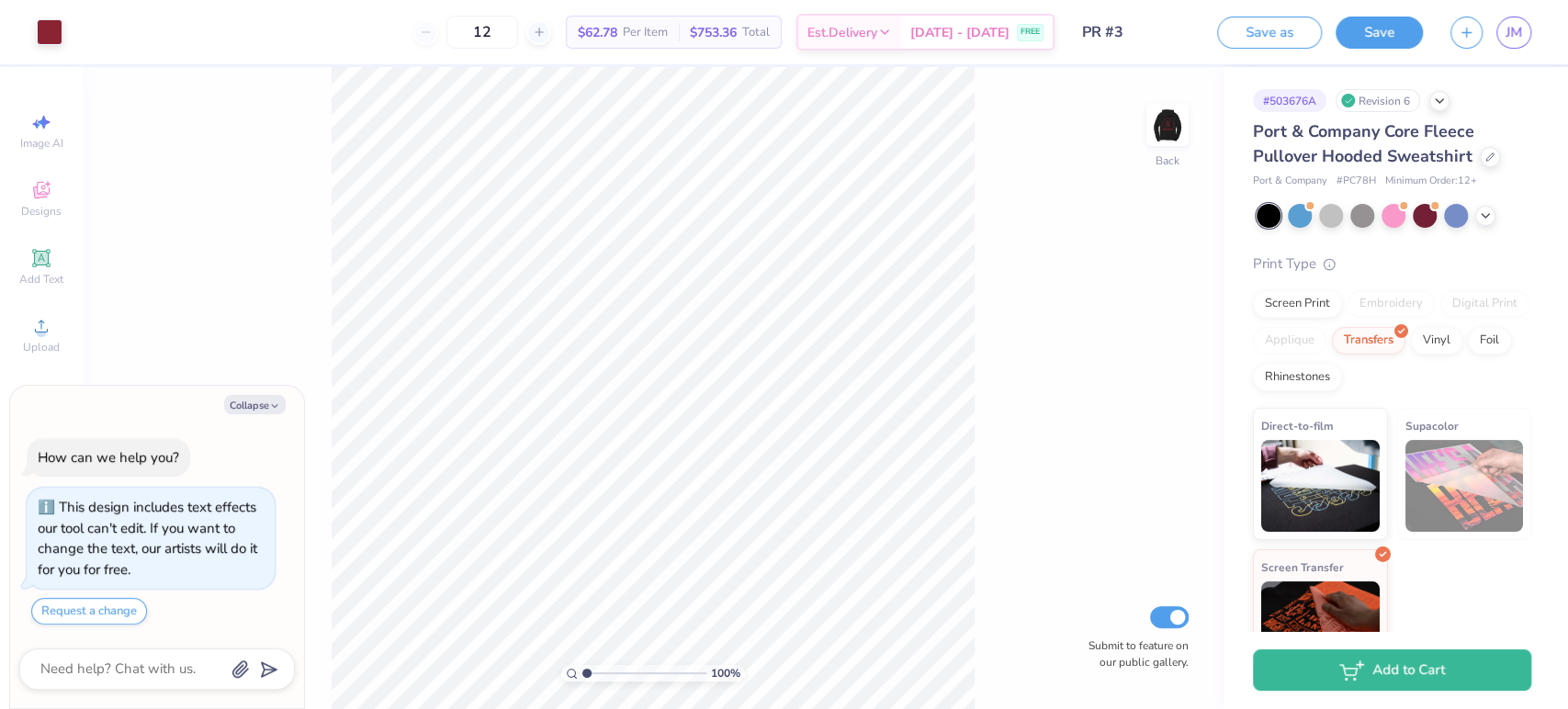
drag, startPoint x: 514, startPoint y: 31, endPoint x: 433, endPoint y: 27, distance: 81.1
click at [433, 27] on div "12" at bounding box center [482, 32] width 138 height 33
click at [507, 28] on input "50" at bounding box center [472, 32] width 71 height 33
drag, startPoint x: 507, startPoint y: 28, endPoint x: 456, endPoint y: 33, distance: 51.2
drag, startPoint x: 456, startPoint y: 33, endPoint x: 402, endPoint y: 14, distance: 57.2
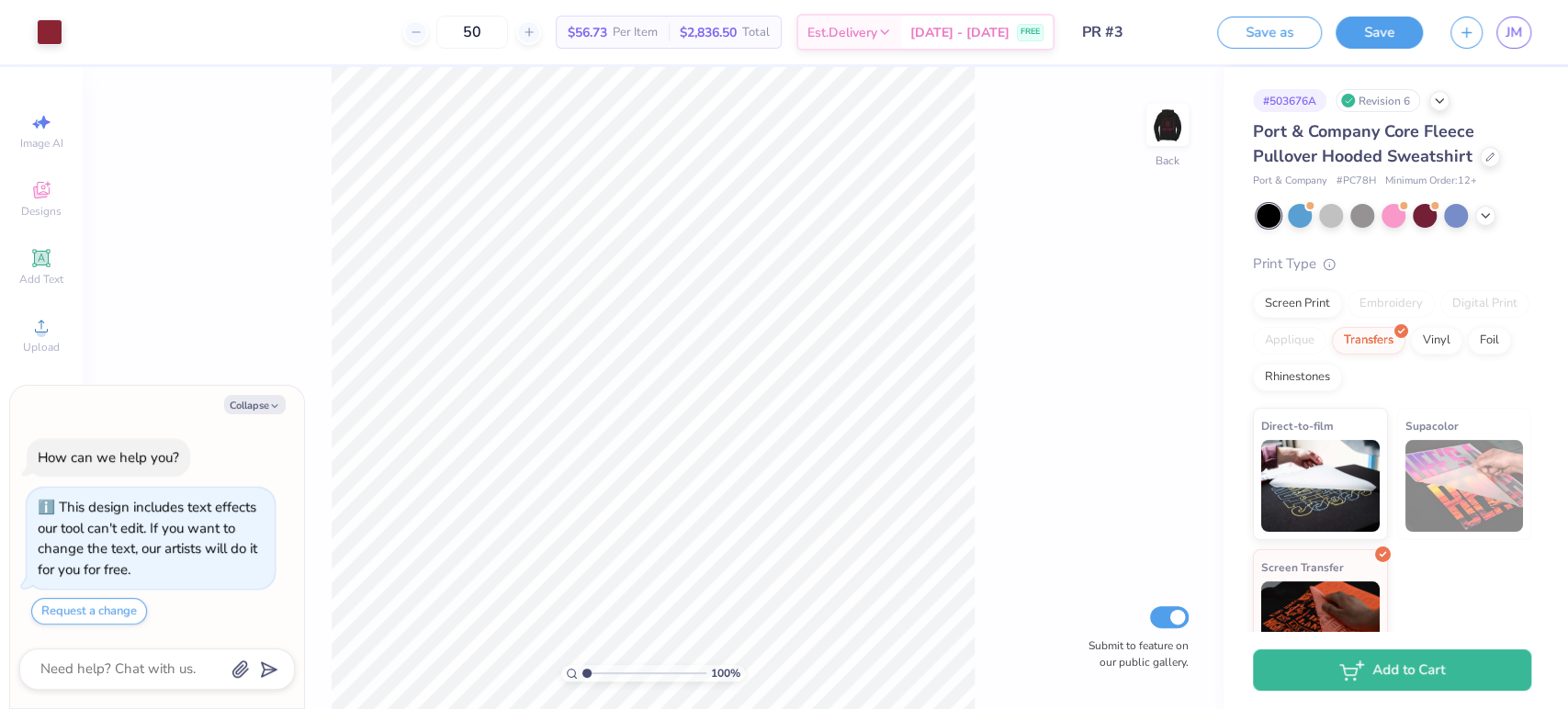
click at [402, 14] on div "50 $56.73 Per Item $2,836.50 Total Est. Delivery Aug 27 - 30 FREE" at bounding box center [565, 32] width 978 height 65
drag, startPoint x: 503, startPoint y: 30, endPoint x: 430, endPoint y: 27, distance: 73.1
click at [430, 27] on div "50" at bounding box center [472, 32] width 138 height 33
drag, startPoint x: 508, startPoint y: 31, endPoint x: 427, endPoint y: 30, distance: 81.0
click at [427, 30] on div "100" at bounding box center [472, 32] width 138 height 33
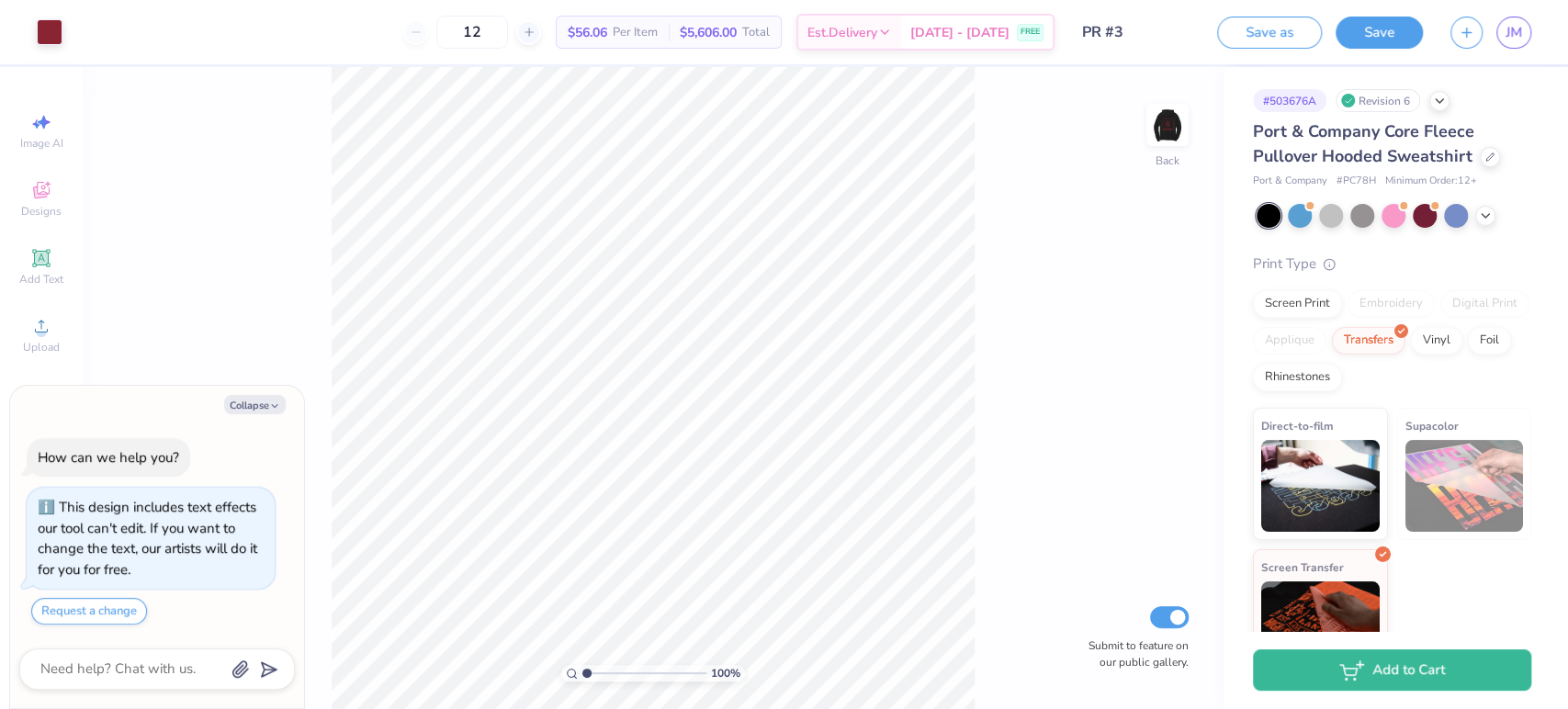
type input "12"
type input "1.35681451792187"
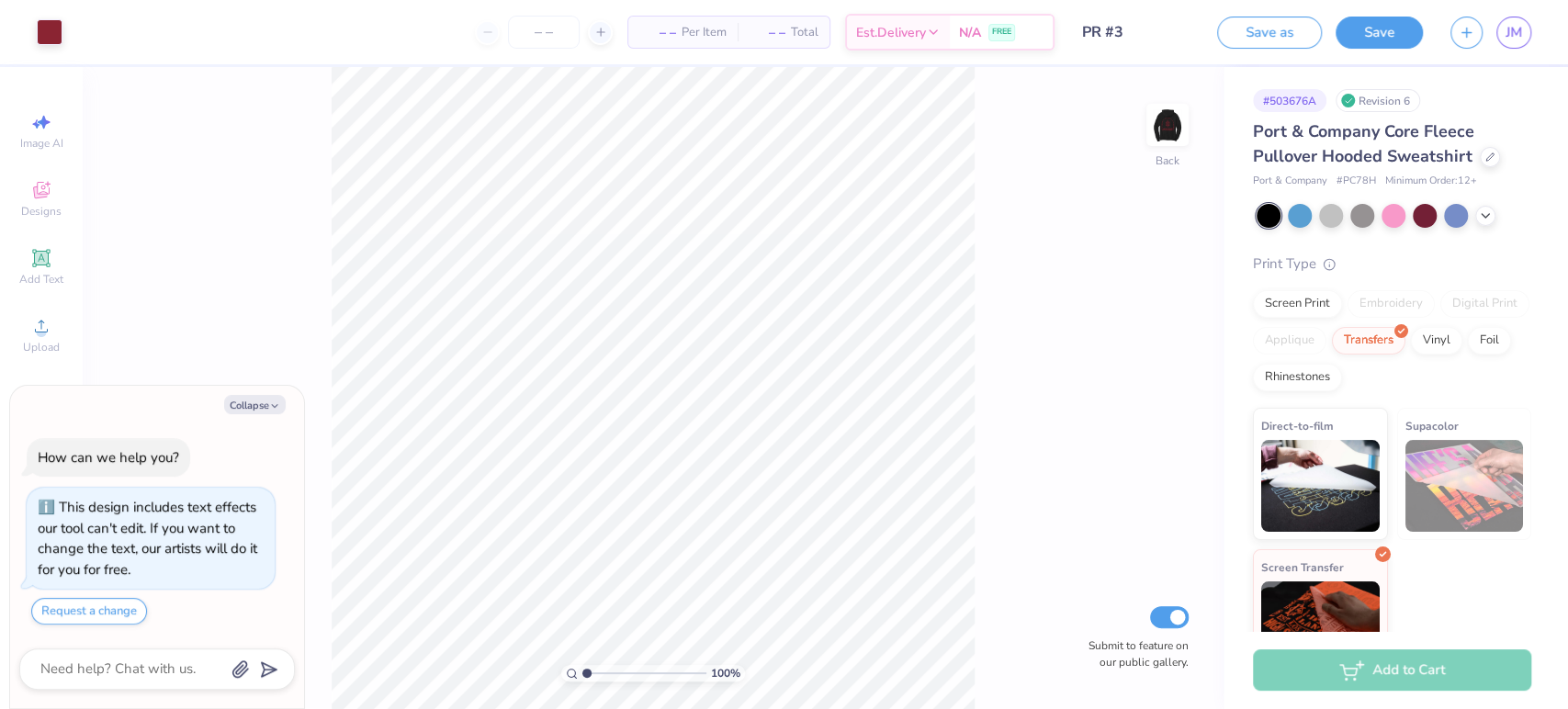
type textarea "x"
type input "1"
click at [619, 73] on icon at bounding box center [615, 73] width 13 height 13
click at [1169, 139] on img at bounding box center [1167, 125] width 73 height 73
type textarea "x"
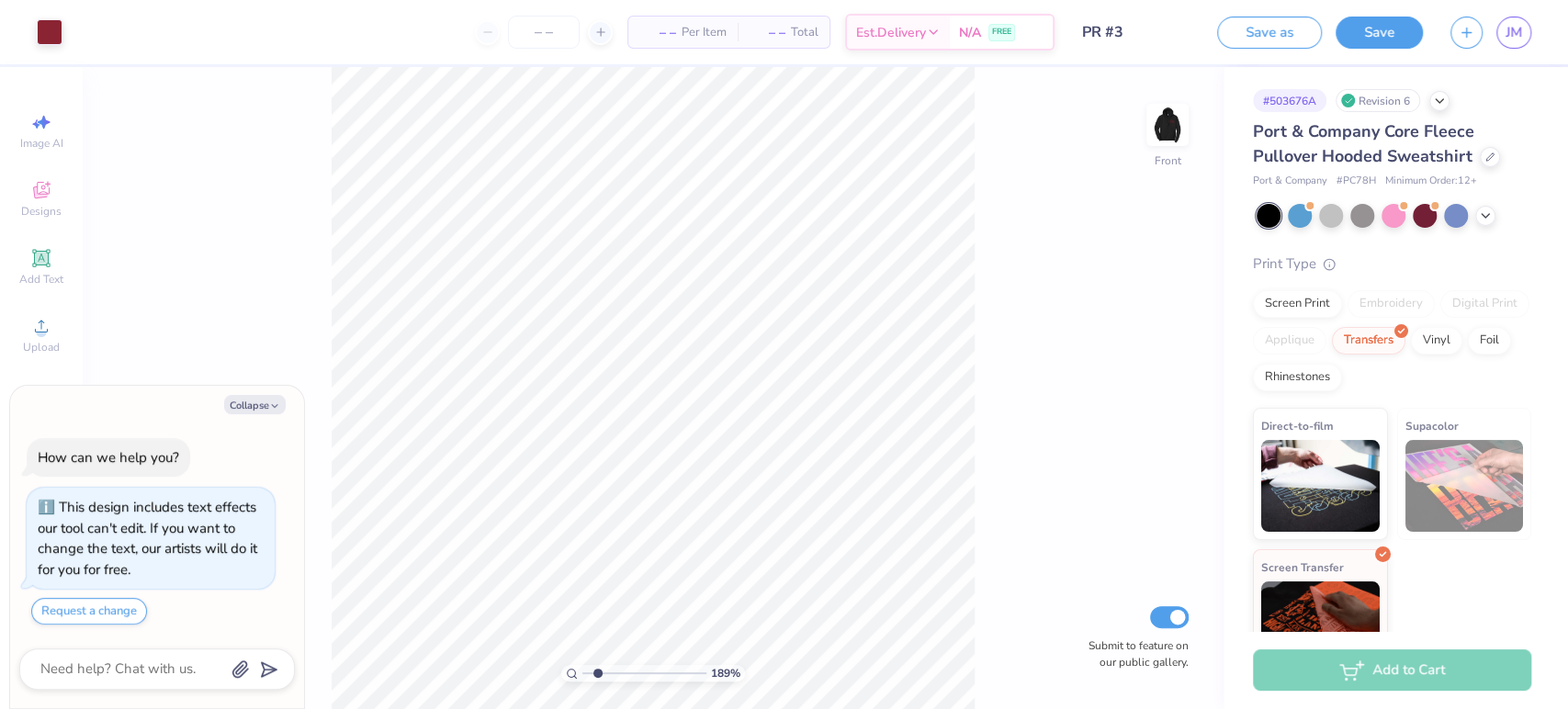
click at [1026, 625] on div "189 % Front Submit to feature on our public gallery." at bounding box center [653, 387] width 1140 height 641
type input "1.39763971366767"
click at [1163, 112] on img at bounding box center [1167, 125] width 73 height 73
type textarea "x"
type input "1.39763971366767"
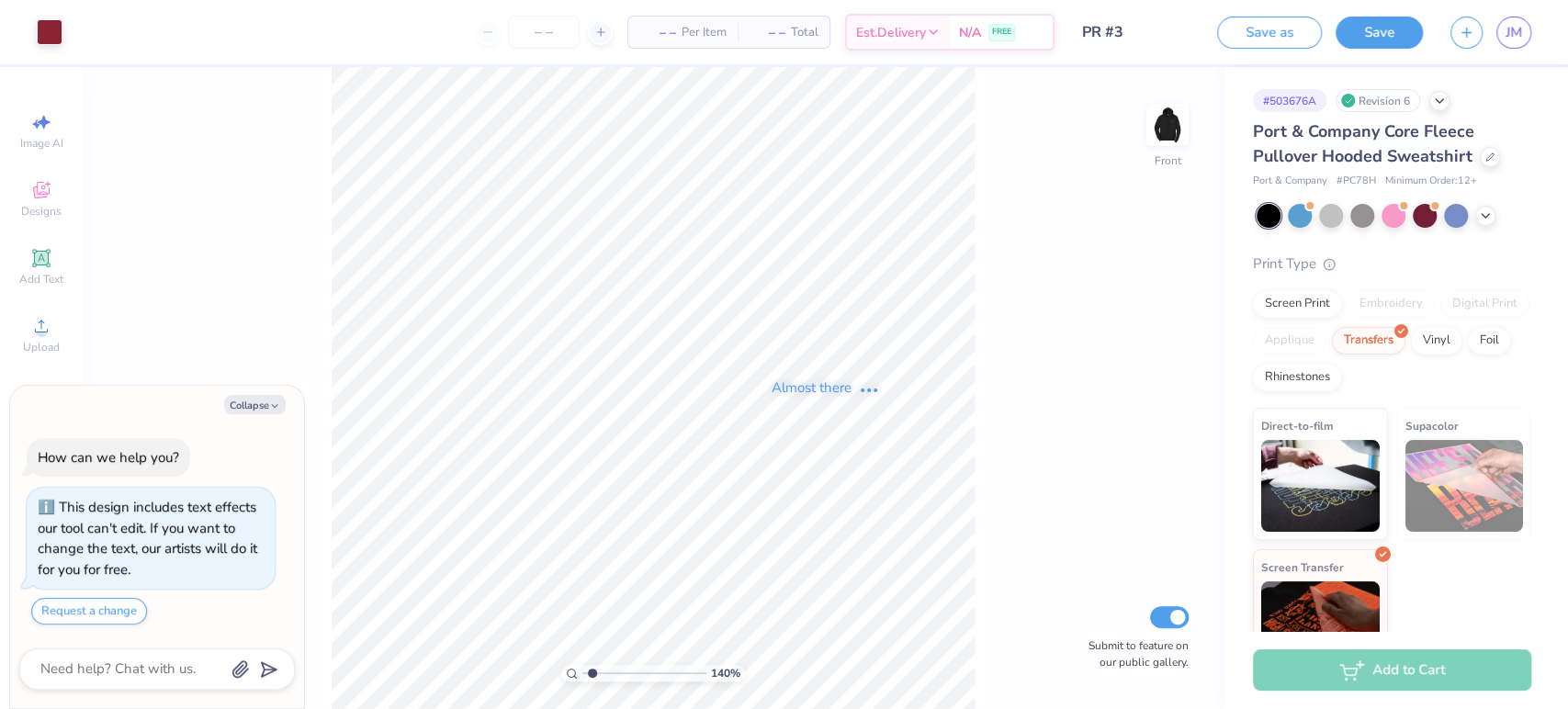
type textarea "x"
type input "1.39763971366767"
type textarea "x"
type input "1.39763971366767"
type textarea "x"
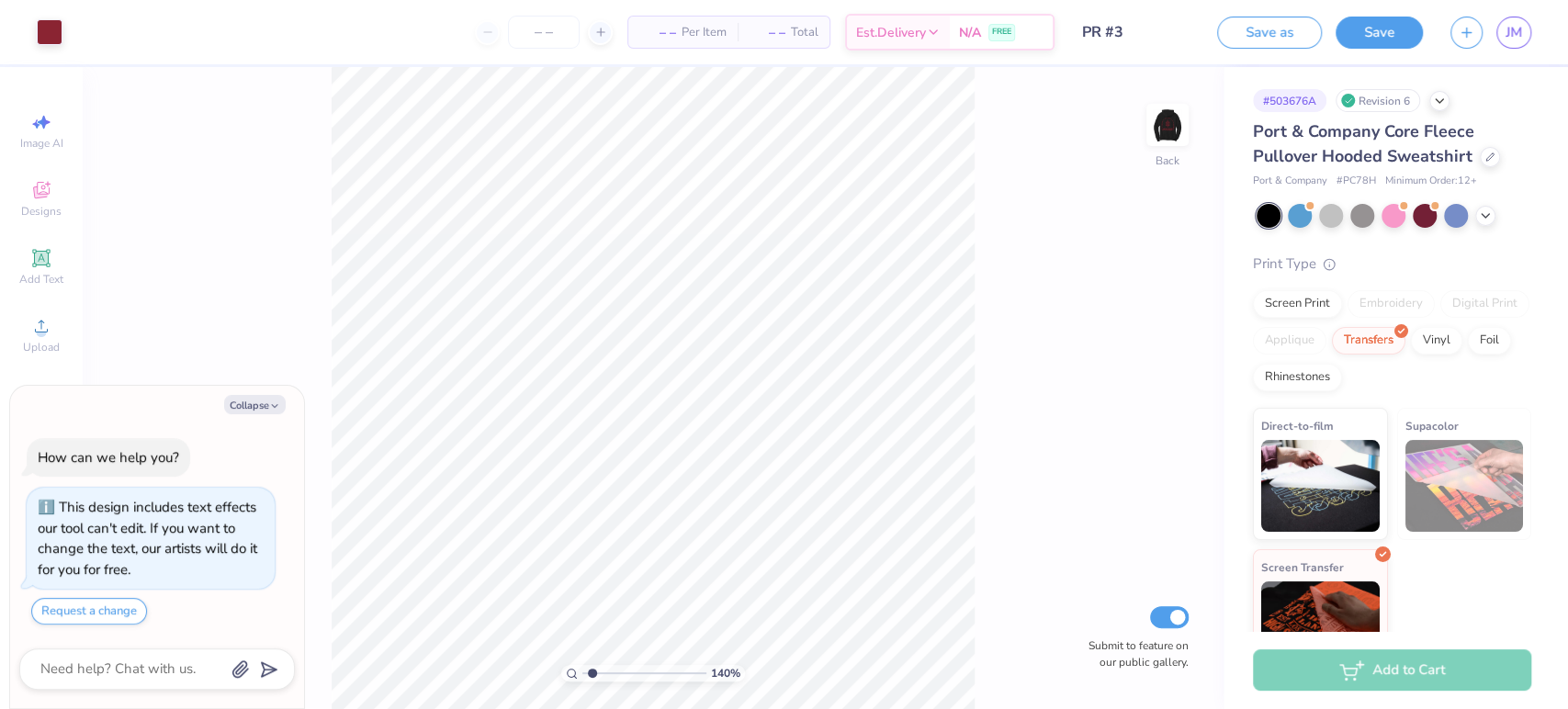
type input "1.39763971366767"
type textarea "x"
type input "1.39763971366767"
type textarea "x"
type input "1.39763971366767"
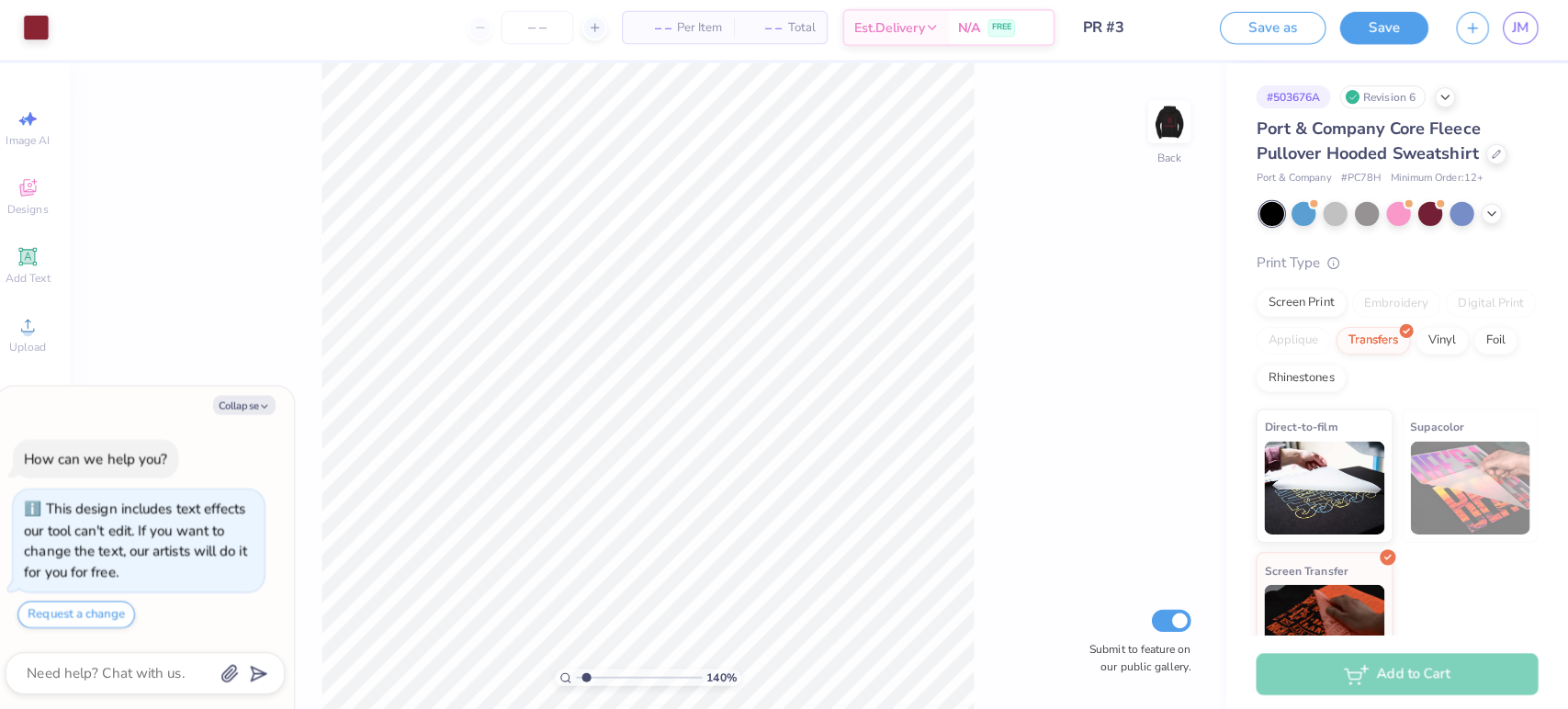
type textarea "x"
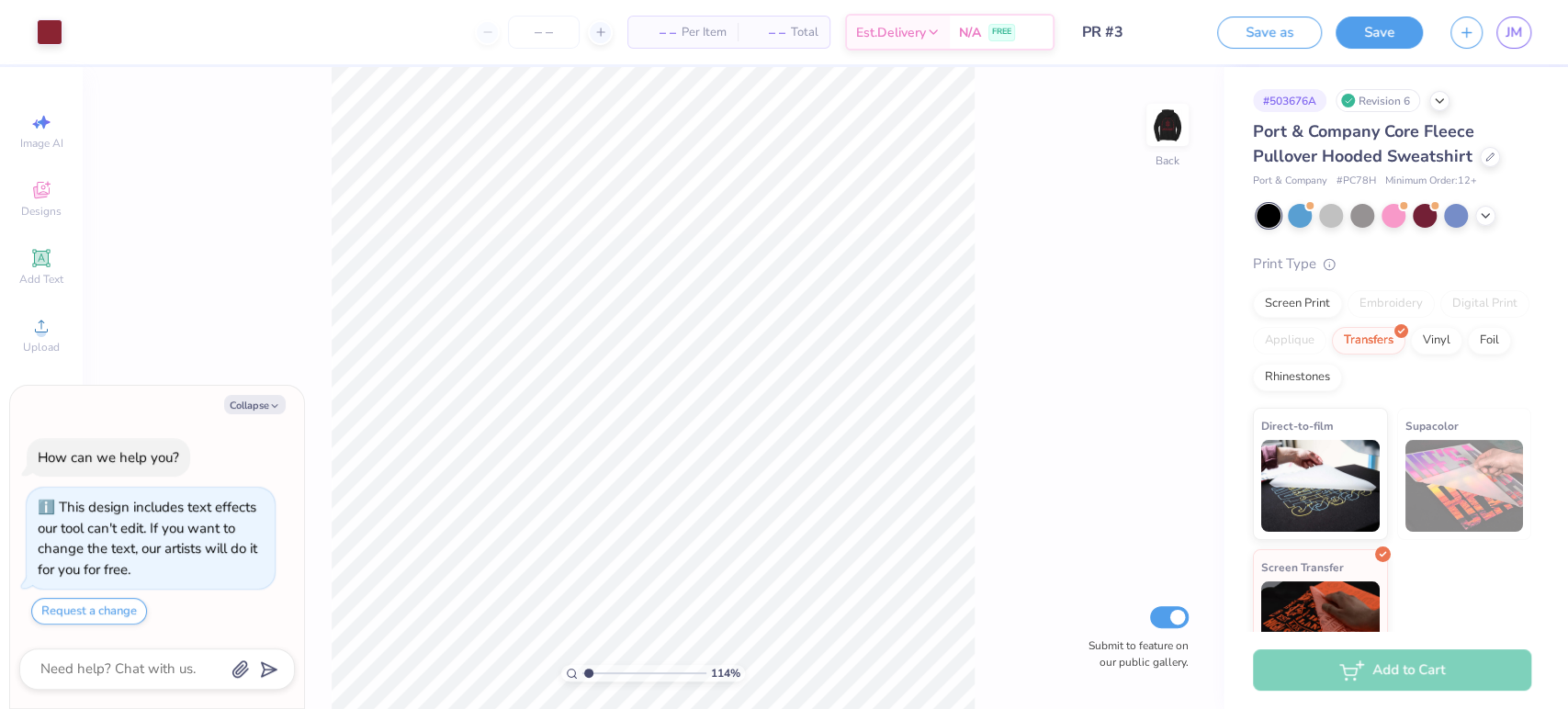
type input "1.13367858936473"
click at [1364, 28] on button "Save" at bounding box center [1379, 30] width 87 height 32
type textarea "x"
type input "1.13367858936473"
type textarea "x"
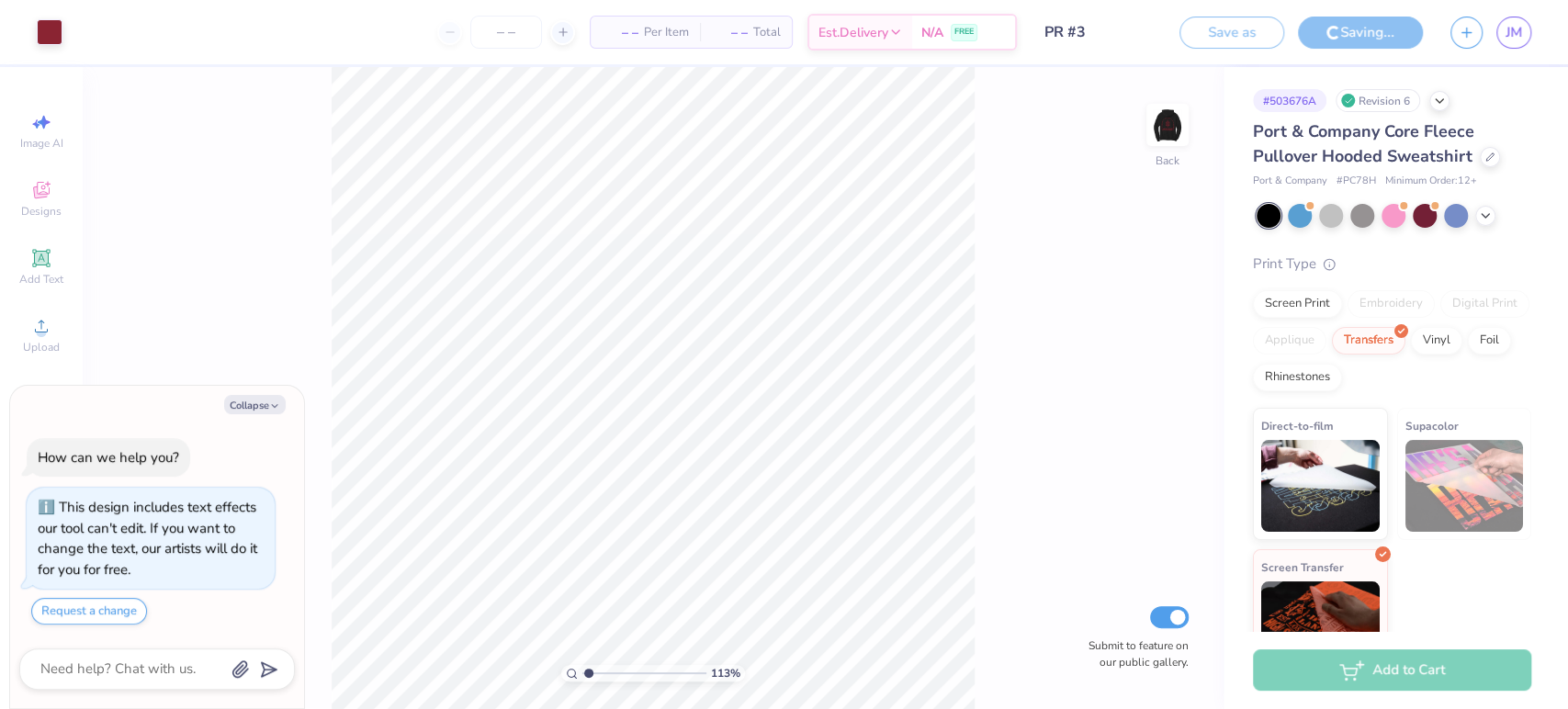
type input "1.13367858936473"
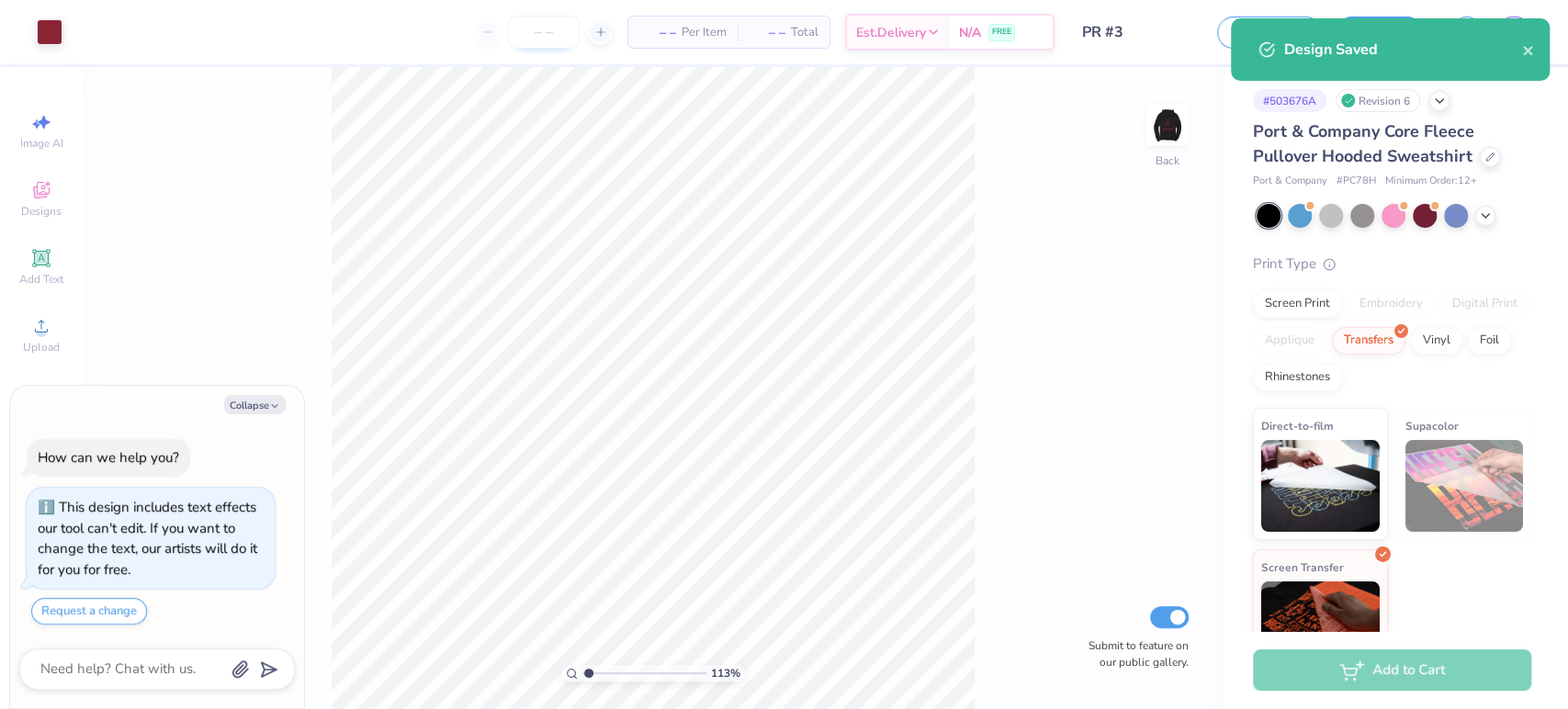
click at [544, 31] on input "number" at bounding box center [544, 32] width 71 height 33
type input "12"
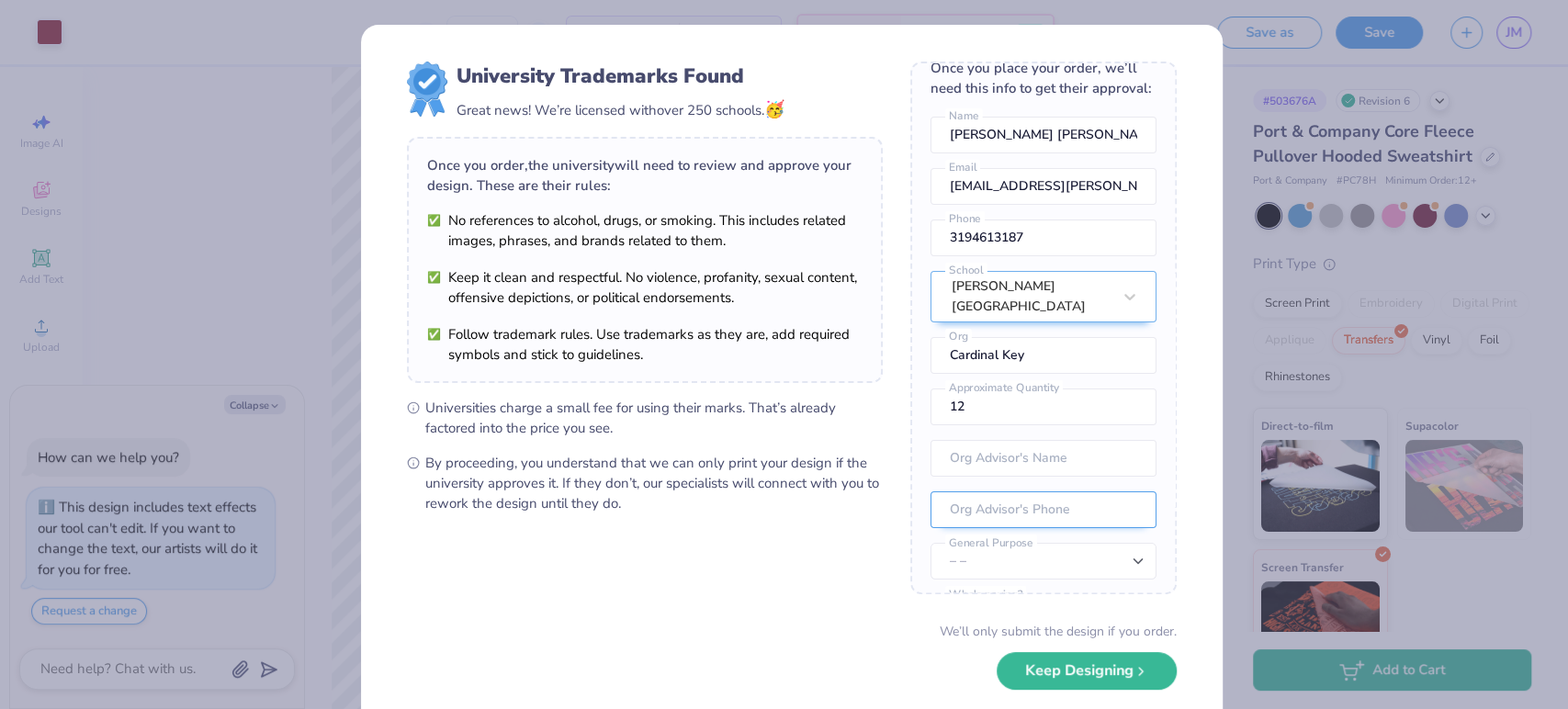
scroll to position [85, 0]
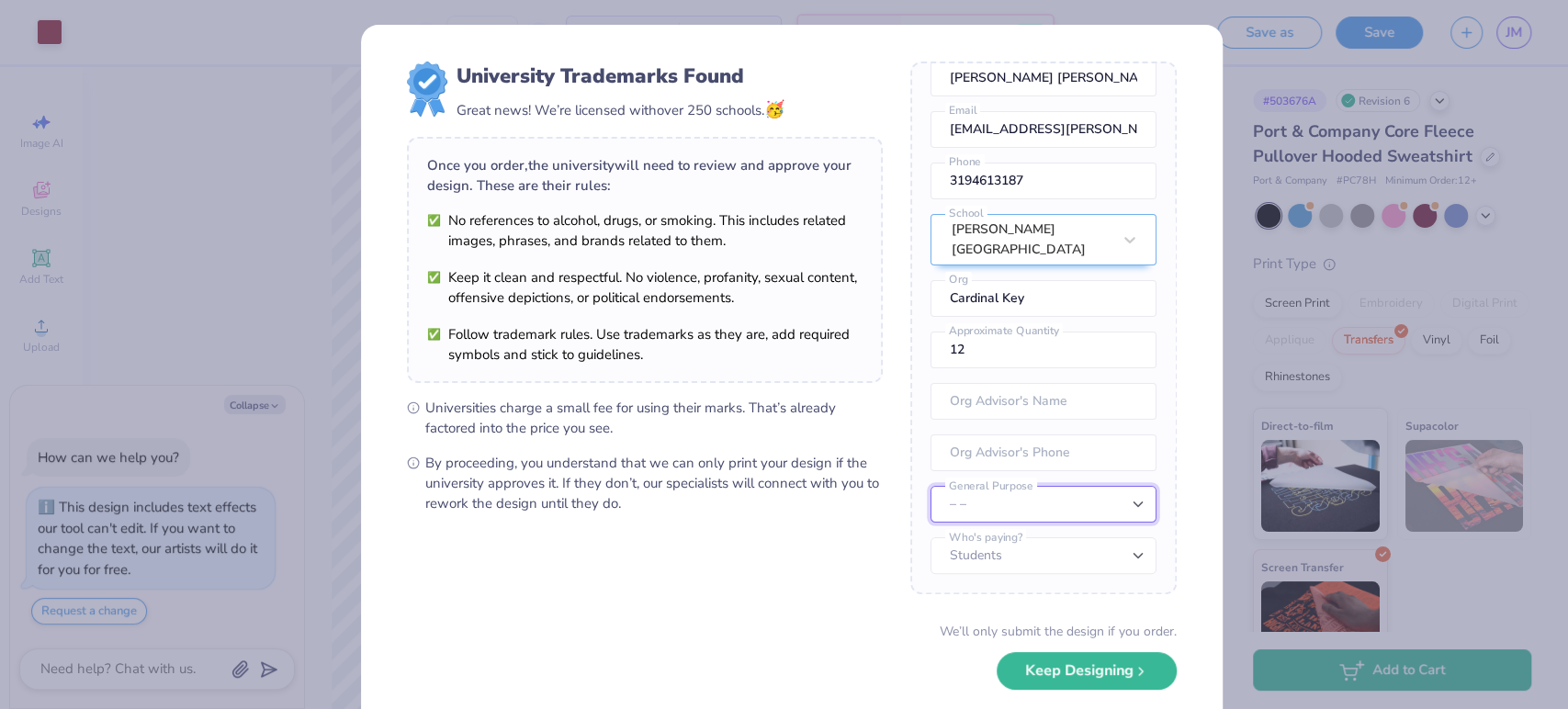
click at [986, 487] on select "– – Member apparel for registered Student Organization / Department / School Fu…" at bounding box center [1043, 504] width 226 height 37
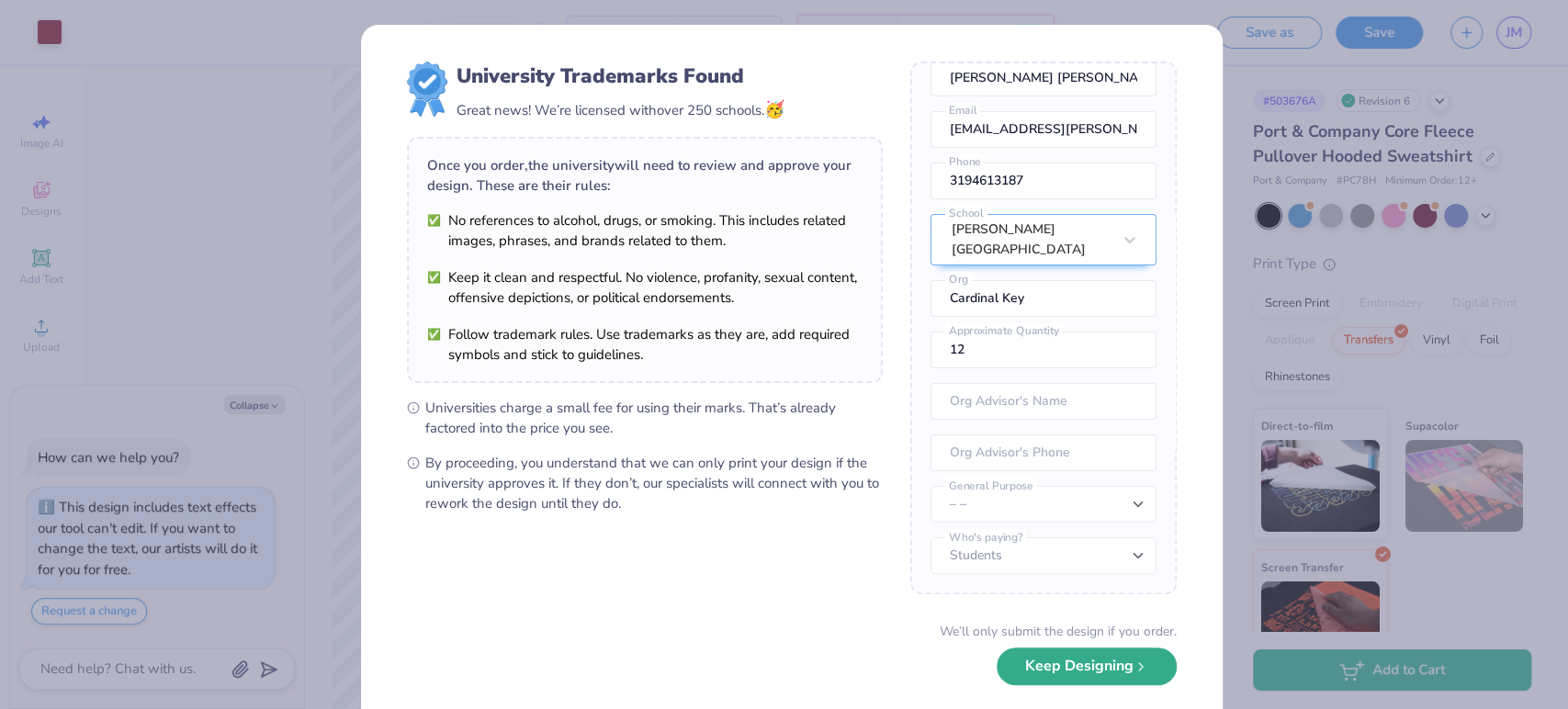
click at [1029, 659] on button "Keep Designing" at bounding box center [1086, 666] width 180 height 38
type textarea "x"
type input "1.13367858936473"
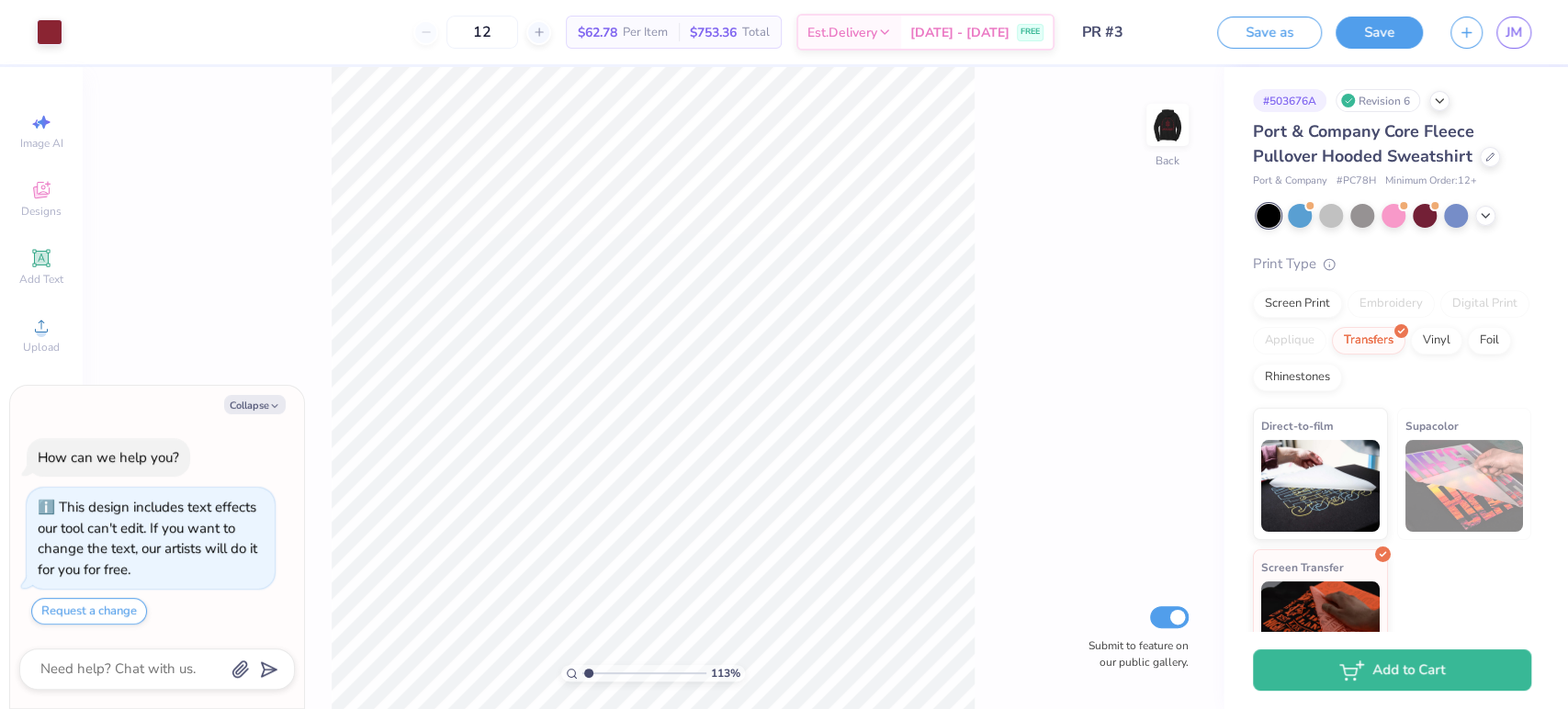
type textarea "x"
type input "1.13367858936473"
click at [1175, 129] on img at bounding box center [1167, 125] width 73 height 73
type textarea "x"
type input "1.13367858936473"
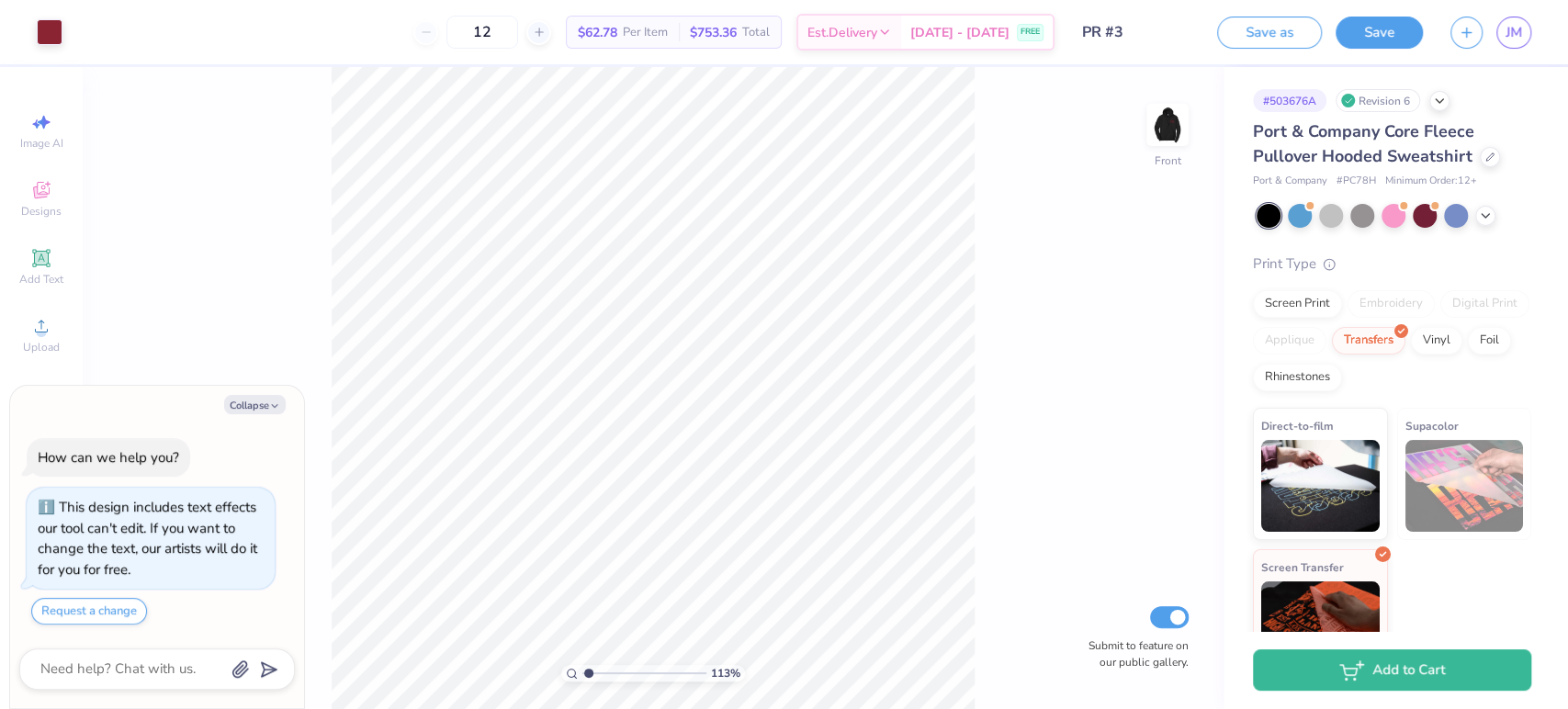
type textarea "x"
type input "1.13367858936473"
type textarea "x"
type input "1.13367858936473"
